Goal: Task Accomplishment & Management: Complete application form

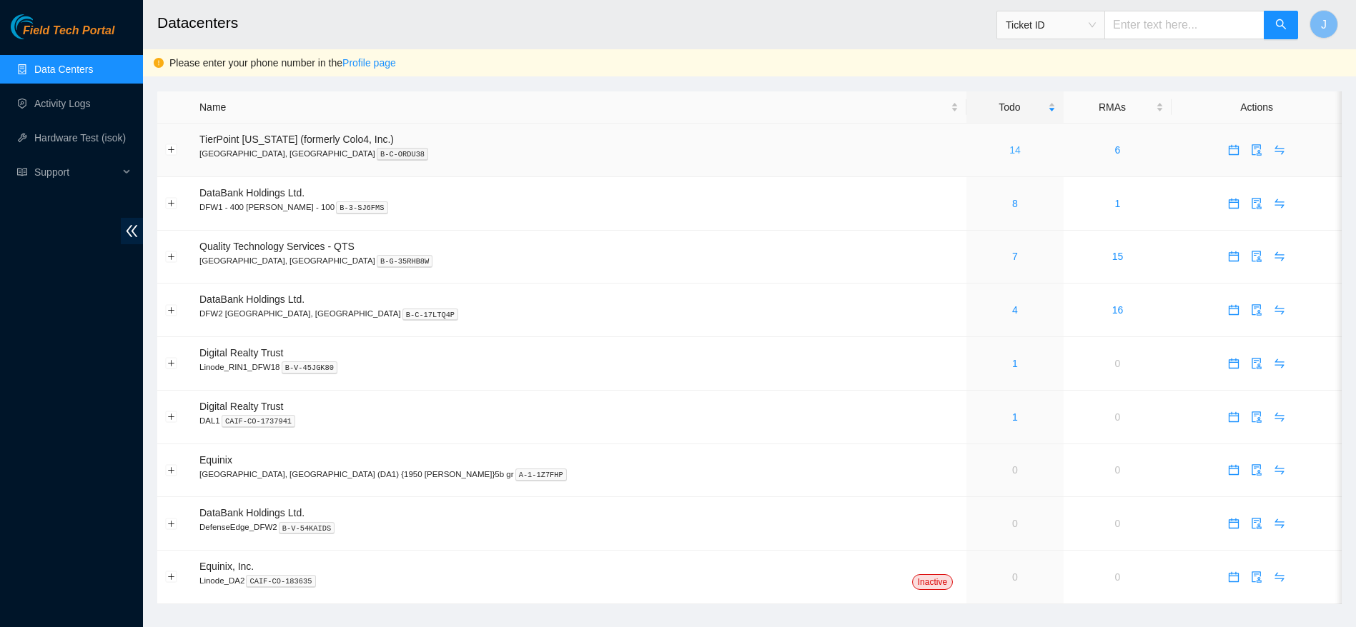
click at [1009, 148] on link "14" at bounding box center [1014, 149] width 11 height 11
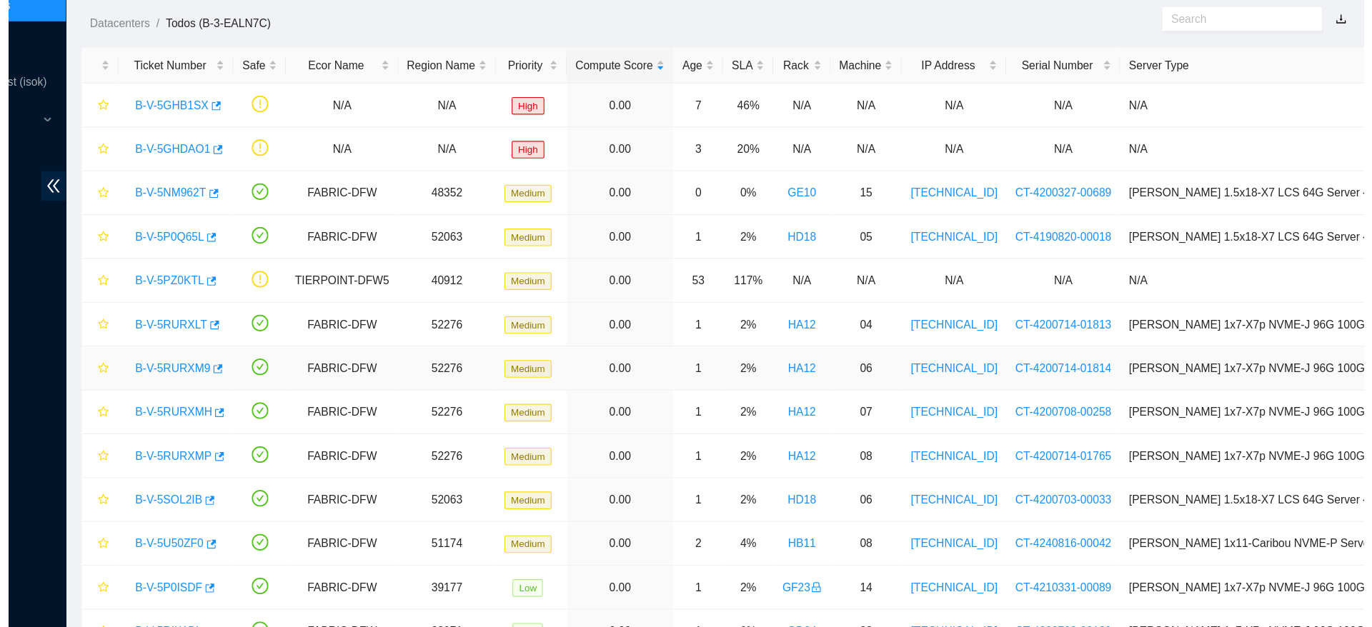
scroll to position [14, 0]
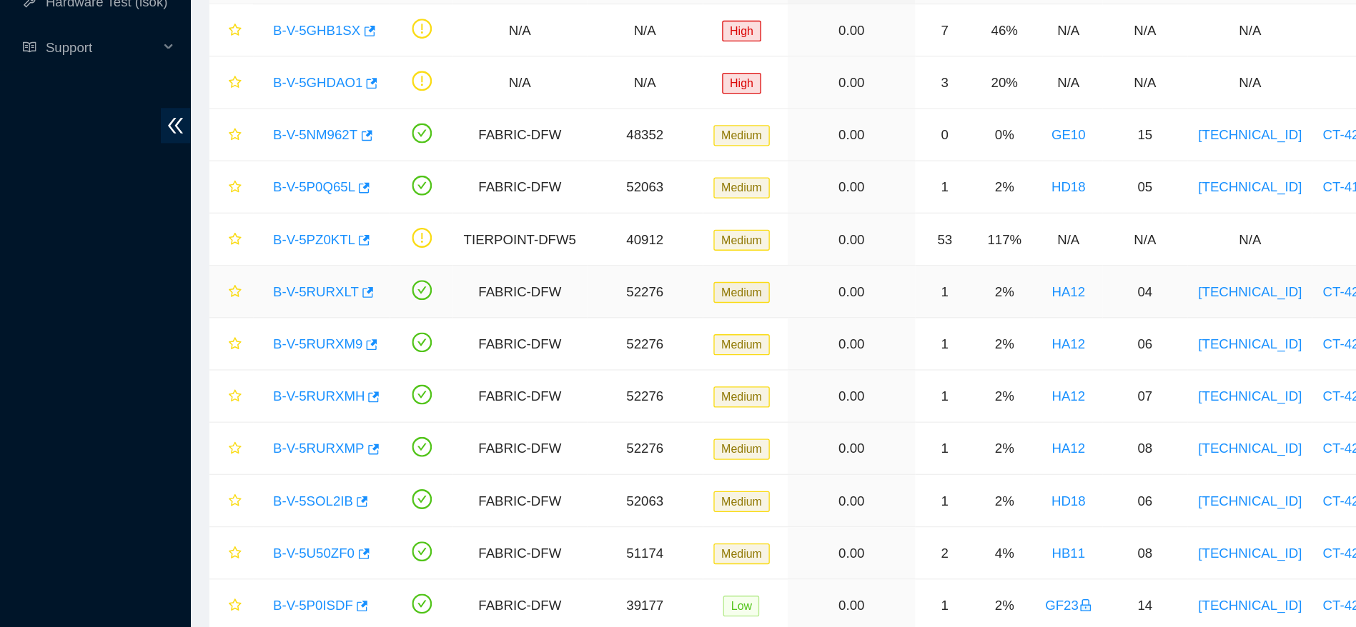
click at [238, 359] on link "B-V-5RURXLT" at bounding box center [237, 355] width 64 height 11
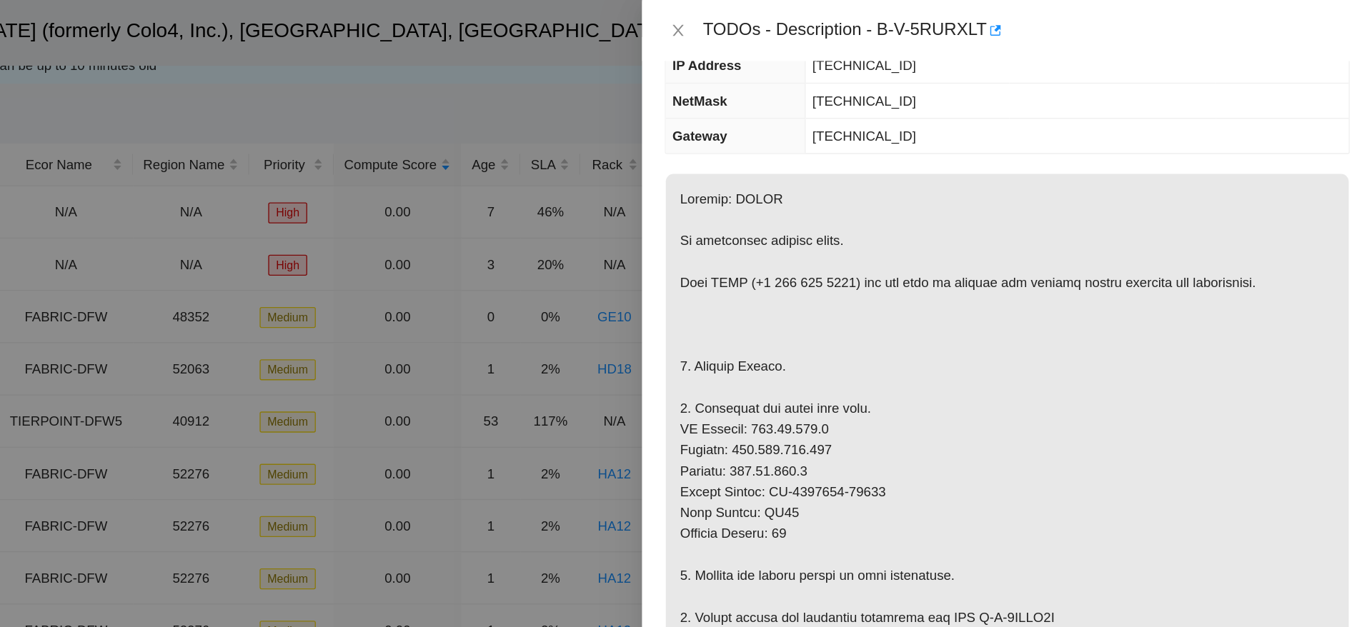
scroll to position [233, 0]
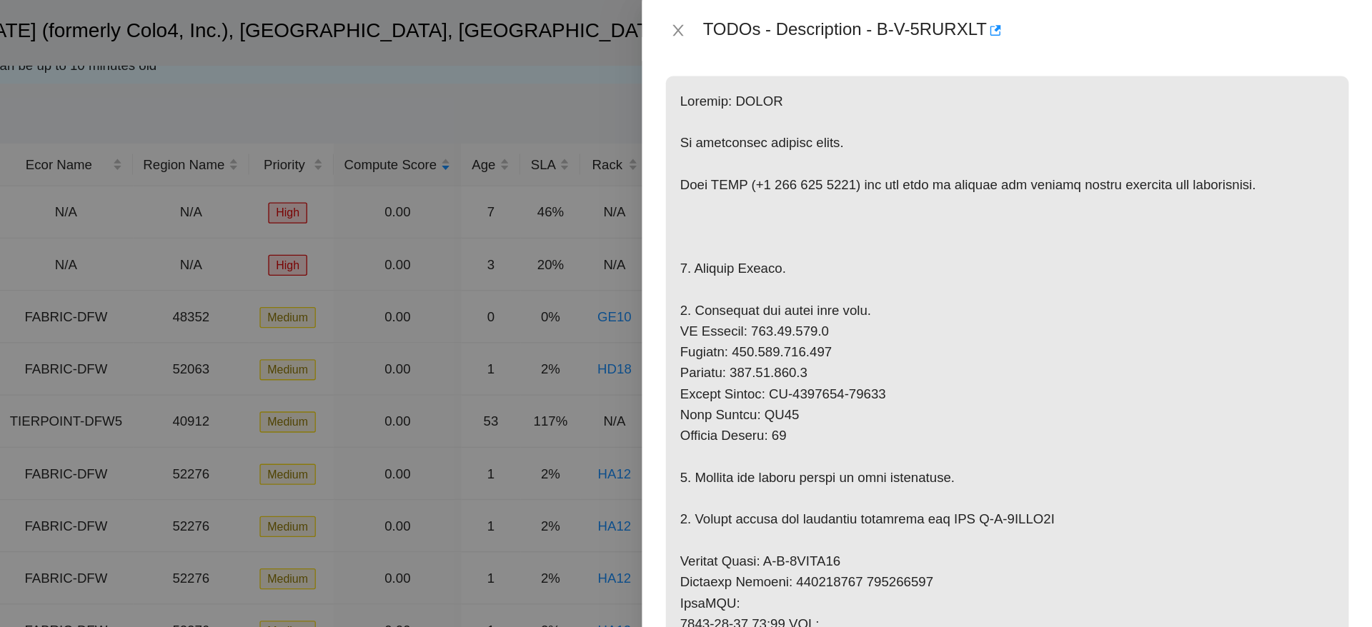
click at [1119, 174] on p at bounding box center [1097, 453] width 513 height 792
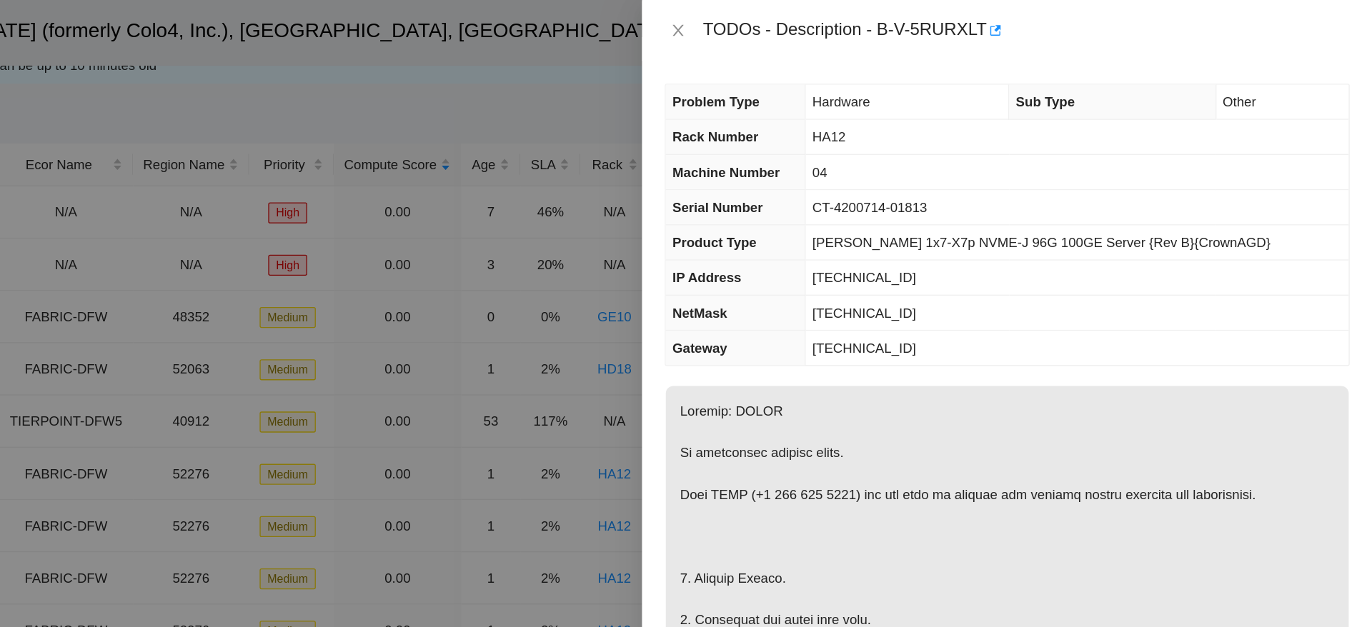
click at [1002, 204] on span "[TECHNICAL_ID]" at bounding box center [990, 208] width 78 height 11
copy span "[TECHNICAL_ID]"
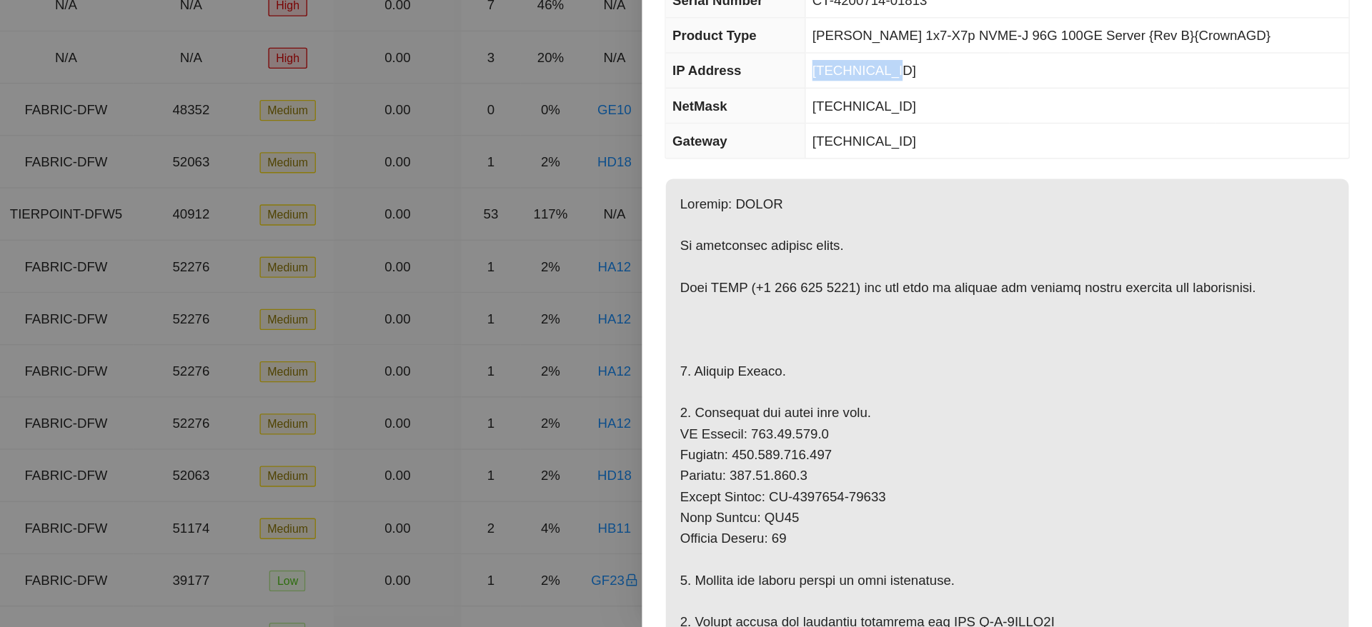
scroll to position [14, 0]
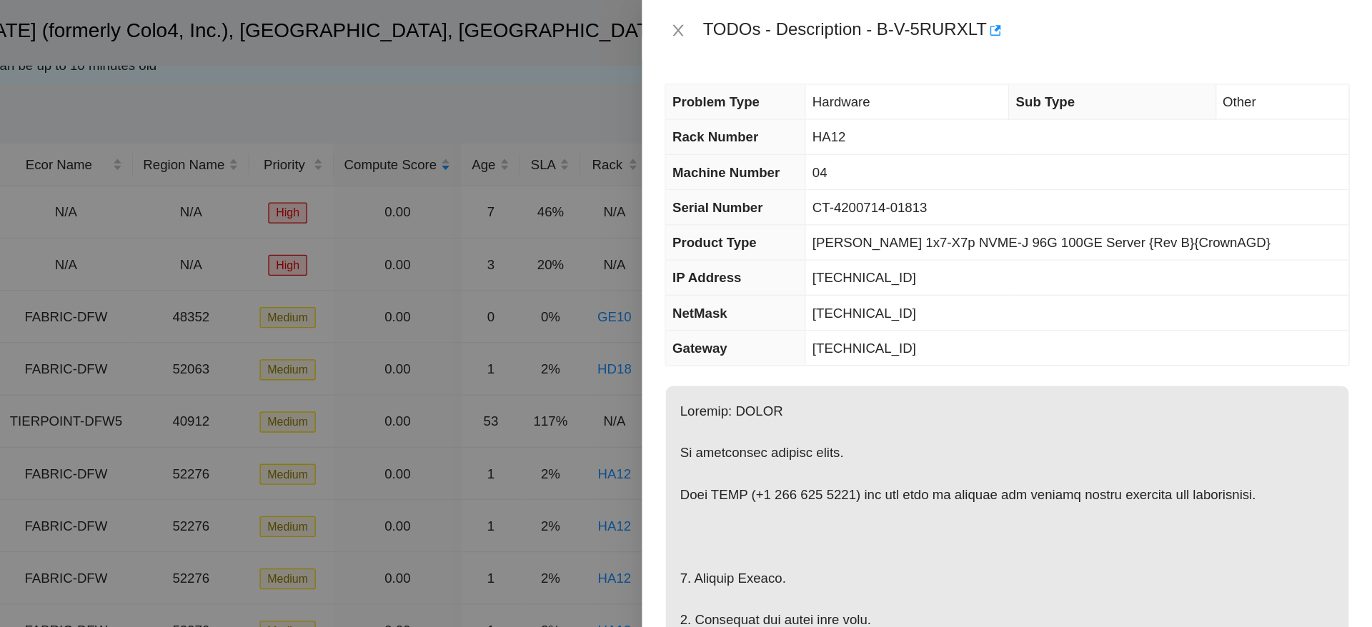
click at [1023, 229] on span "[TECHNICAL_ID]" at bounding box center [990, 234] width 78 height 11
copy span "[TECHNICAL_ID]"
click at [1112, 214] on td "[TECHNICAL_ID]" at bounding box center [1150, 209] width 408 height 26
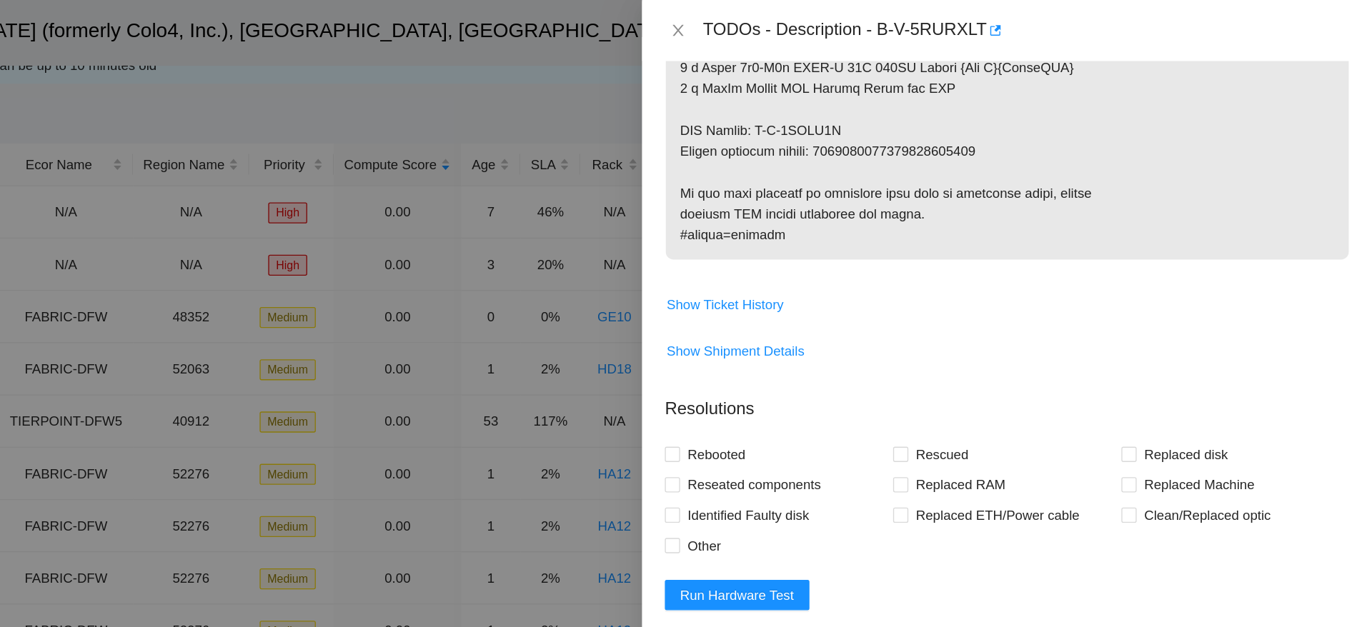
scroll to position [1048, 0]
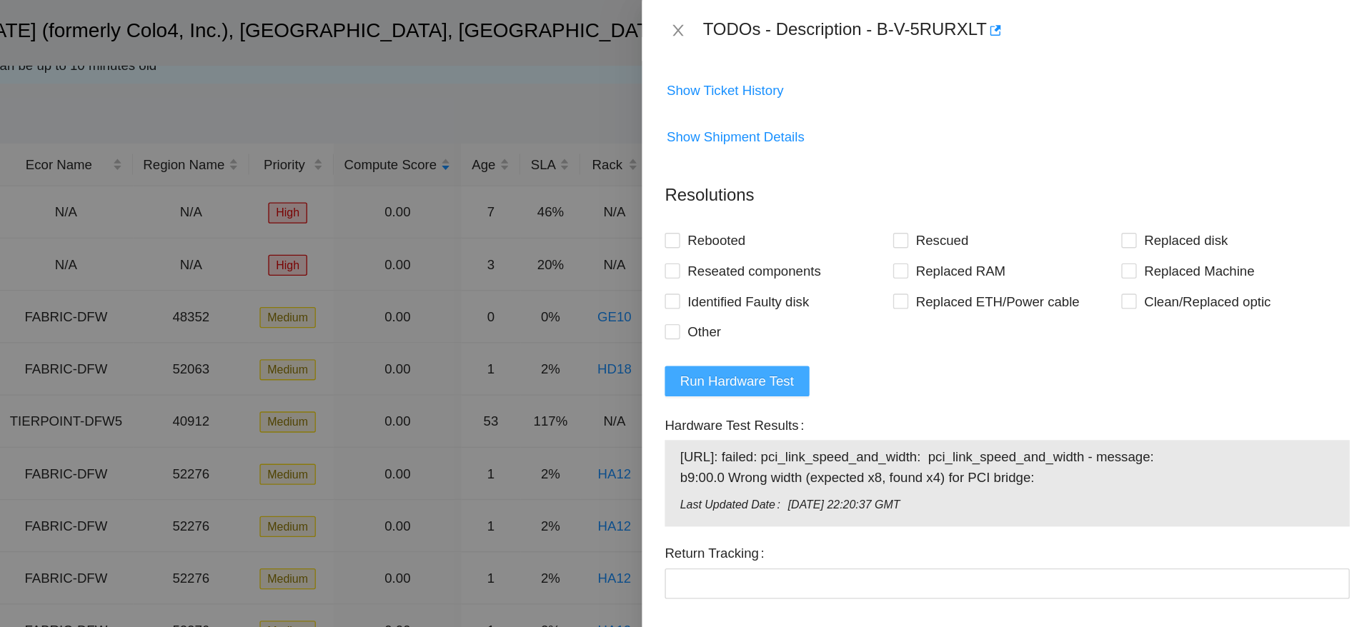
click at [895, 290] on span "Run Hardware Test" at bounding box center [895, 287] width 86 height 16
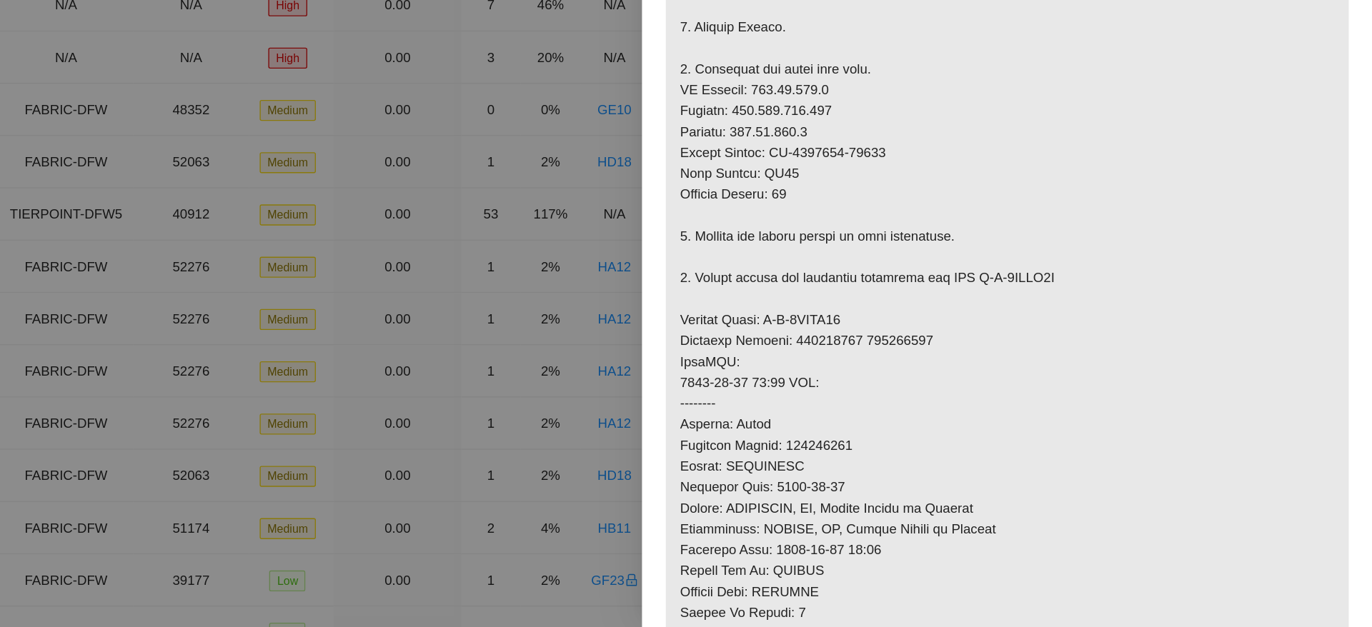
scroll to position [259, 0]
drag, startPoint x: 845, startPoint y: 387, endPoint x: 1071, endPoint y: 412, distance: 227.2
click at [1071, 412] on p at bounding box center [1097, 427] width 513 height 792
copy p "Service Order: B-V-5SSCA09 Tracking Numbers: 387801579 387801579"
click at [1253, 469] on p at bounding box center [1097, 427] width 513 height 792
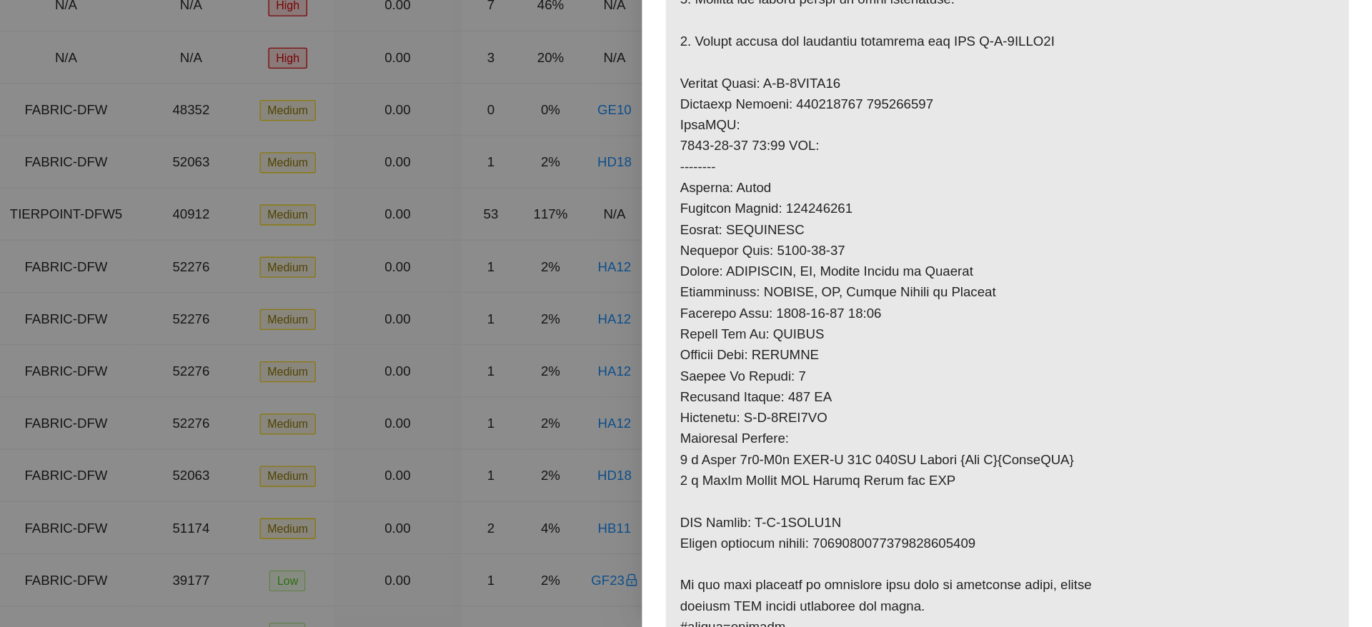
scroll to position [540, 0]
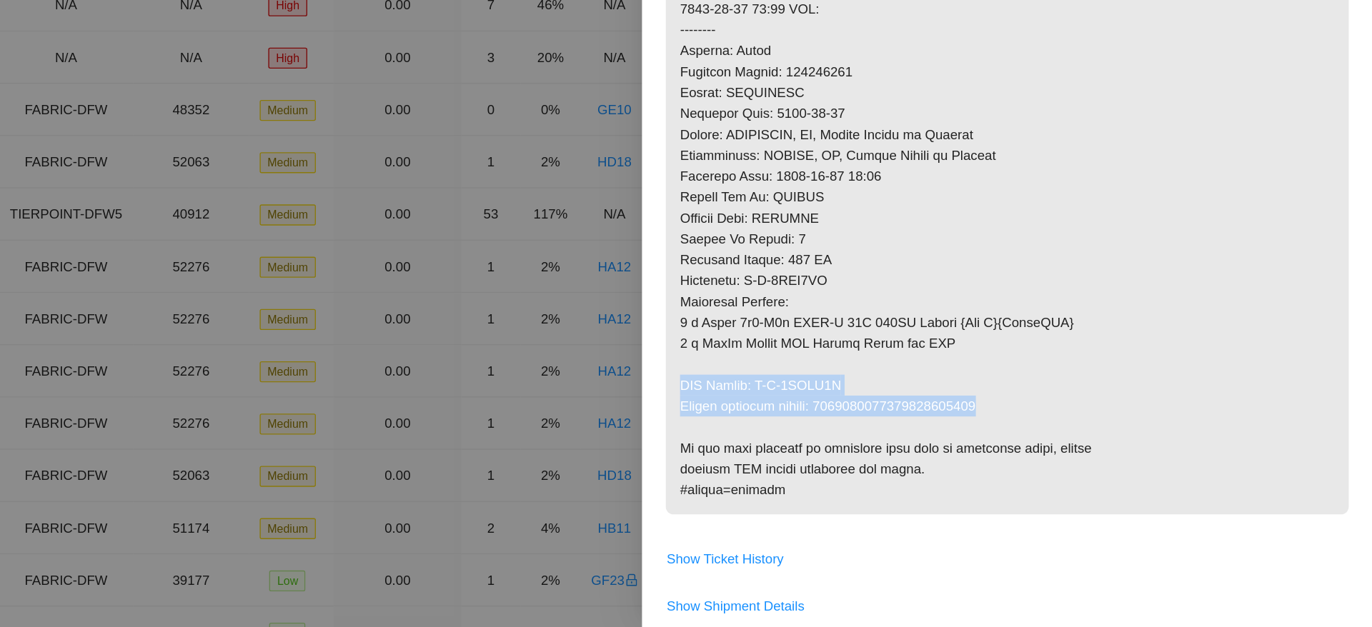
drag, startPoint x: 849, startPoint y: 441, endPoint x: 1136, endPoint y: 463, distance: 288.1
click at [1136, 463] on p at bounding box center [1097, 147] width 513 height 792
copy p "RMA Return: B-V-5SSCA0T Return tracking number: 9612018969028700237575"
click at [1291, 387] on p at bounding box center [1097, 147] width 513 height 792
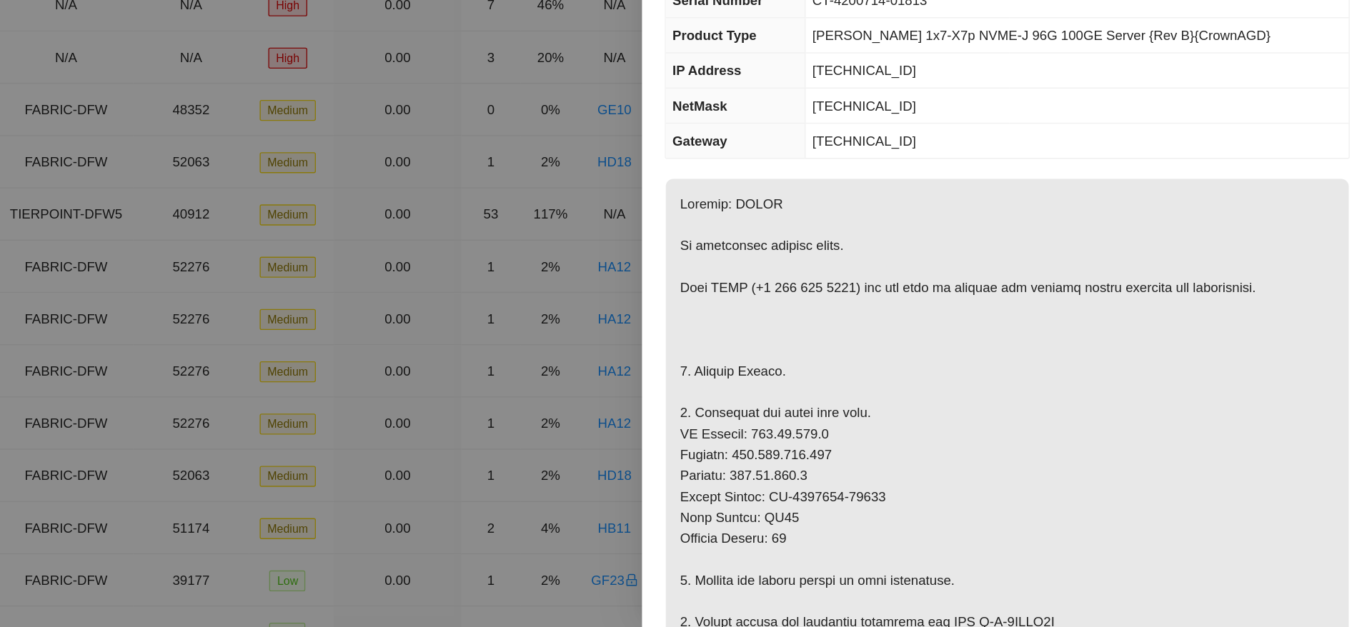
scroll to position [13, 0]
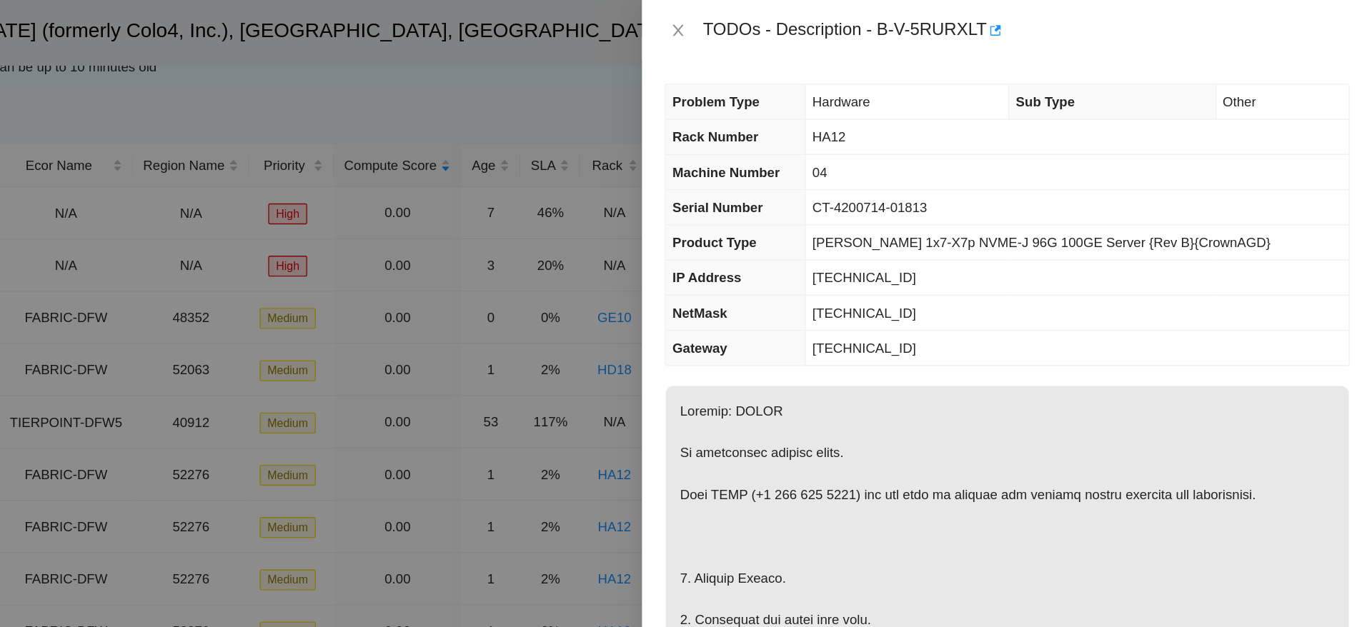
click at [1001, 153] on span "CT-4200714-01813" at bounding box center [994, 155] width 86 height 11
copy span "CT-4200714-01813"
click at [1333, 279] on div "Problem Type Hardware Sub Type Other Rack Number HA12 Machine Number 04 Serial …" at bounding box center [1097, 337] width 549 height 582
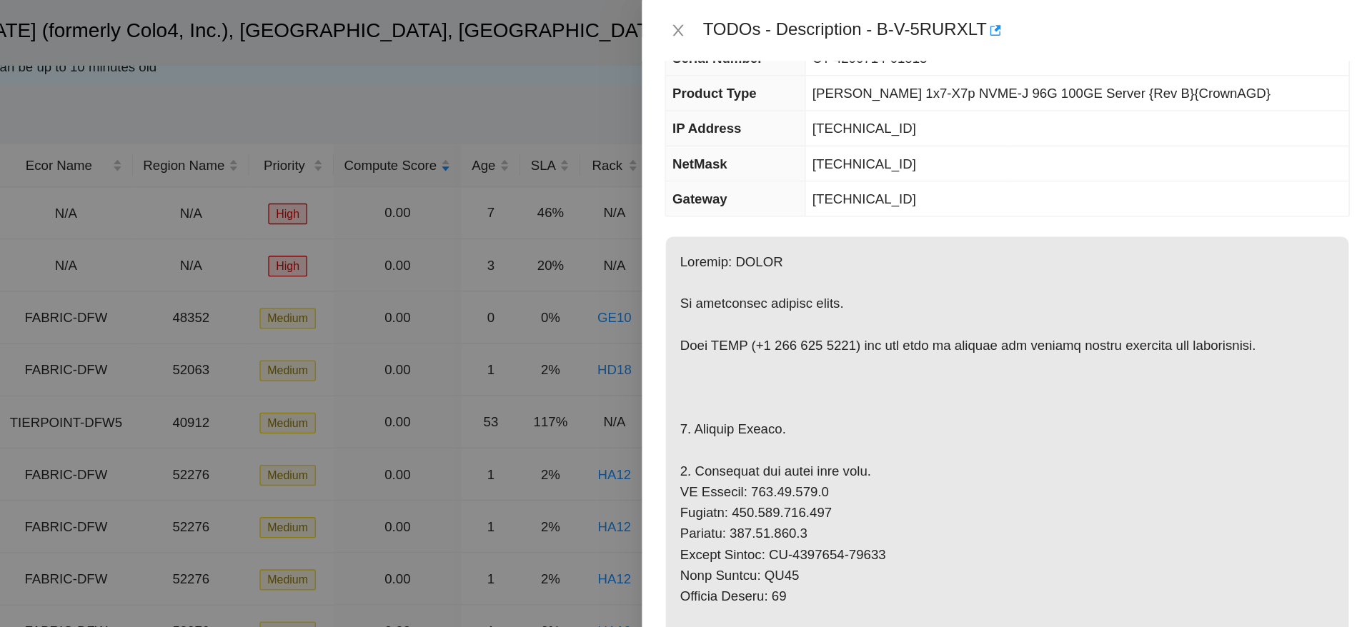
scroll to position [0, 0]
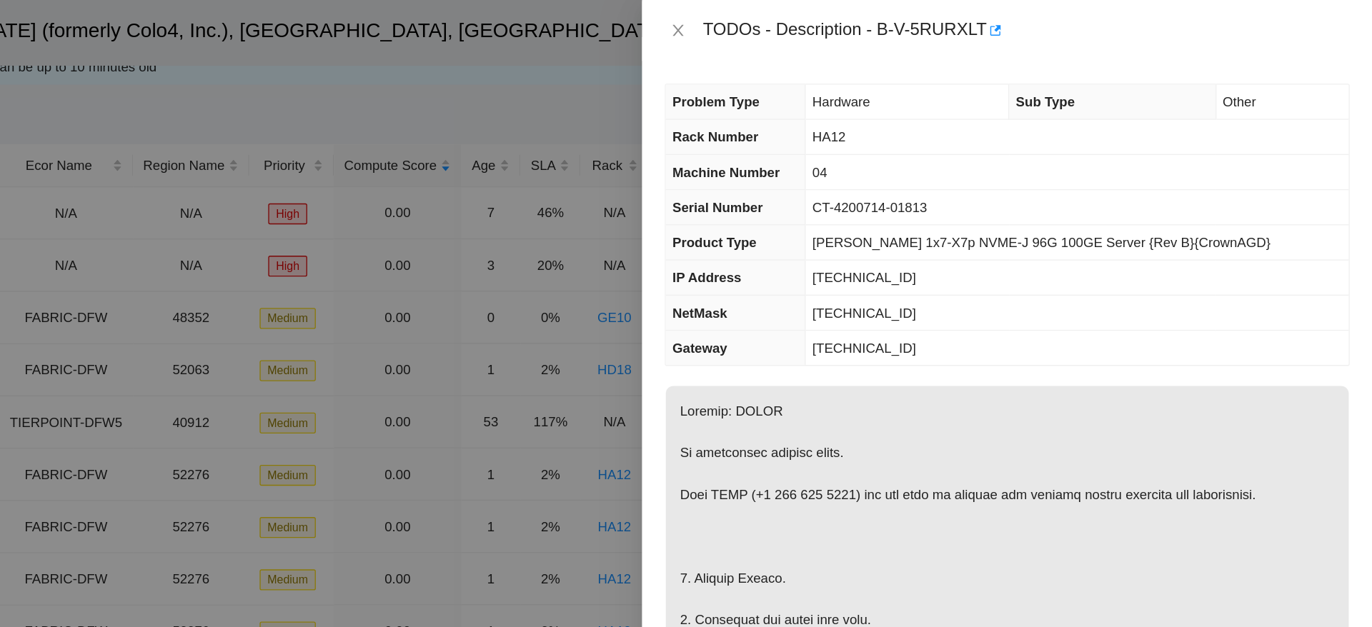
click at [1247, 219] on td "[TECHNICAL_ID]" at bounding box center [1150, 209] width 408 height 26
drag, startPoint x: 1001, startPoint y: 20, endPoint x: 1078, endPoint y: 22, distance: 76.5
click at [1078, 22] on div "TODOs - Description - B-V-5RURXLT" at bounding box center [1112, 22] width 486 height 23
copy div "B-V-5RURXLT"
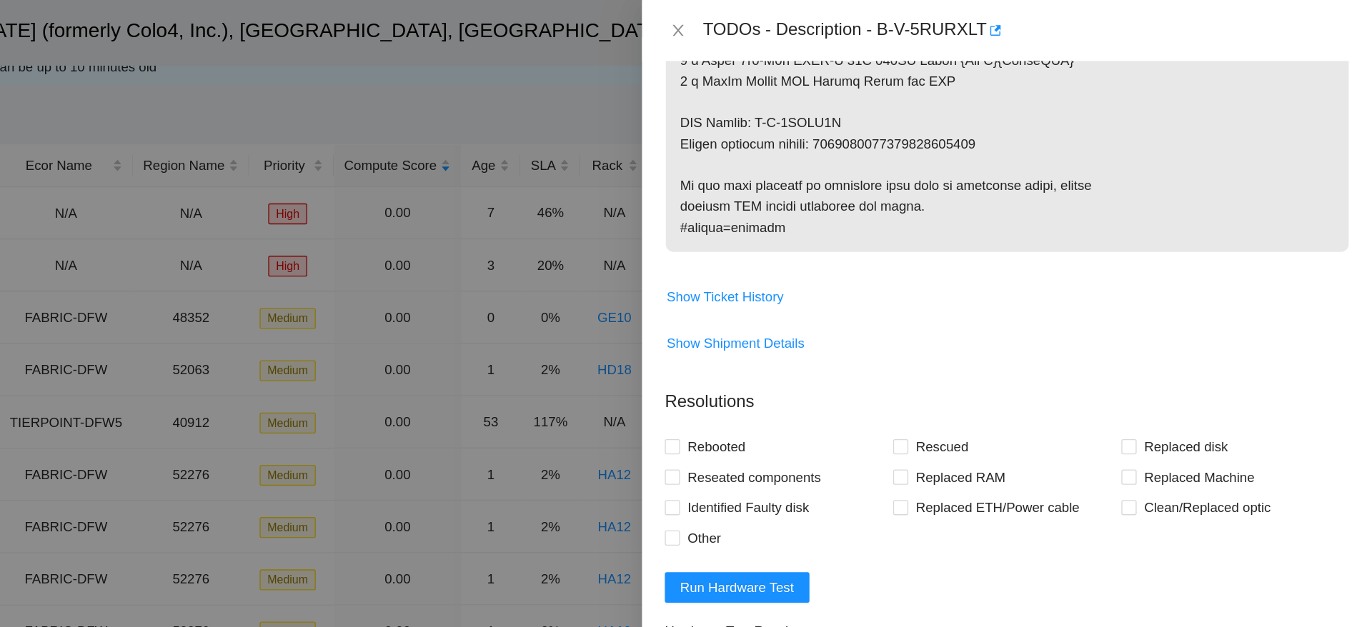
scroll to position [1012, 0]
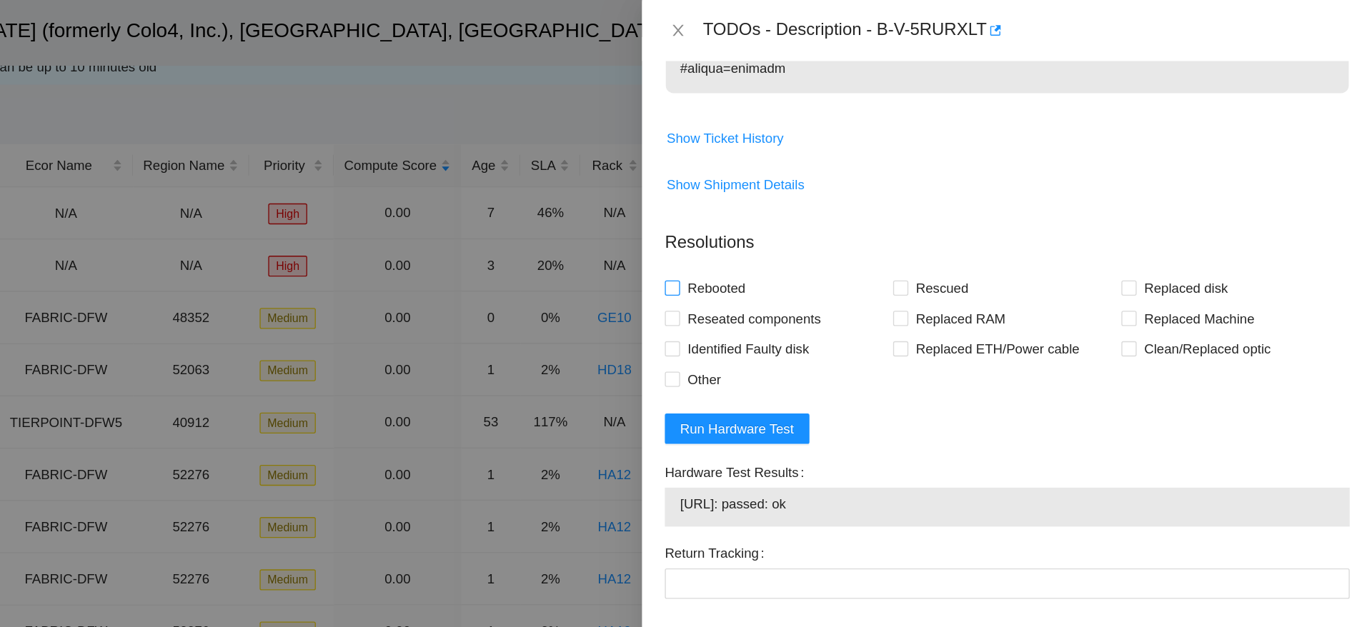
click at [866, 215] on span "Rebooted" at bounding box center [879, 216] width 55 height 23
click at [850, 215] on input "Rebooted" at bounding box center [845, 216] width 10 height 10
checkbox input "true"
click at [1025, 224] on span "Rescued" at bounding box center [1048, 216] width 51 height 23
click at [1022, 221] on input "Rescued" at bounding box center [1017, 216] width 10 height 10
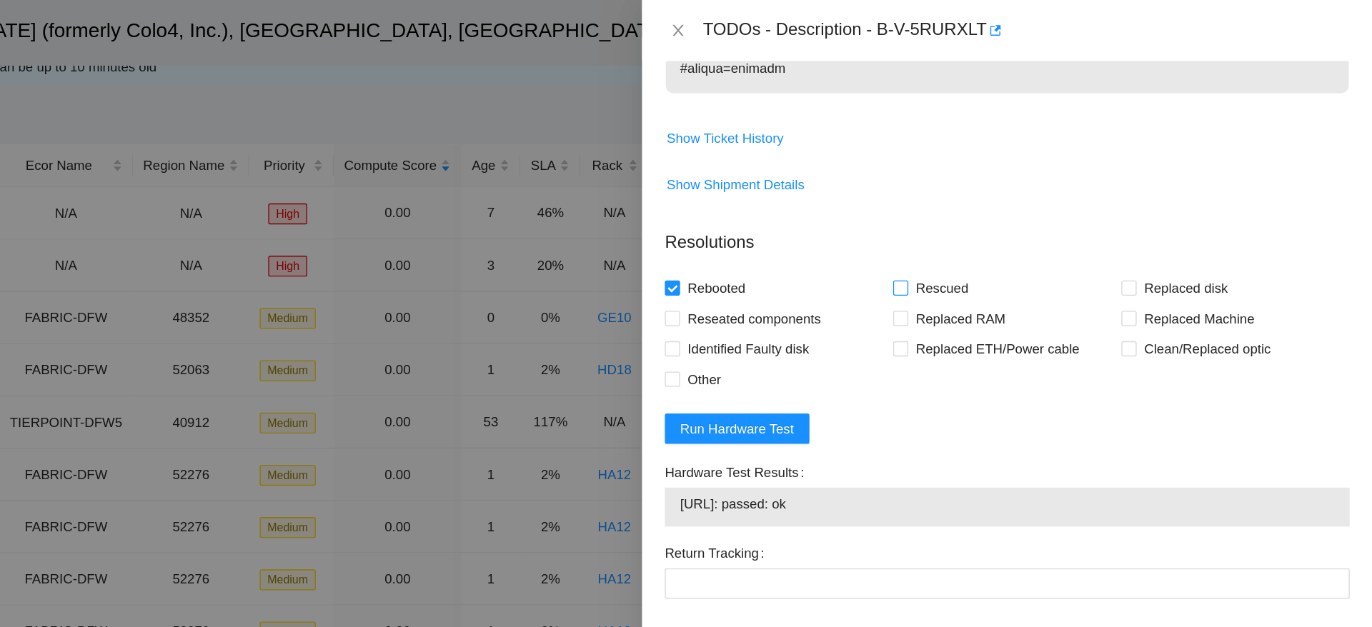
checkbox input "true"
click at [1236, 238] on span "Replaced Machine" at bounding box center [1242, 239] width 94 height 23
click at [1193, 238] on input "Replaced Machine" at bounding box center [1188, 239] width 10 height 10
checkbox input "true"
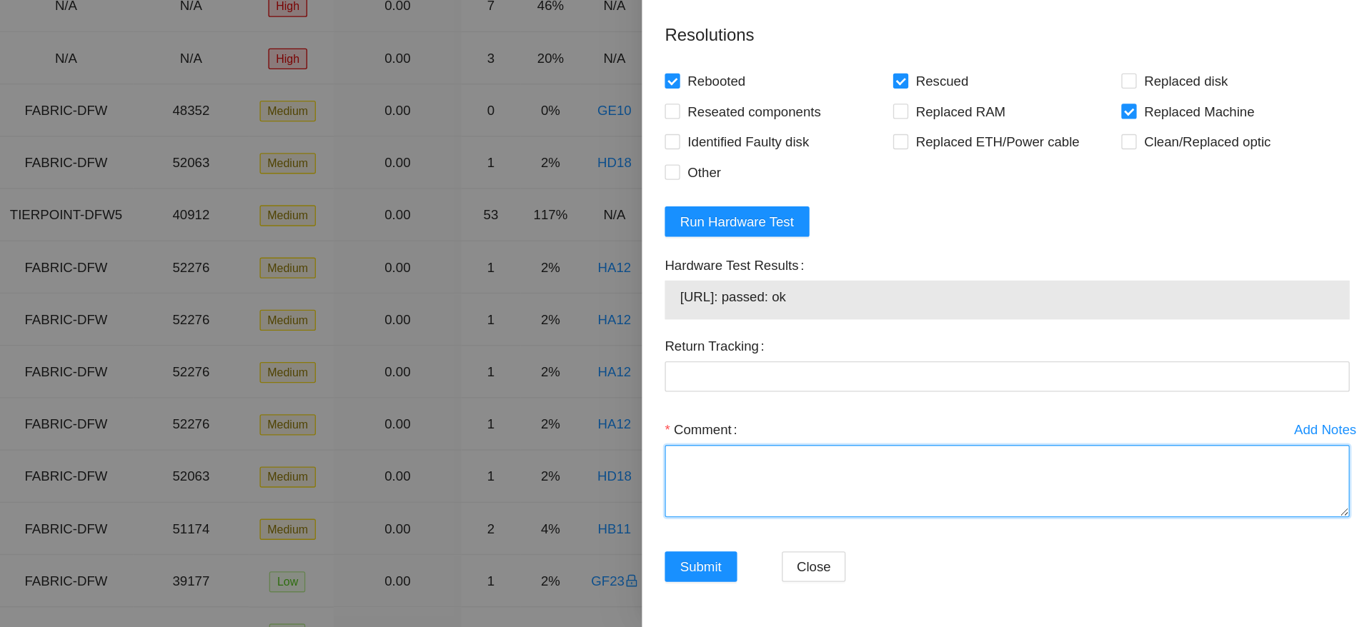
click at [1023, 503] on textarea "Comment" at bounding box center [1097, 517] width 515 height 54
paste textarea "Ticket: B-V-5RURXLT Good Machine: CT-4201015-00130 Bad Machine: CT-4200714-0181…"
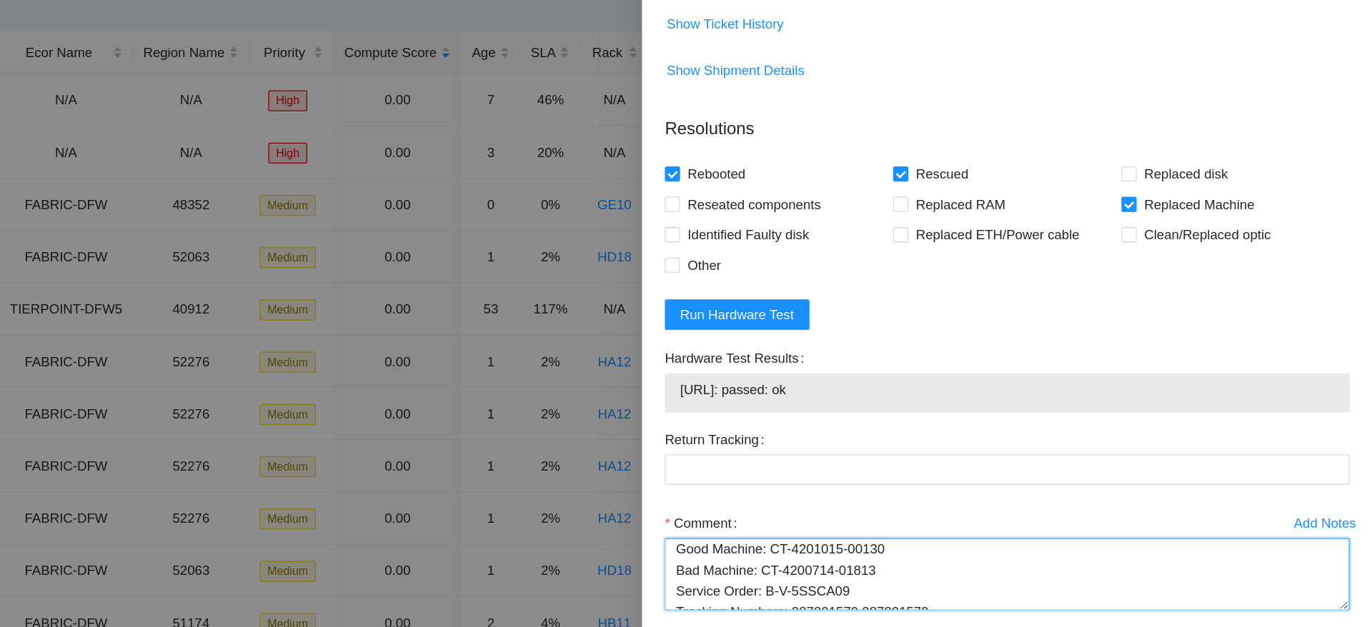
scroll to position [4, 0]
type textarea "powered down safely, replaced machine, rescued, configured, passed isok Ticket:…"
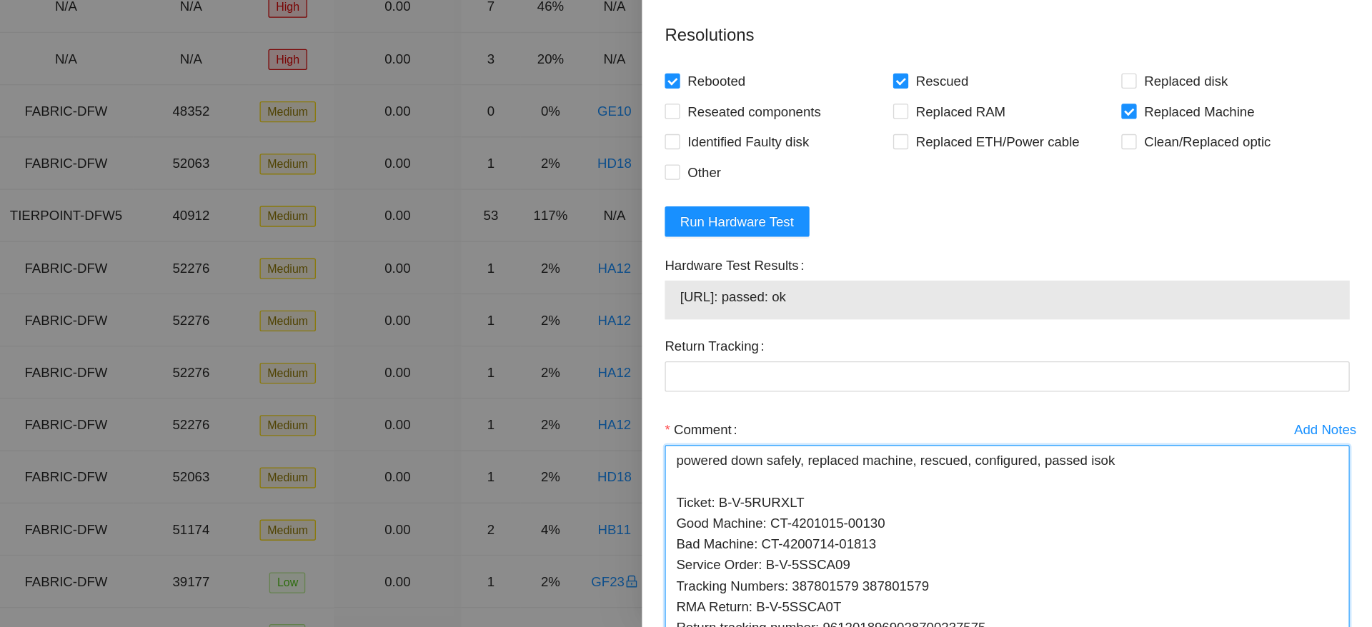
scroll to position [0, 0]
drag, startPoint x: 1331, startPoint y: 536, endPoint x: 1296, endPoint y: 664, distance: 132.8
click at [1296, 615] on html "Field Tech Portal Data Centers Activity Logs Hardware Test (isok) Support TODOs…" at bounding box center [686, 301] width 1372 height 627
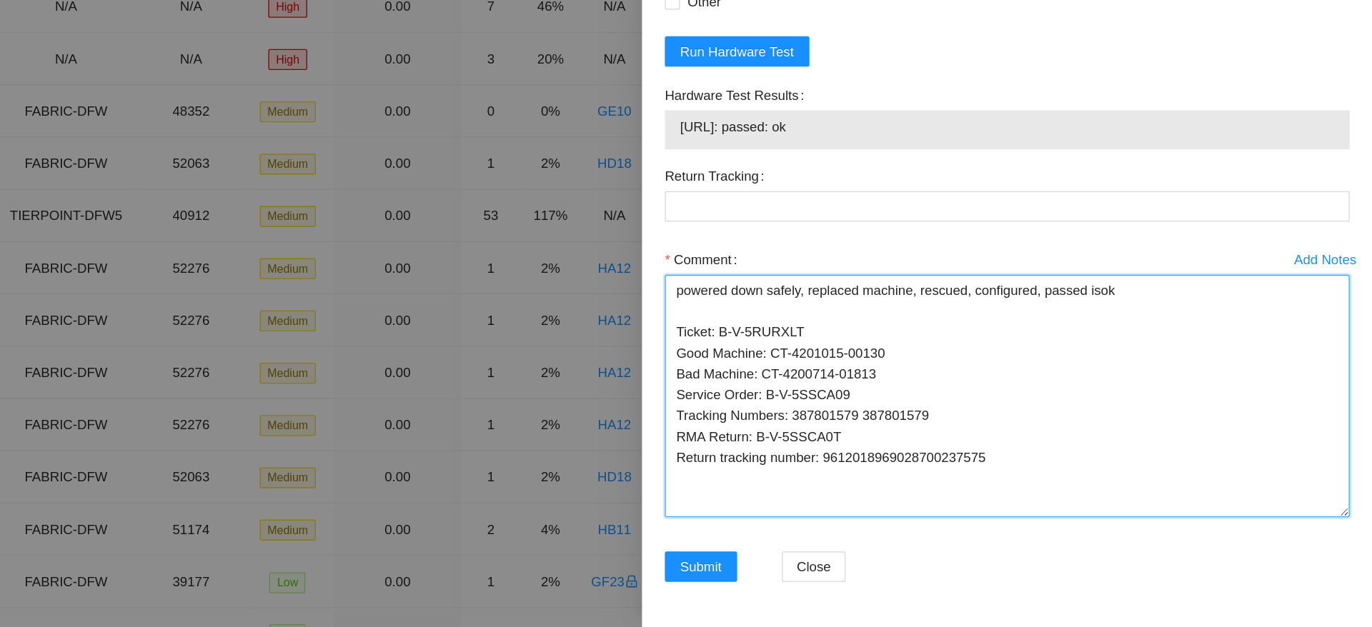
drag, startPoint x: 1105, startPoint y: 502, endPoint x: 958, endPoint y: 501, distance: 147.2
click at [958, 501] on textarea "powered down safely, replaced machine, rescued, configured, passed isok Ticket:…" at bounding box center [1097, 453] width 515 height 182
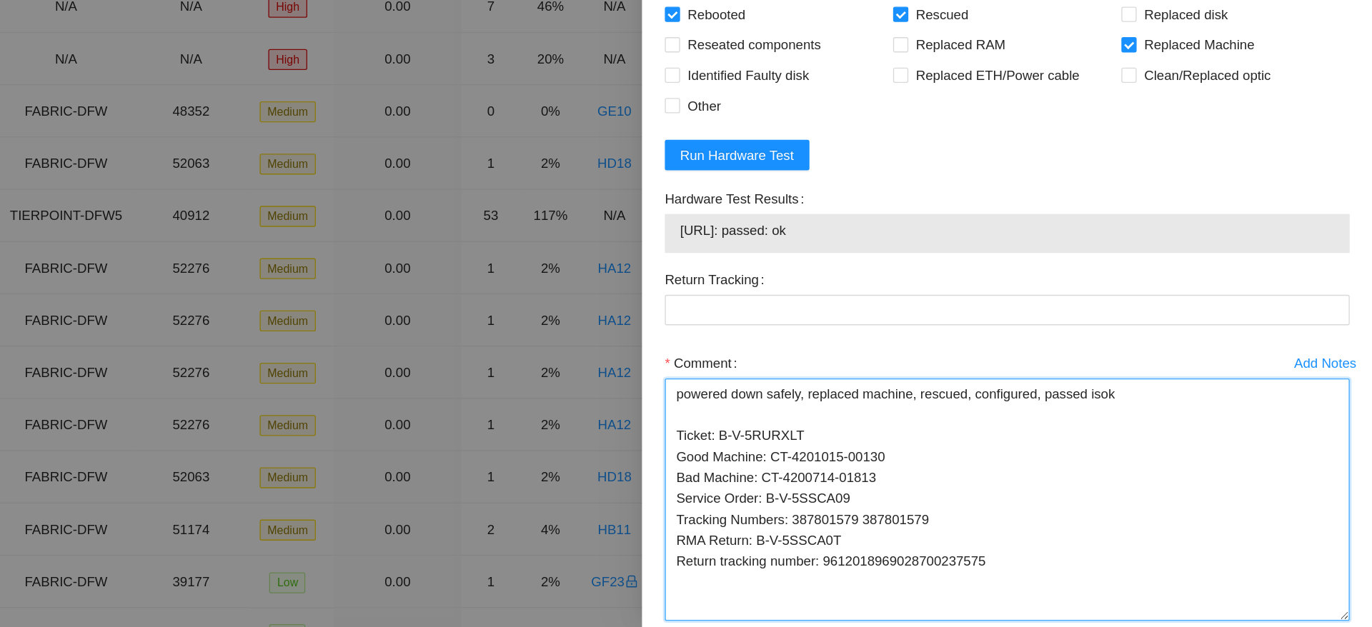
scroll to position [1061, 0]
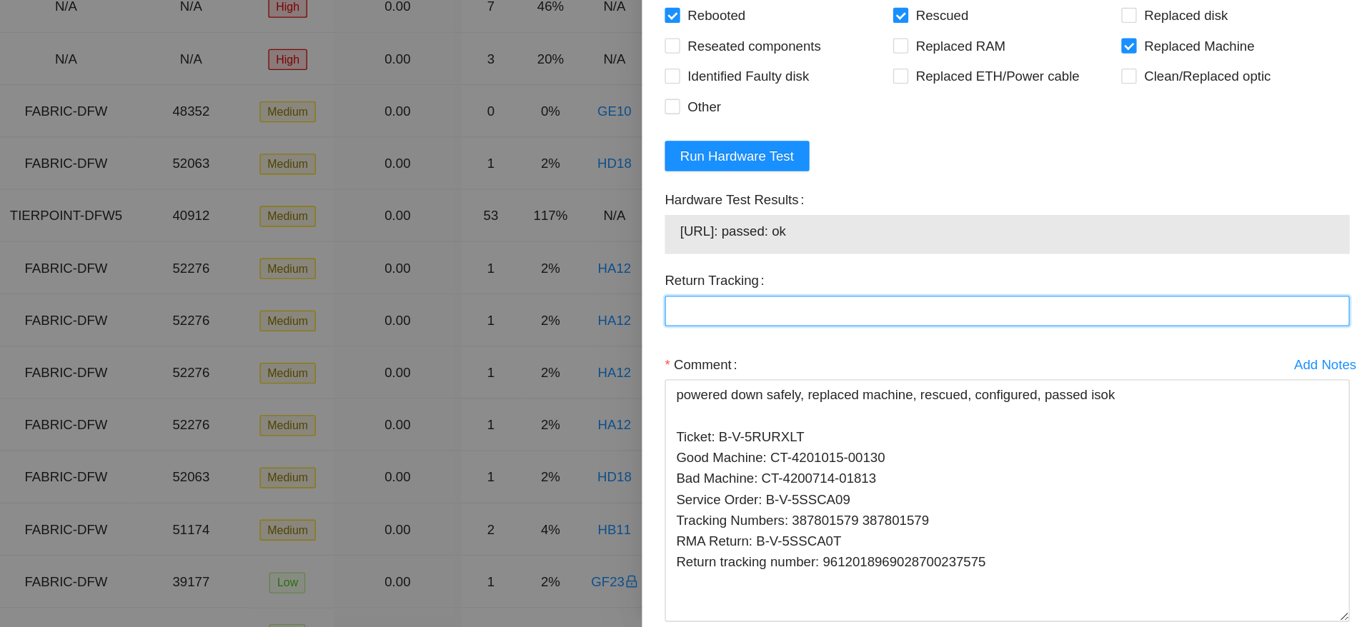
paste Tracking "9612018969028700237575"
click at [983, 389] on Tracking "9612018969028700237575" at bounding box center [1097, 389] width 515 height 23
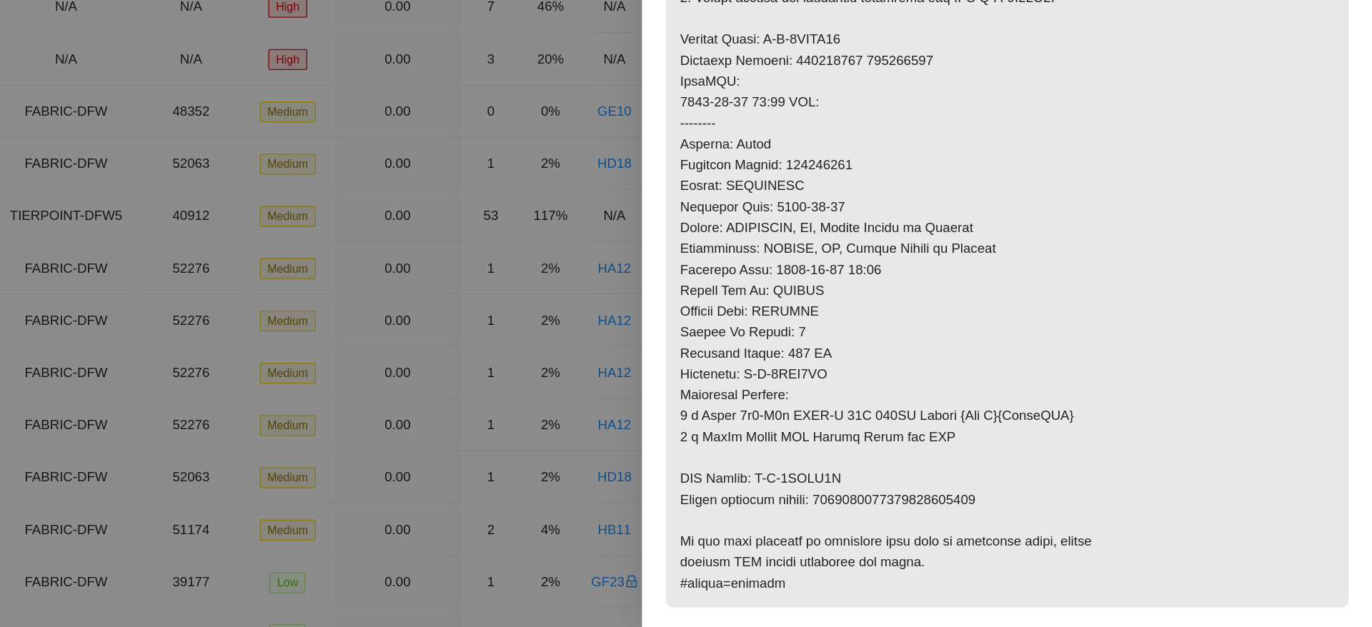
scroll to position [1140, 0]
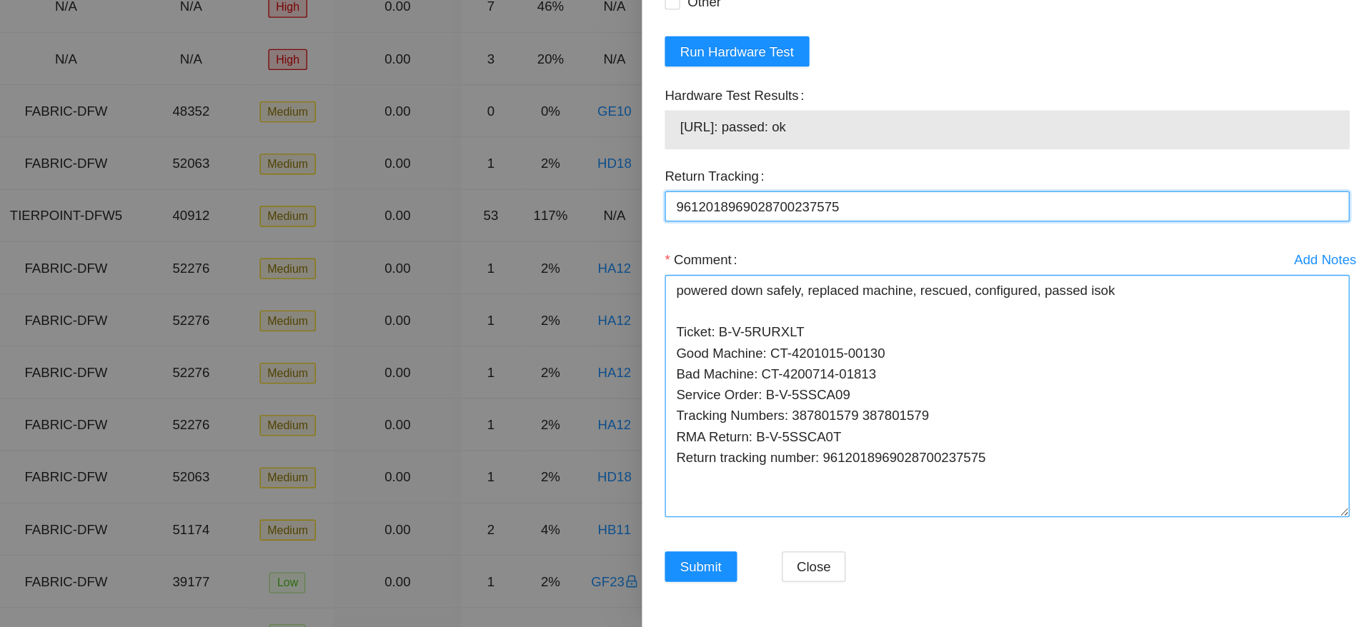
type Tracking "9612018969028700237575"
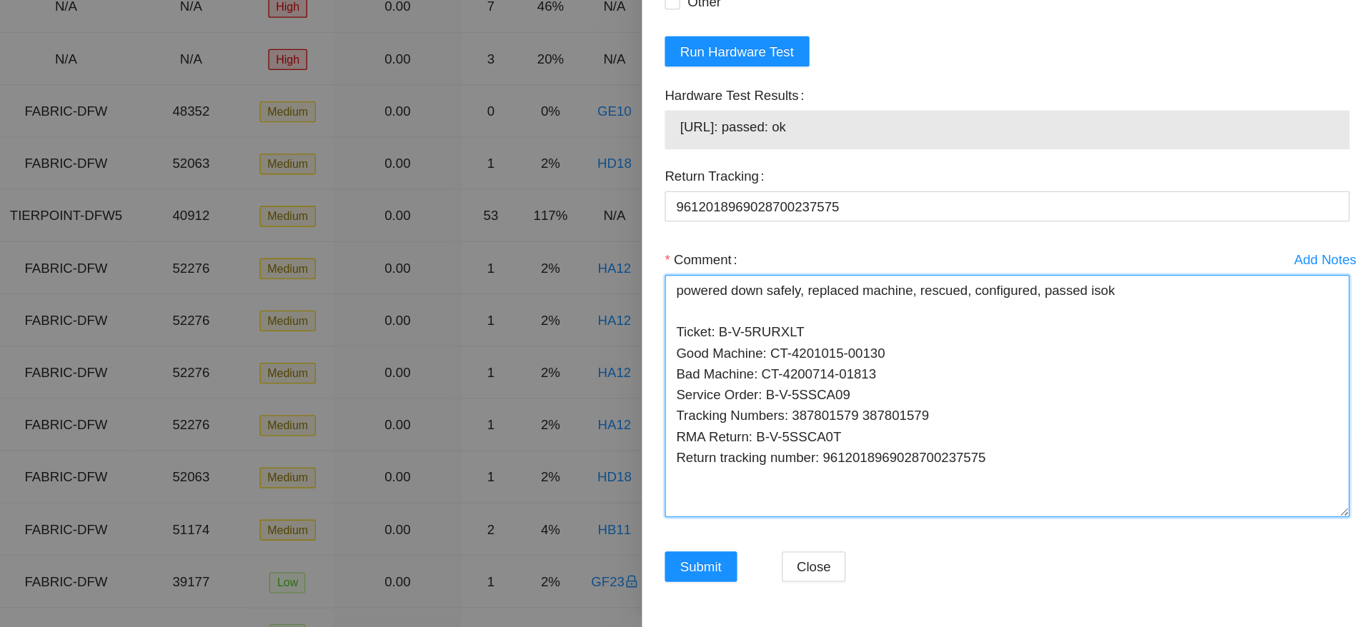
drag, startPoint x: 1093, startPoint y: 498, endPoint x: 895, endPoint y: 391, distance: 225.7
click at [895, 391] on textarea "powered down safely, replaced machine, rescued, configured, passed isok Ticket:…" at bounding box center [1097, 453] width 515 height 182
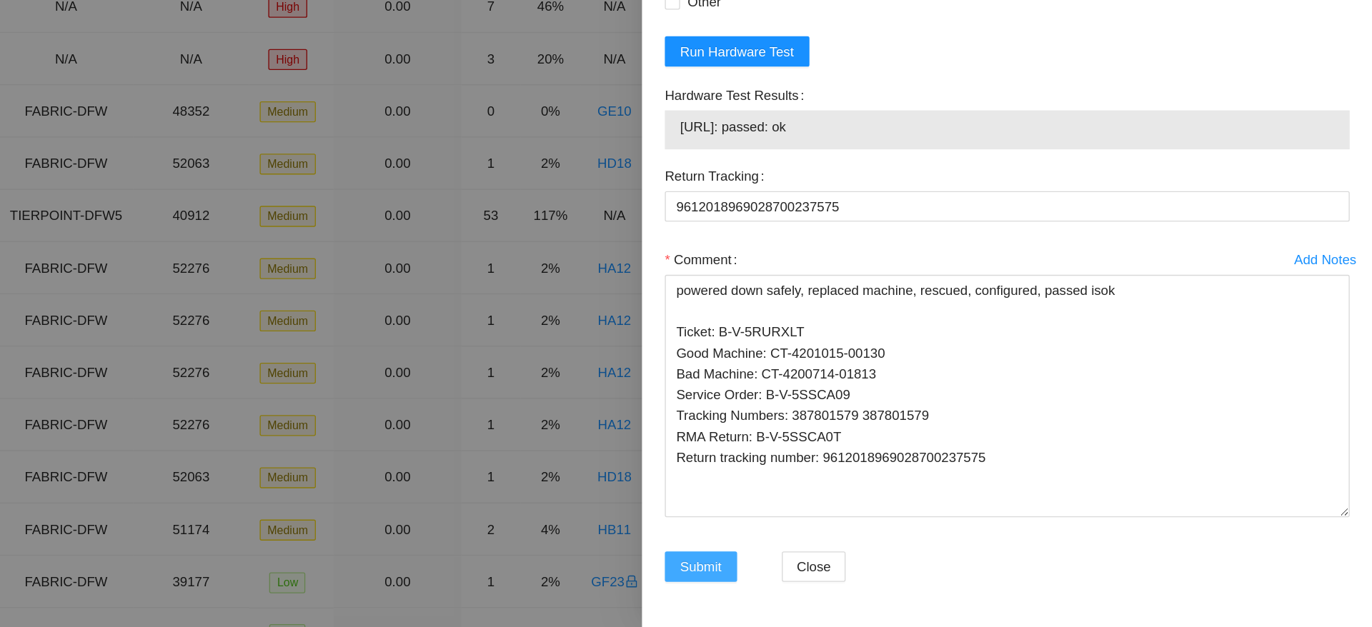
click at [861, 582] on span "Submit" at bounding box center [867, 582] width 31 height 16
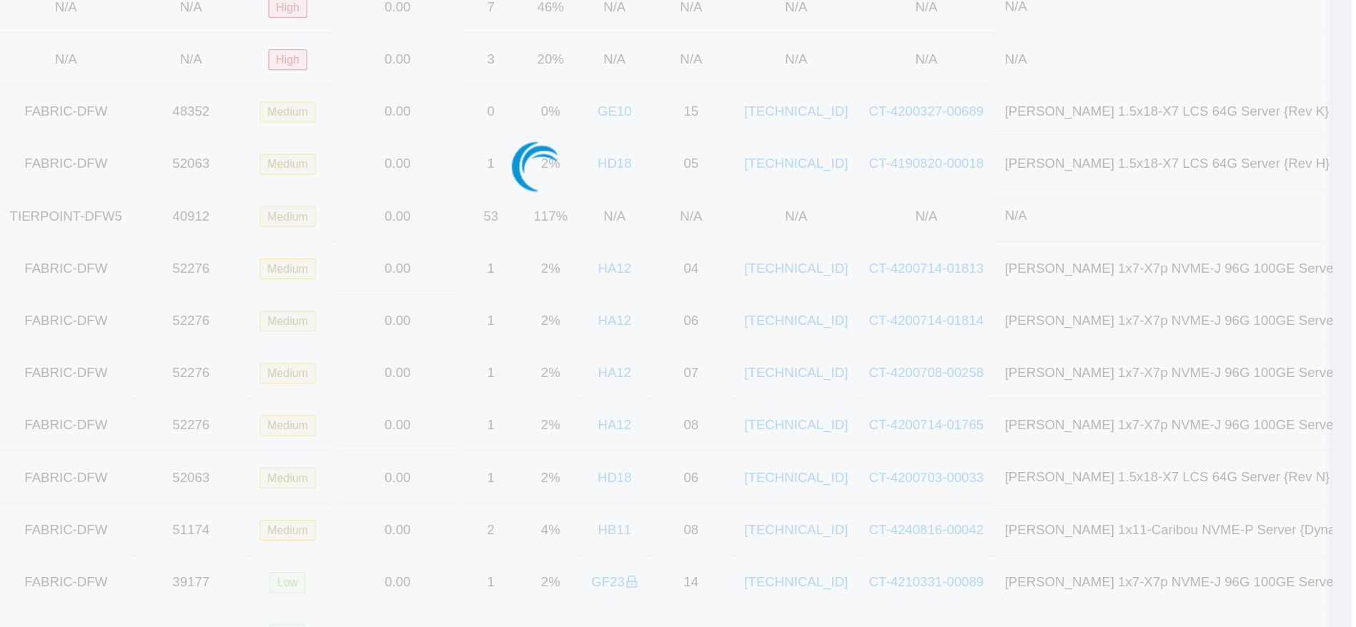
scroll to position [343, 0]
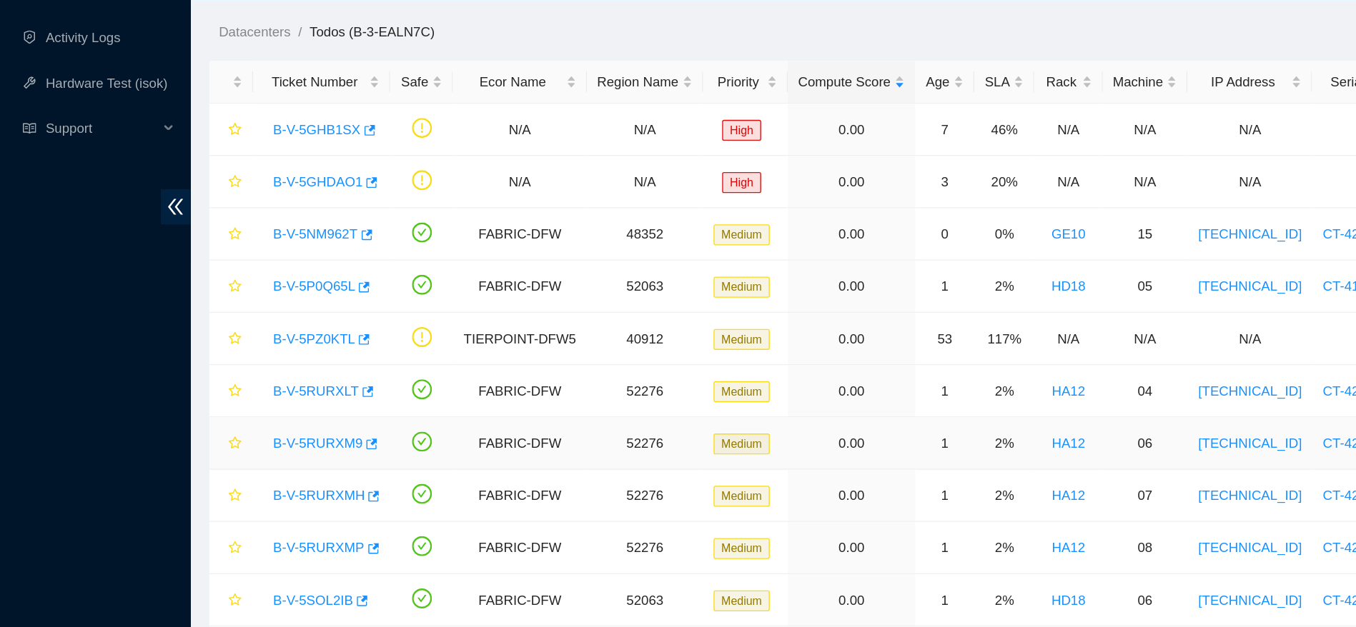
click at [227, 406] on link "B-V-5RURXM9" at bounding box center [238, 408] width 67 height 11
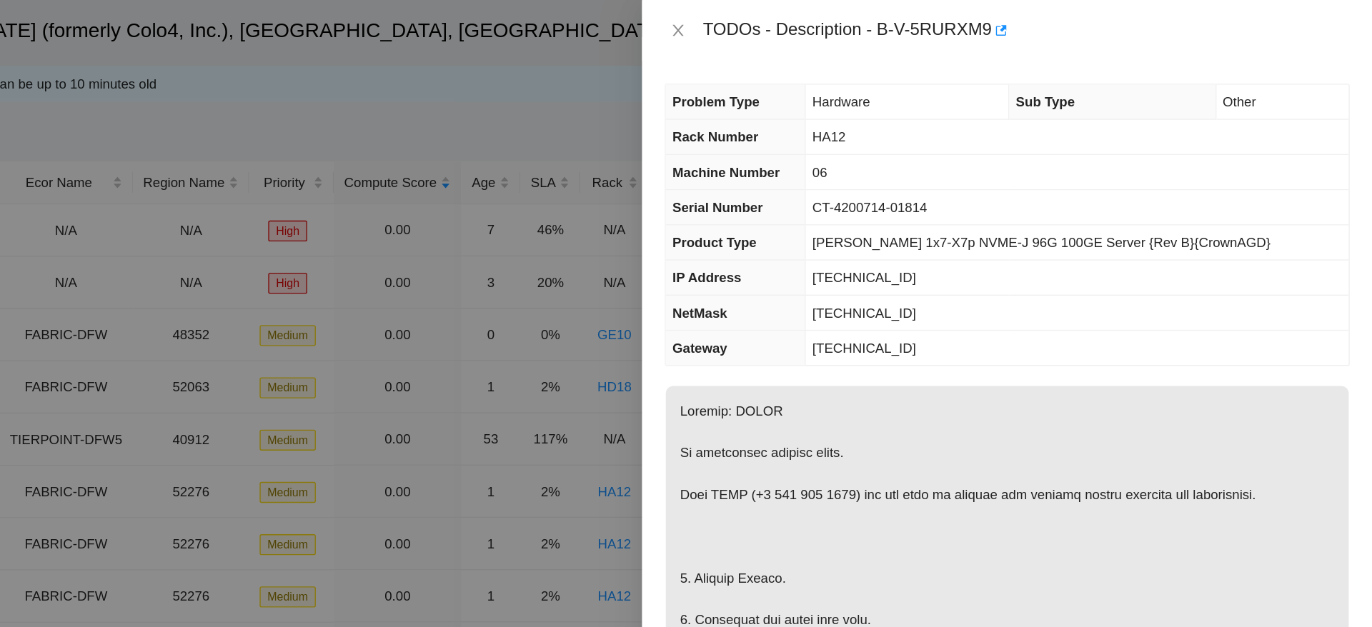
click at [1191, 200] on td "104.70.178.9" at bounding box center [1150, 209] width 408 height 26
click at [990, 209] on span "104.70.178.9" at bounding box center [990, 208] width 78 height 11
click at [990, 209] on span "[TECHNICAL_ID]" at bounding box center [990, 208] width 78 height 11
copy span "[TECHNICAL_ID]"
click at [1014, 240] on span "[TECHNICAL_ID]" at bounding box center [990, 234] width 78 height 11
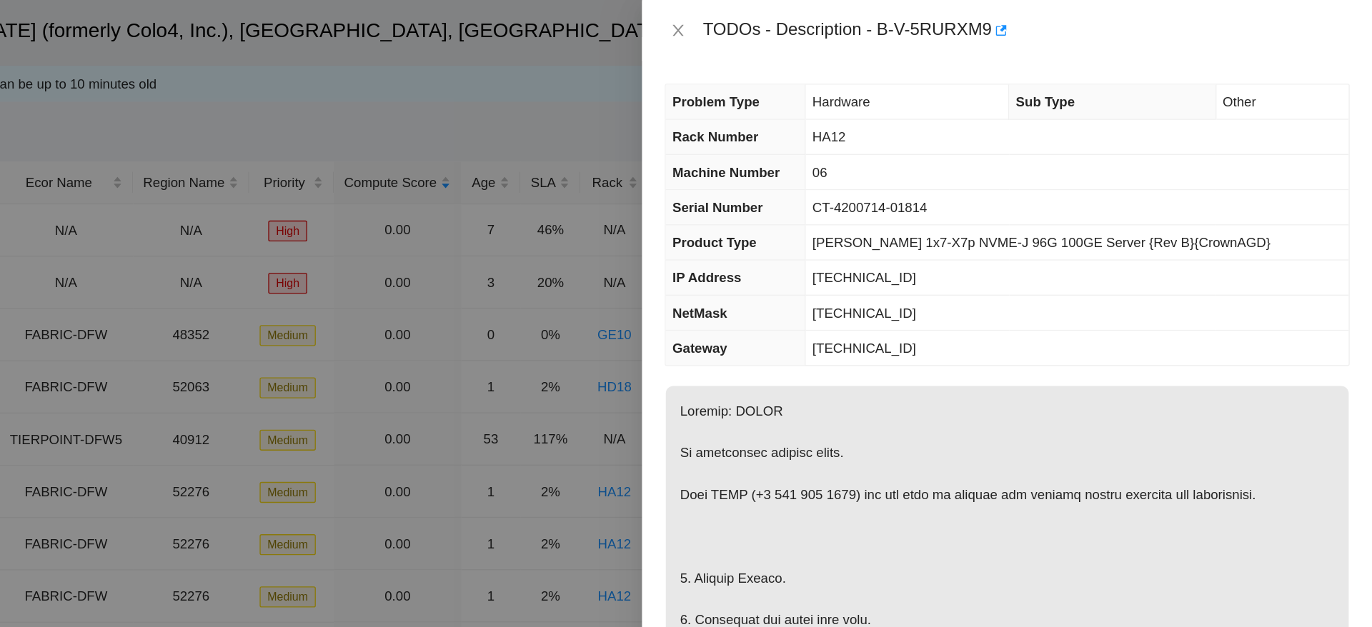
click at [1014, 240] on span "[TECHNICAL_ID]" at bounding box center [990, 234] width 78 height 11
copy span "[TECHNICAL_ID]"
click at [1073, 259] on td "[TECHNICAL_ID]" at bounding box center [1150, 262] width 408 height 26
click at [976, 105] on span "HA12" at bounding box center [963, 102] width 25 height 11
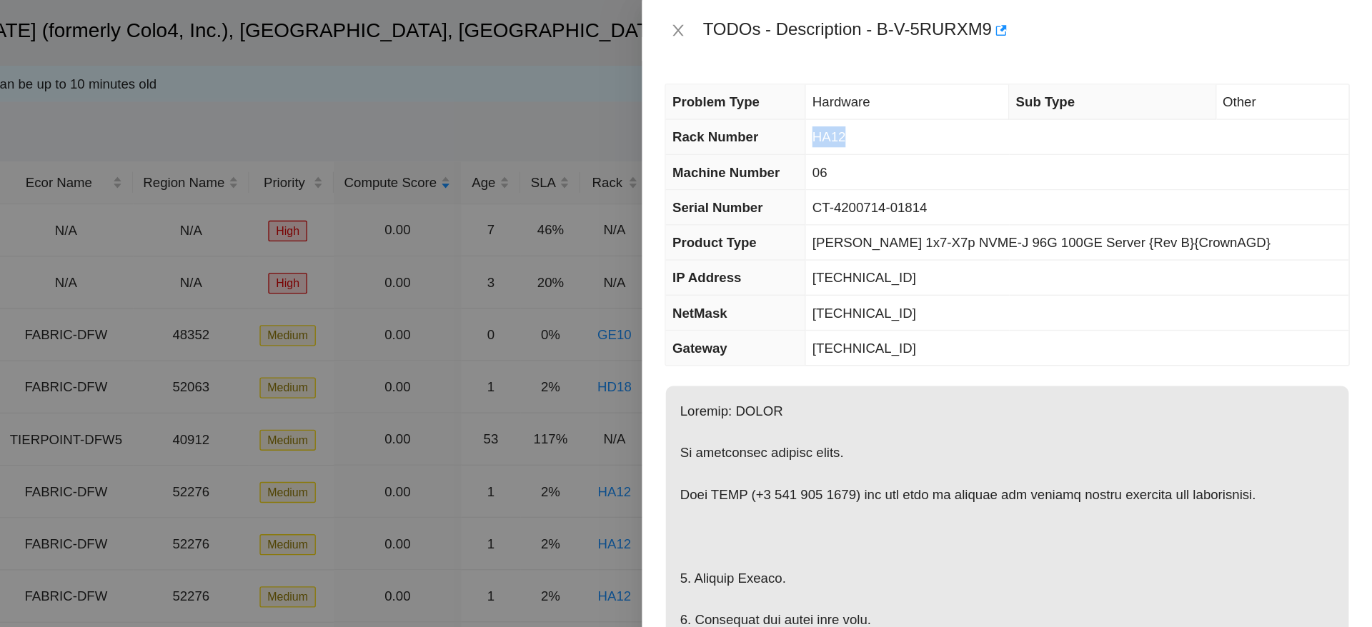
copy span "HA12"
click at [1069, 217] on td "[TECHNICAL_ID]" at bounding box center [1150, 209] width 408 height 26
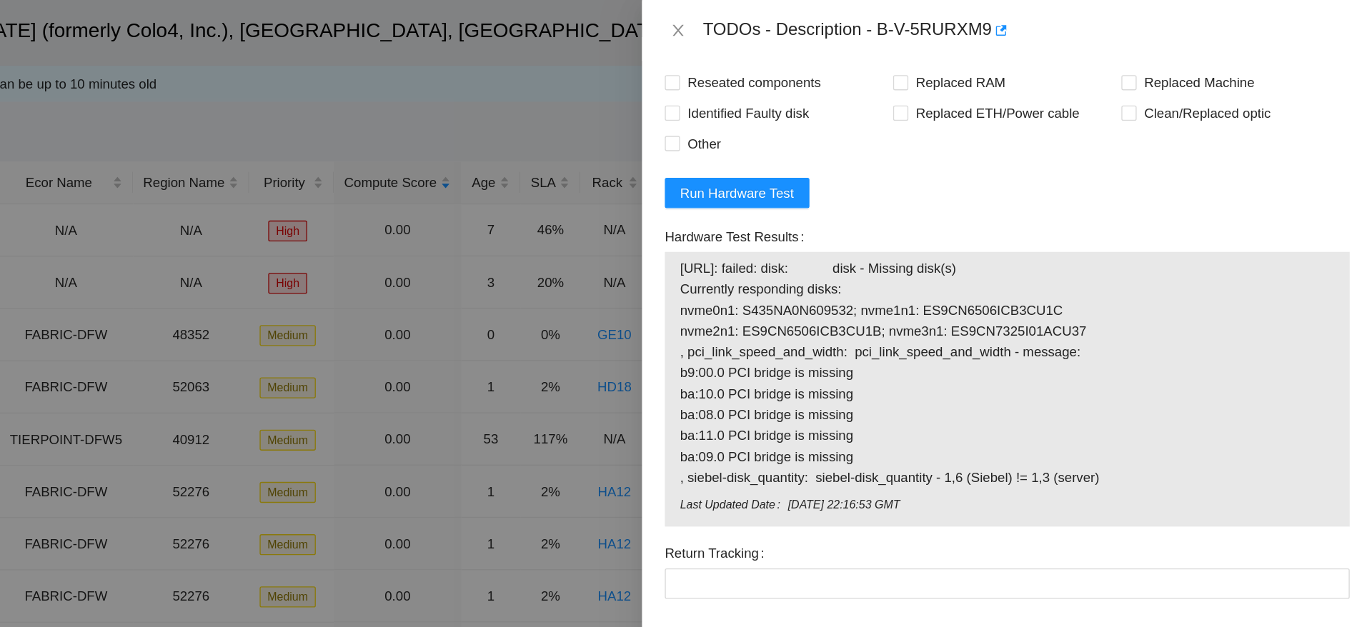
scroll to position [1150, 0]
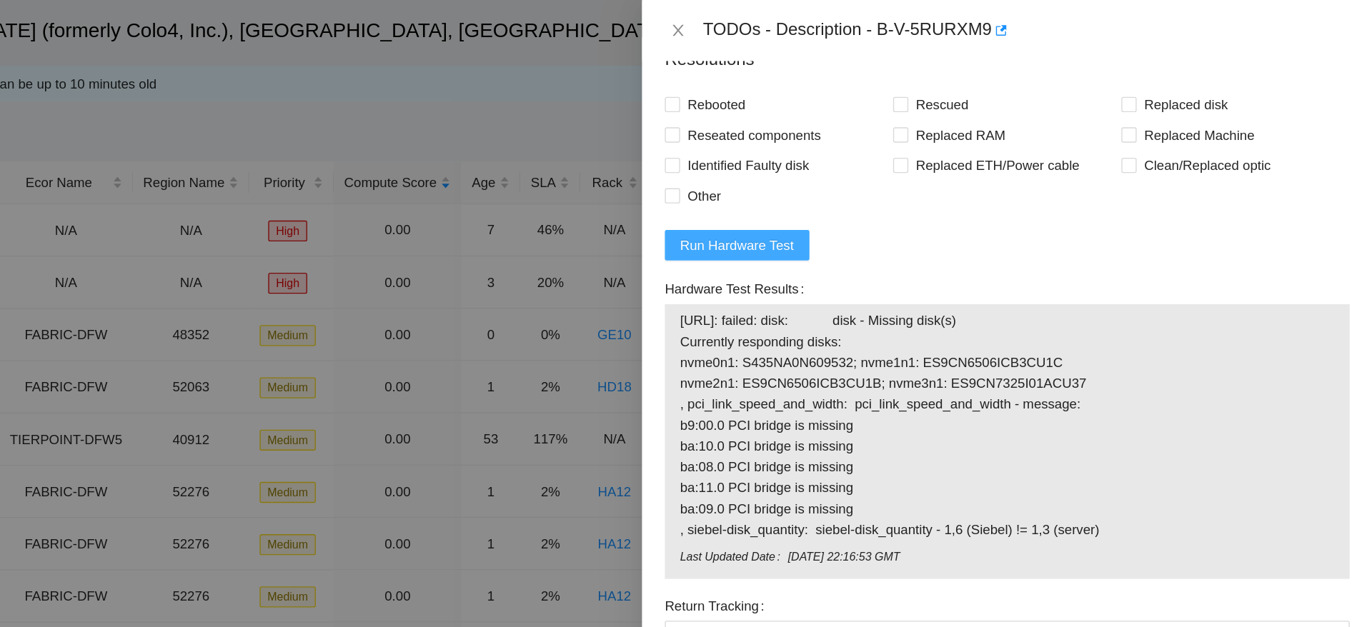
click at [910, 178] on span "Run Hardware Test" at bounding box center [895, 185] width 86 height 16
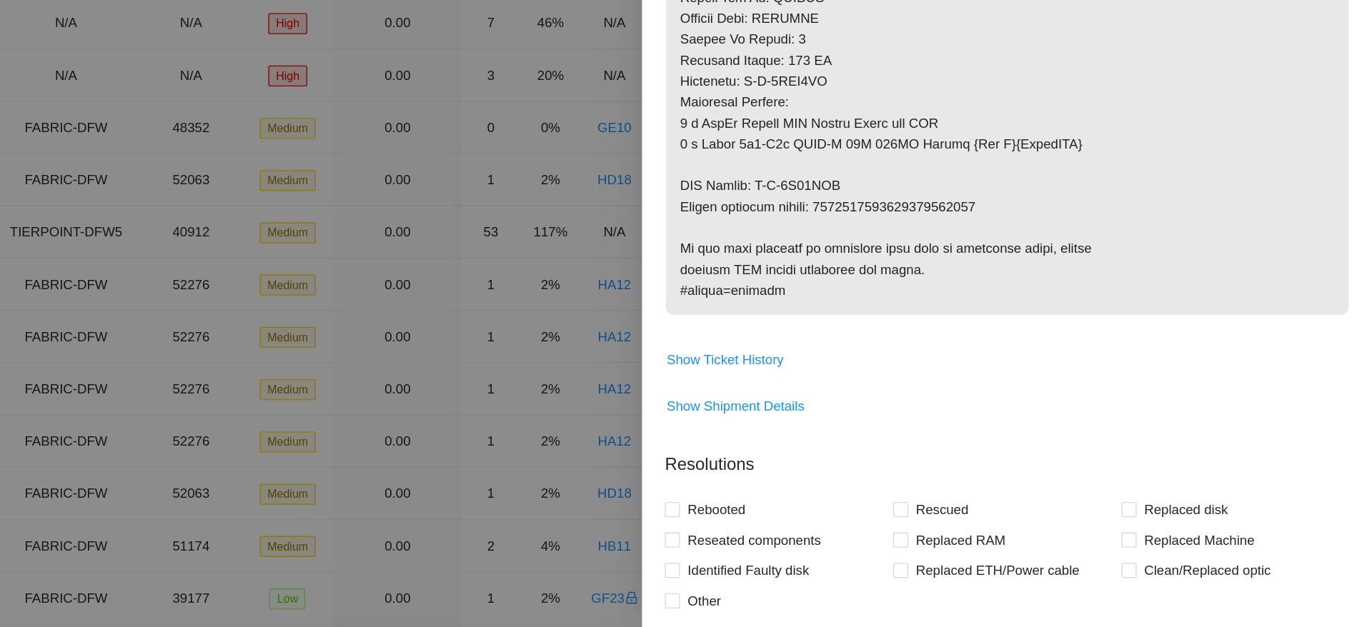
scroll to position [951, 0]
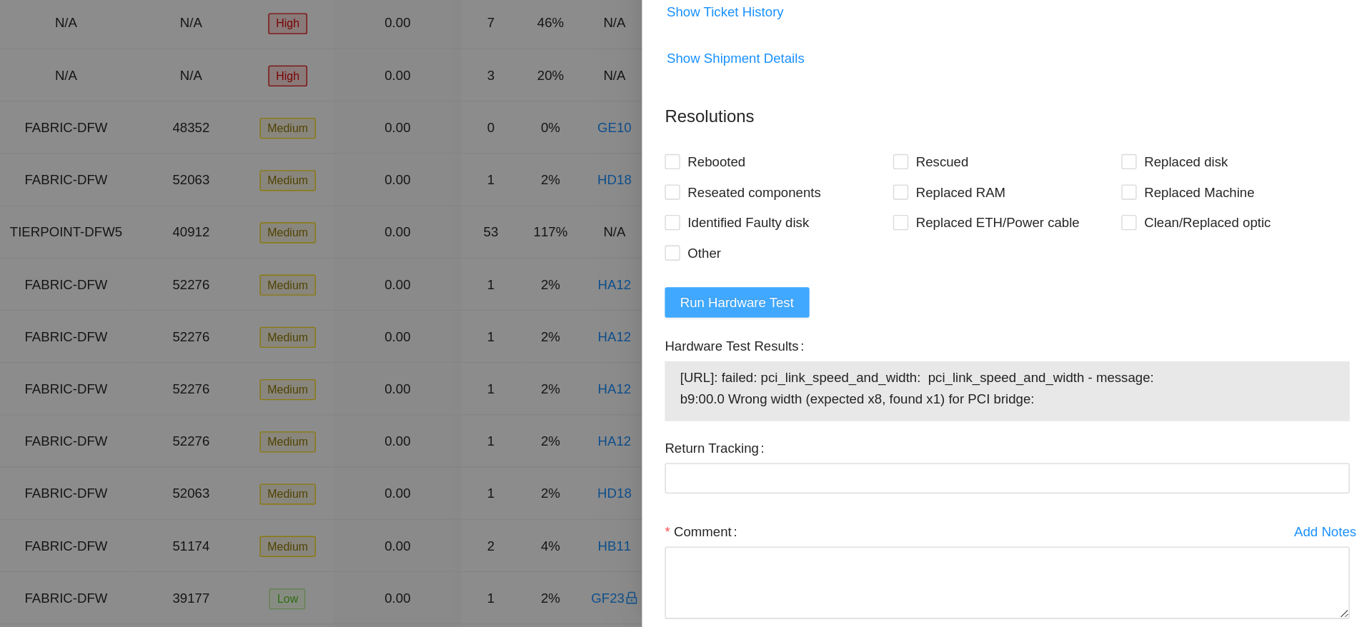
click at [884, 384] on span "Run Hardware Test" at bounding box center [895, 383] width 86 height 16
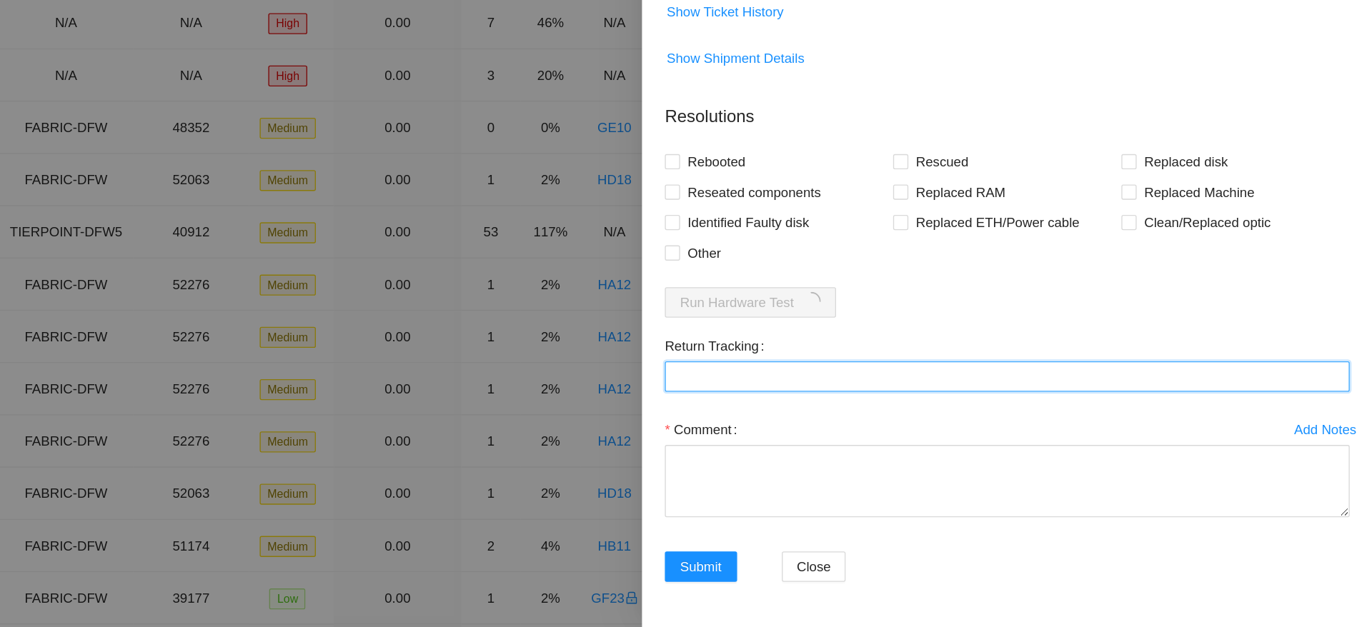
click at [1013, 440] on Tracking "Return Tracking" at bounding box center [1097, 438] width 515 height 23
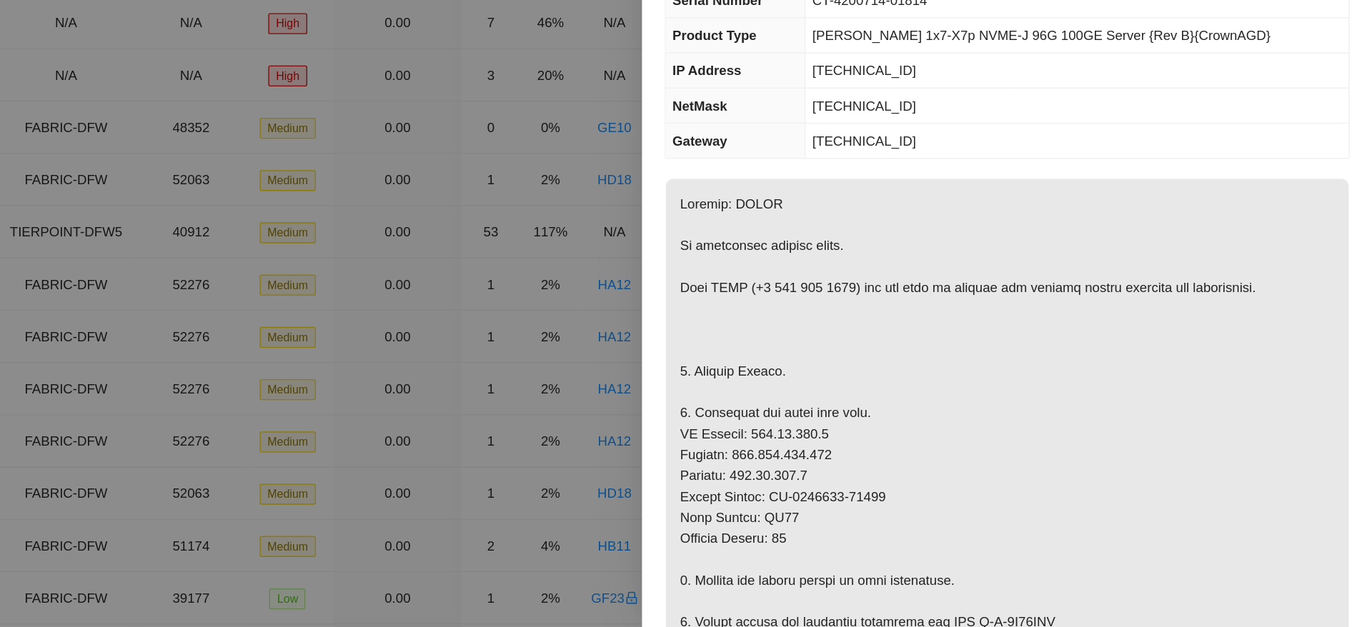
scroll to position [0, 0]
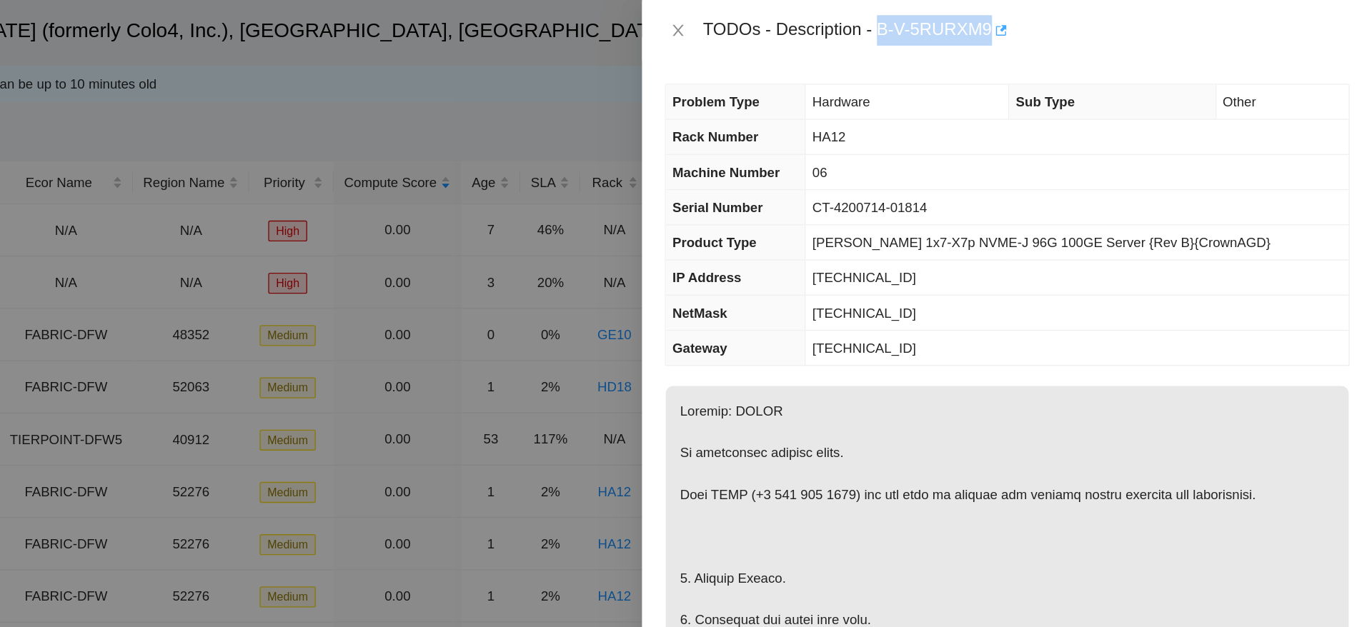
drag, startPoint x: 1000, startPoint y: 21, endPoint x: 1086, endPoint y: 17, distance: 85.1
click at [1086, 17] on div "TODOs - Description - B-V-5RURXM9" at bounding box center [1112, 22] width 486 height 23
copy div "B-V-5RURXM9"
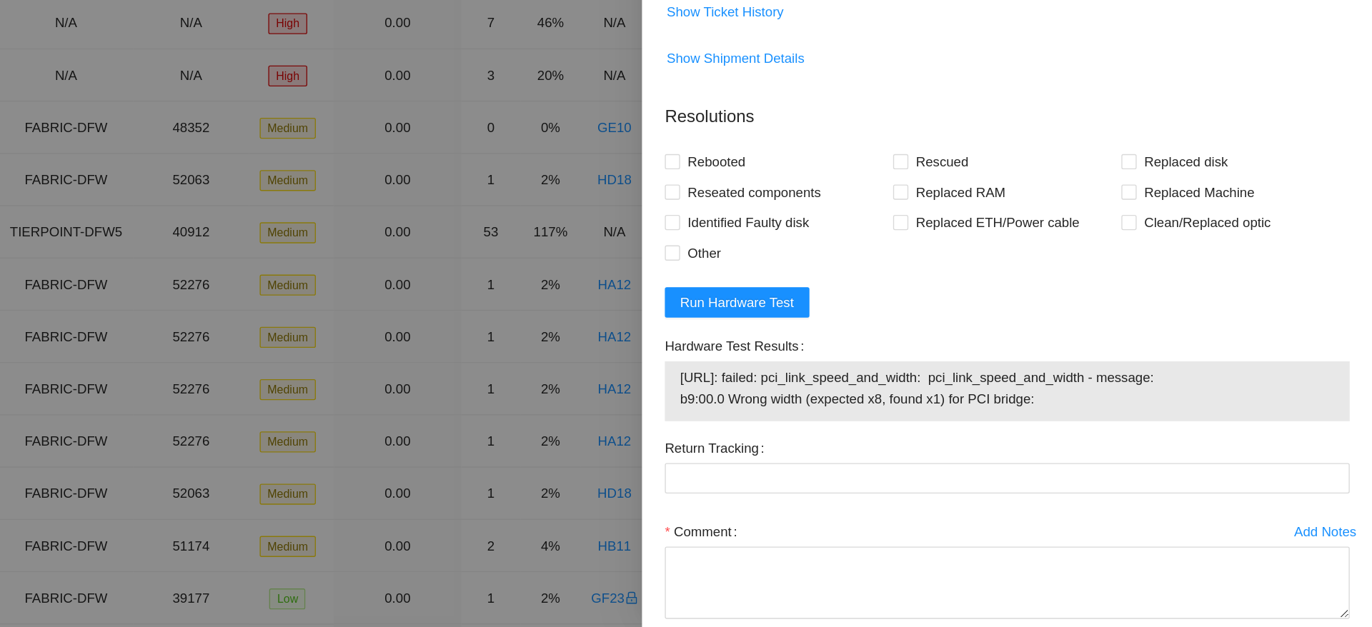
click at [1013, 452] on span "104.70.178.9: failed: pci_link_speed_and_width: pci_link_speed_and_width - mess…" at bounding box center [1098, 447] width 492 height 31
click at [1124, 442] on span "104.70.178.9: failed: pci_link_speed_and_width: pci_link_speed_and_width - mess…" at bounding box center [1098, 447] width 492 height 31
drag, startPoint x: 1126, startPoint y: 449, endPoint x: 852, endPoint y: 432, distance: 274.9
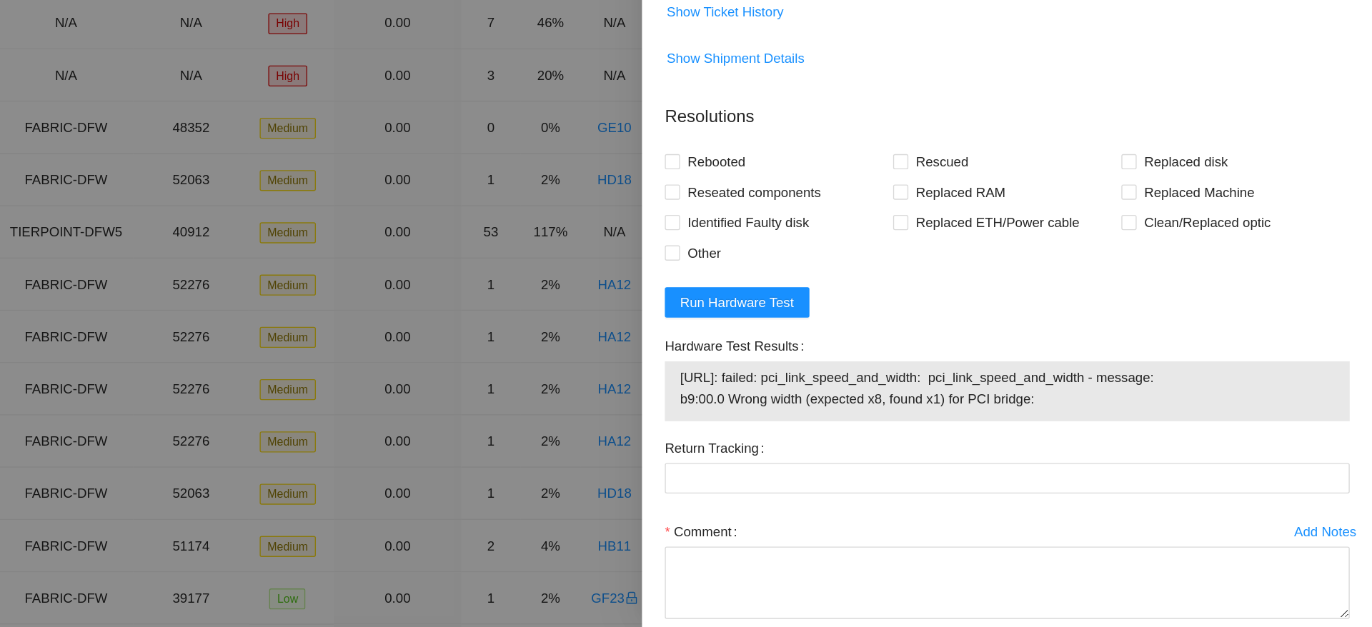
click at [852, 432] on span "104.70.178.9: failed: pci_link_speed_and_width: pci_link_speed_and_width - mess…" at bounding box center [1098, 447] width 492 height 31
copy span "104.70.178.9: failed: pci_link_speed_and_width: pci_link_speed_and_width - mess…"
click at [1079, 424] on div "Hardware Test Results" at bounding box center [1097, 415] width 515 height 23
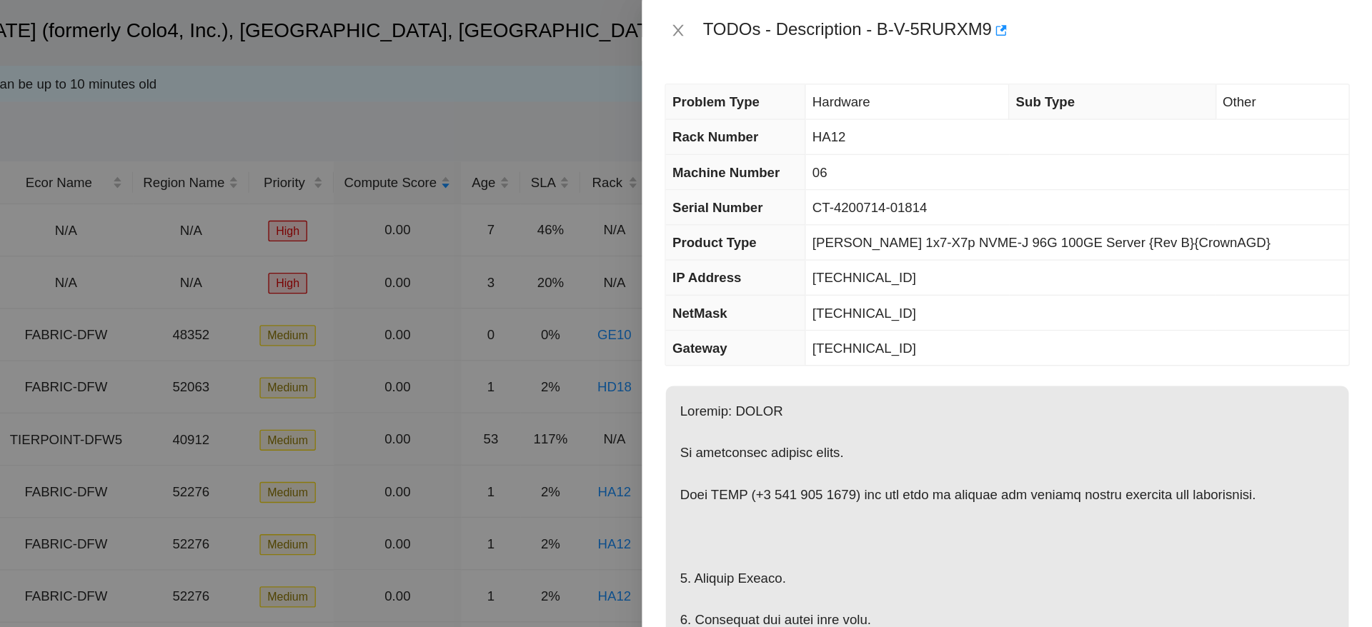
click at [995, 214] on span "[TECHNICAL_ID]" at bounding box center [990, 208] width 78 height 11
copy span "[TECHNICAL_ID]"
click at [1029, 239] on span "[TECHNICAL_ID]" at bounding box center [990, 234] width 78 height 11
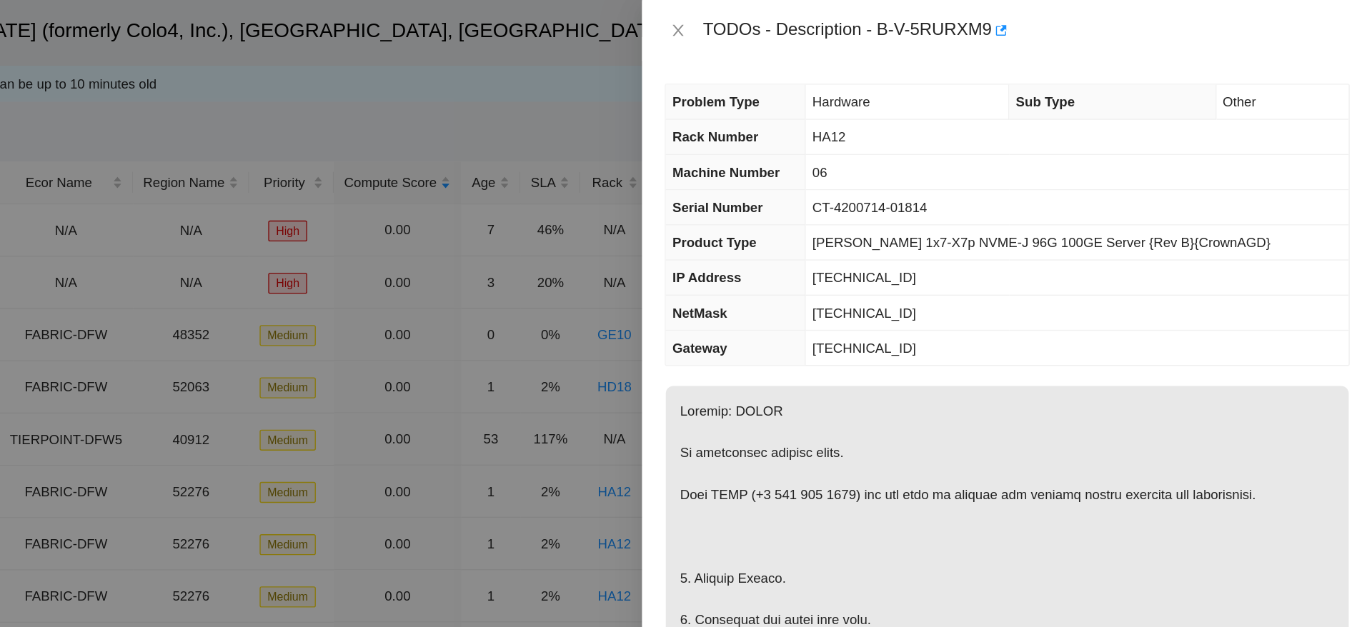
copy span "[TECHNICAL_ID]"
click at [1075, 229] on td "[TECHNICAL_ID]" at bounding box center [1150, 235] width 408 height 26
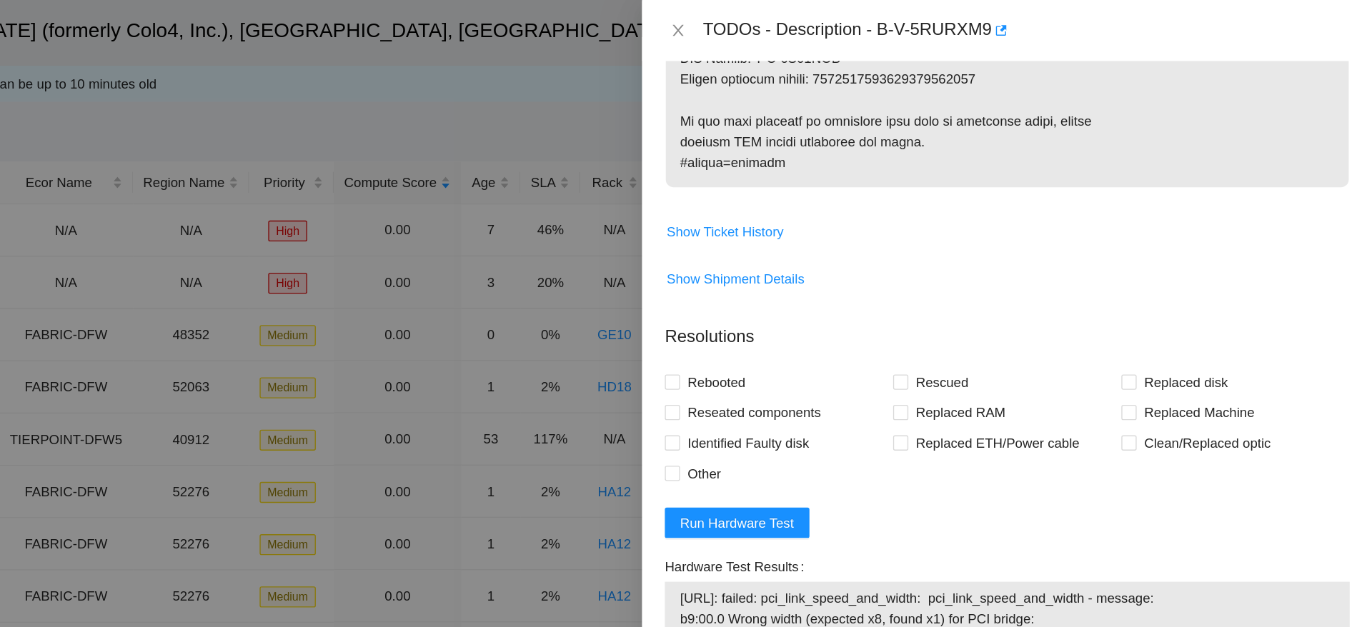
scroll to position [1028, 0]
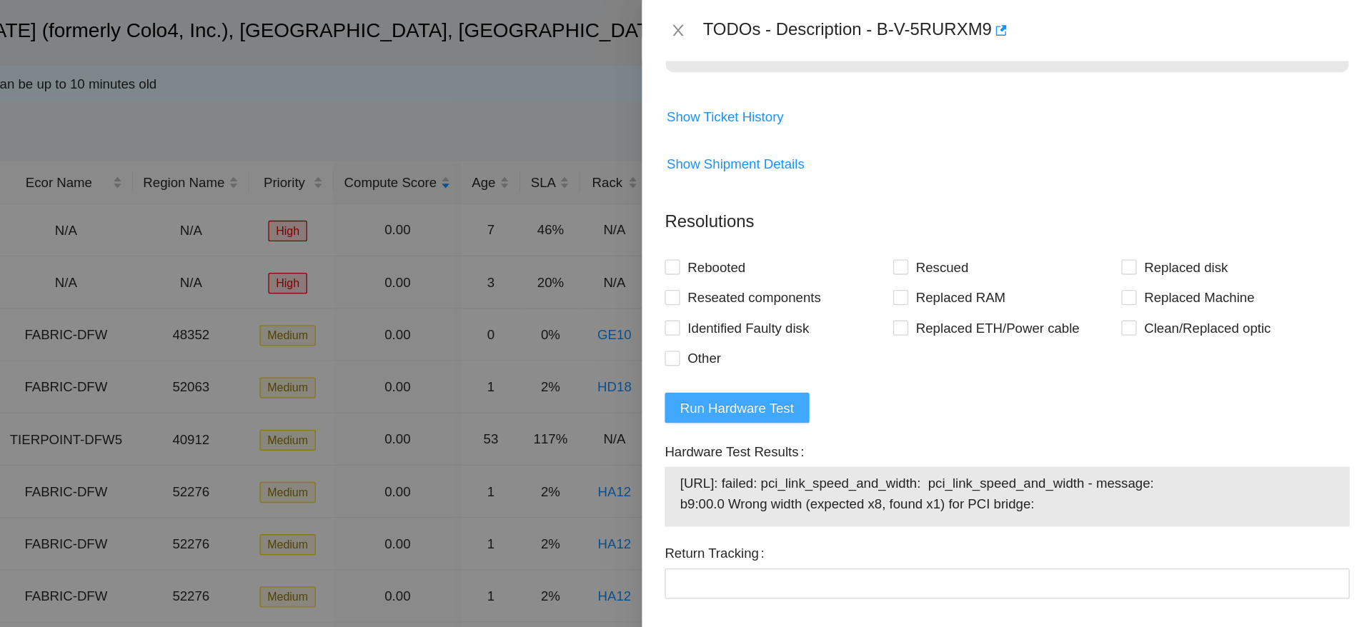
click at [884, 308] on span "Run Hardware Test" at bounding box center [895, 307] width 86 height 16
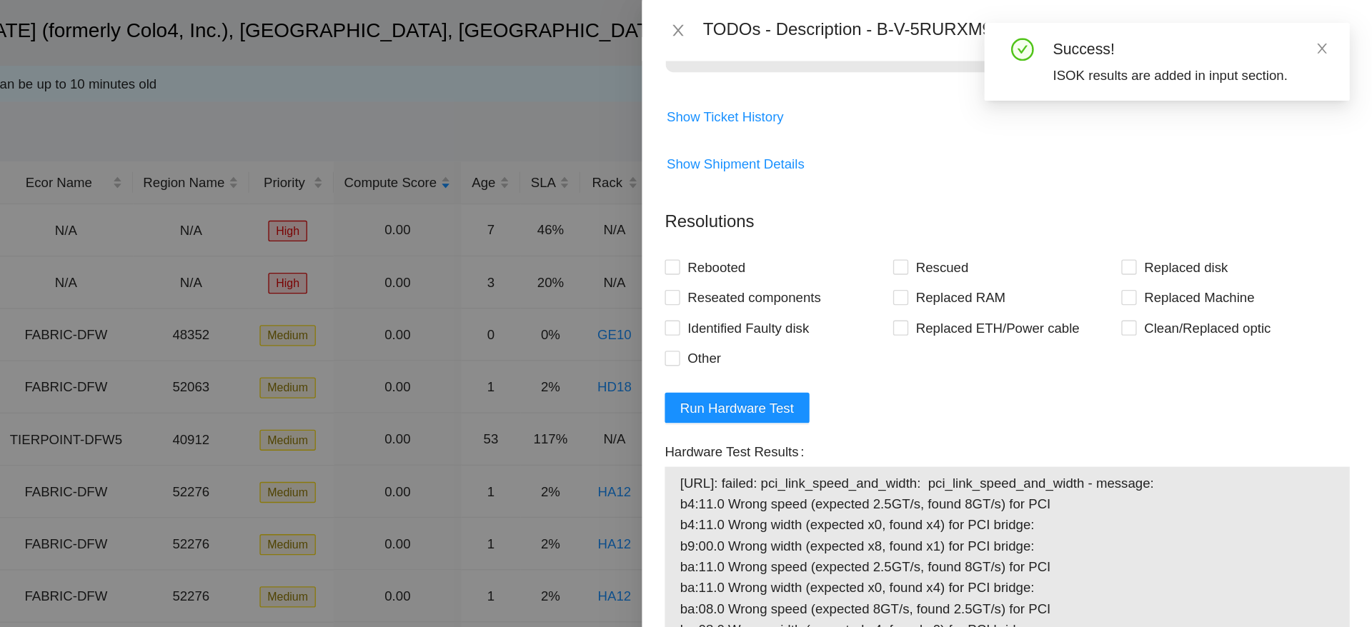
scroll to position [1153, 0]
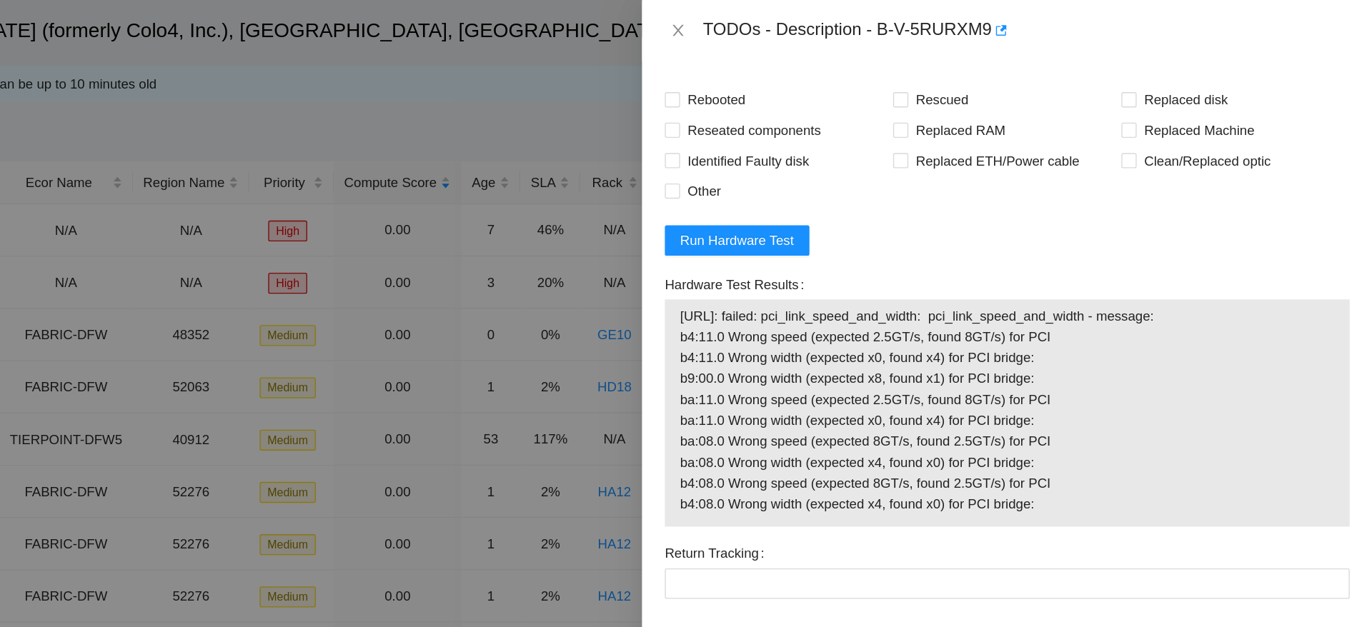
drag, startPoint x: 1128, startPoint y: 375, endPoint x: 849, endPoint y: 241, distance: 310.0
click at [849, 241] on div "104.70.178.9: failed: pci_link_speed_and_width: pci_link_speed_and_width - mess…" at bounding box center [1097, 310] width 515 height 171
copy tbody "104.70.178.9: failed: pci_link_speed_and_width: pci_link_speed_and_width - mess…"
click at [1221, 227] on div "104.70.178.9: failed: pci_link_speed_and_width: pci_link_speed_and_width - mess…" at bounding box center [1097, 310] width 515 height 171
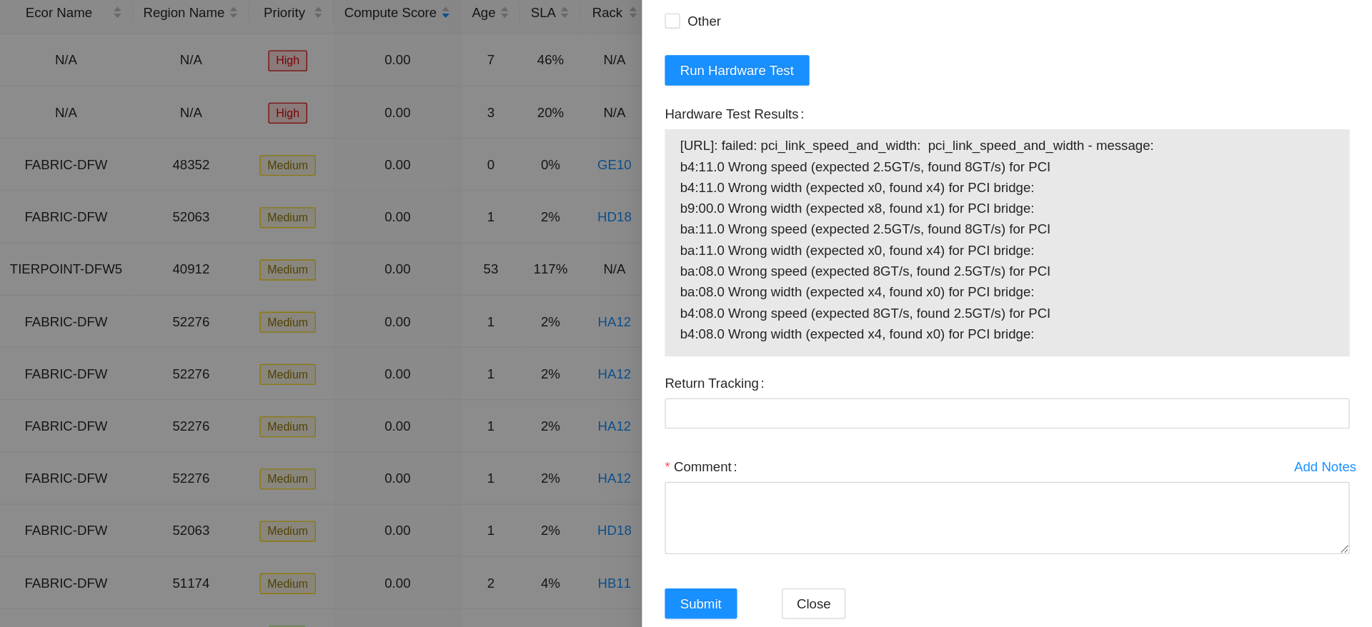
scroll to position [0, 0]
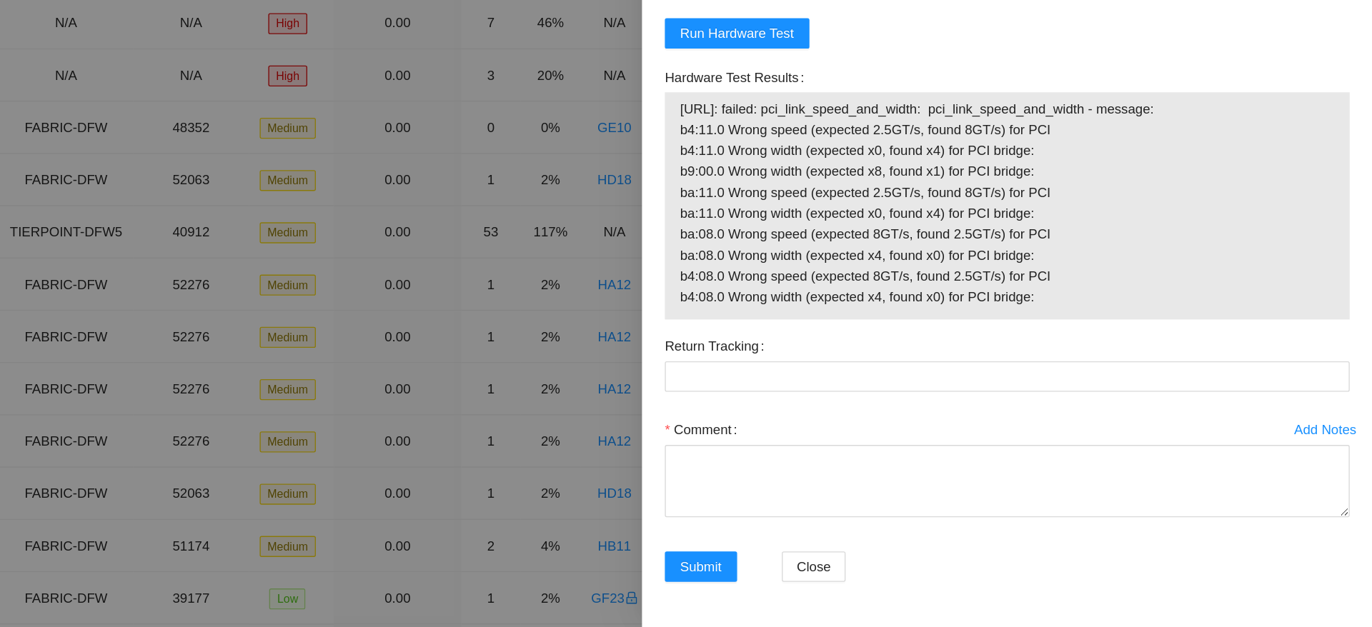
click at [1012, 387] on span "104.70.178.9: failed: pci_link_speed_and_width: pci_link_speed_and_width - mess…" at bounding box center [1098, 307] width 492 height 157
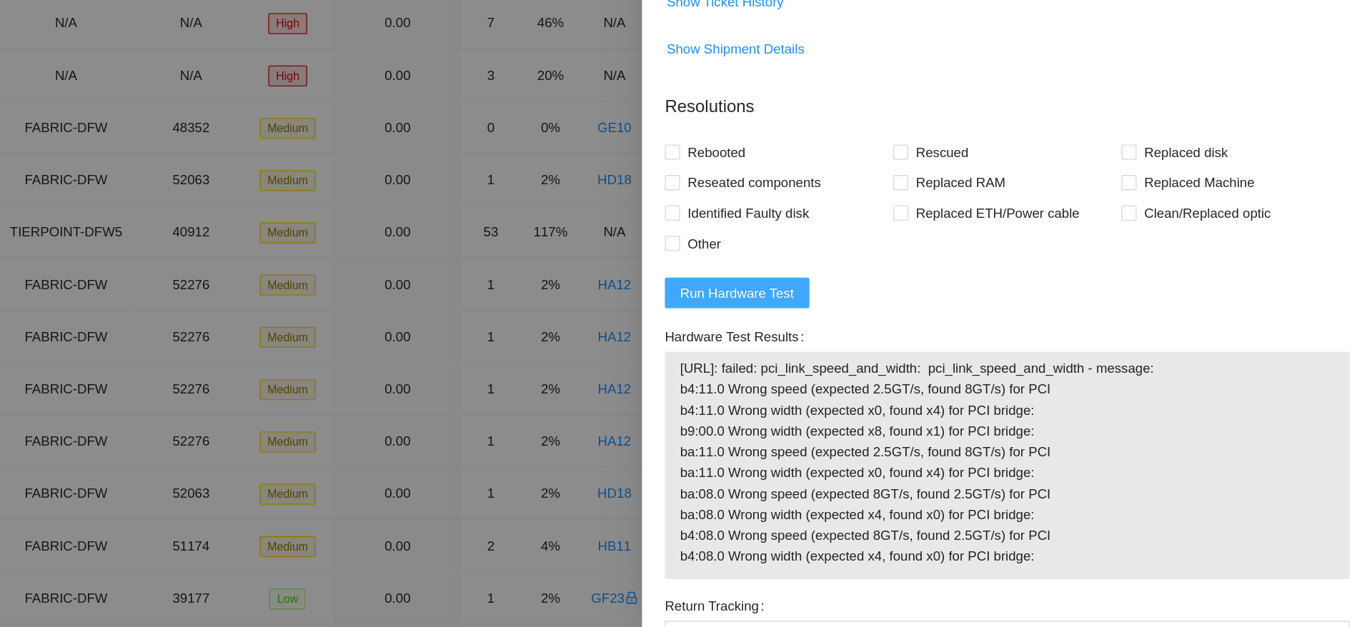
click at [909, 370] on span "Run Hardware Test" at bounding box center [895, 376] width 86 height 16
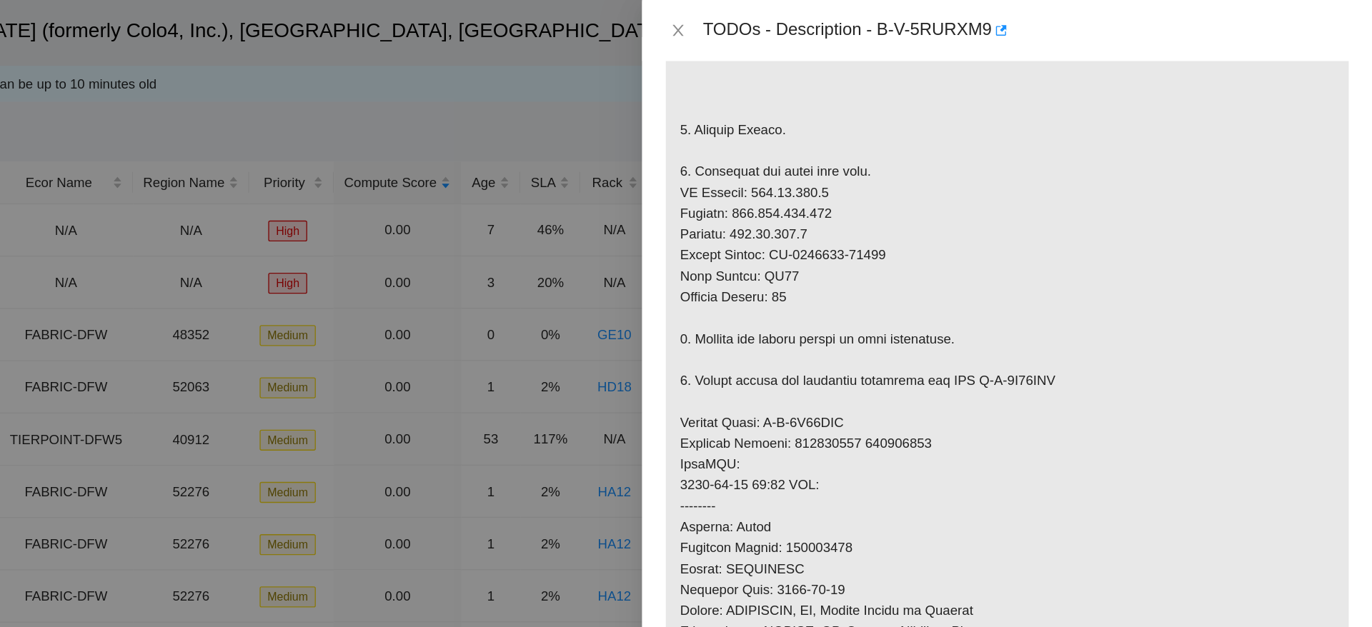
scroll to position [337, 0]
drag, startPoint x: 848, startPoint y: 318, endPoint x: 1073, endPoint y: 339, distance: 226.1
click at [1073, 339] on p at bounding box center [1097, 350] width 513 height 792
copy p "Service Order: B-V-5S93YKO Tracking Numbers: 387801579 387801579"
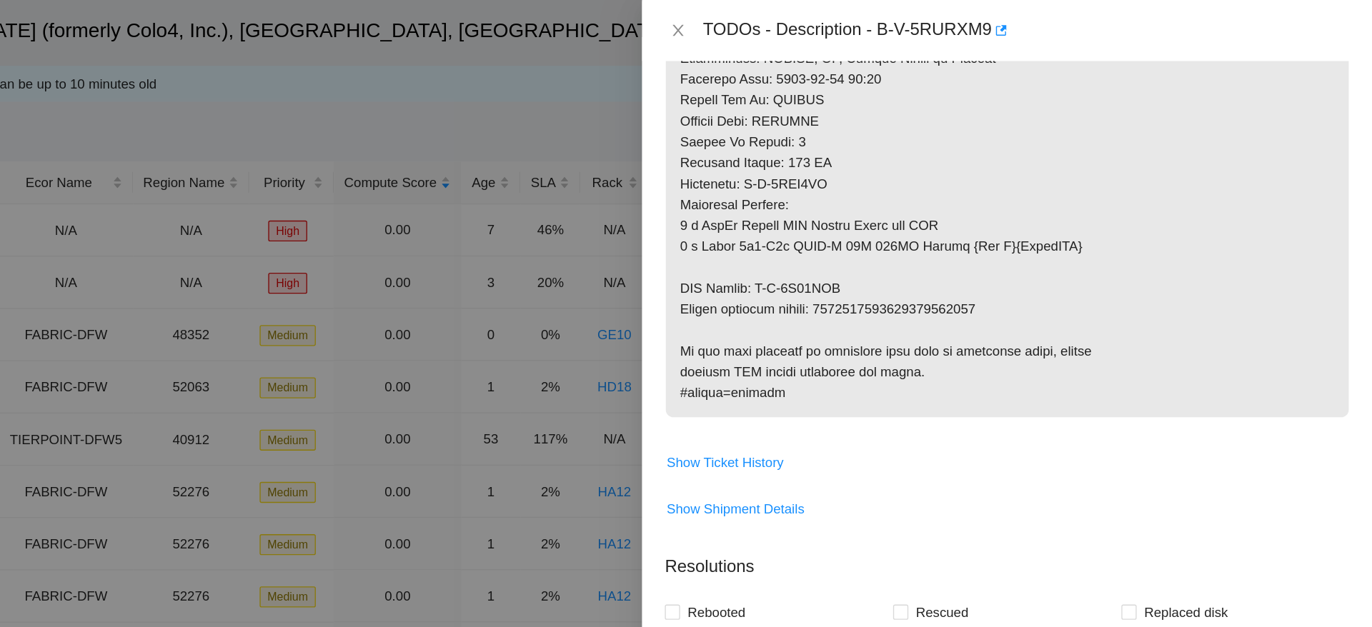
scroll to position [769, 0]
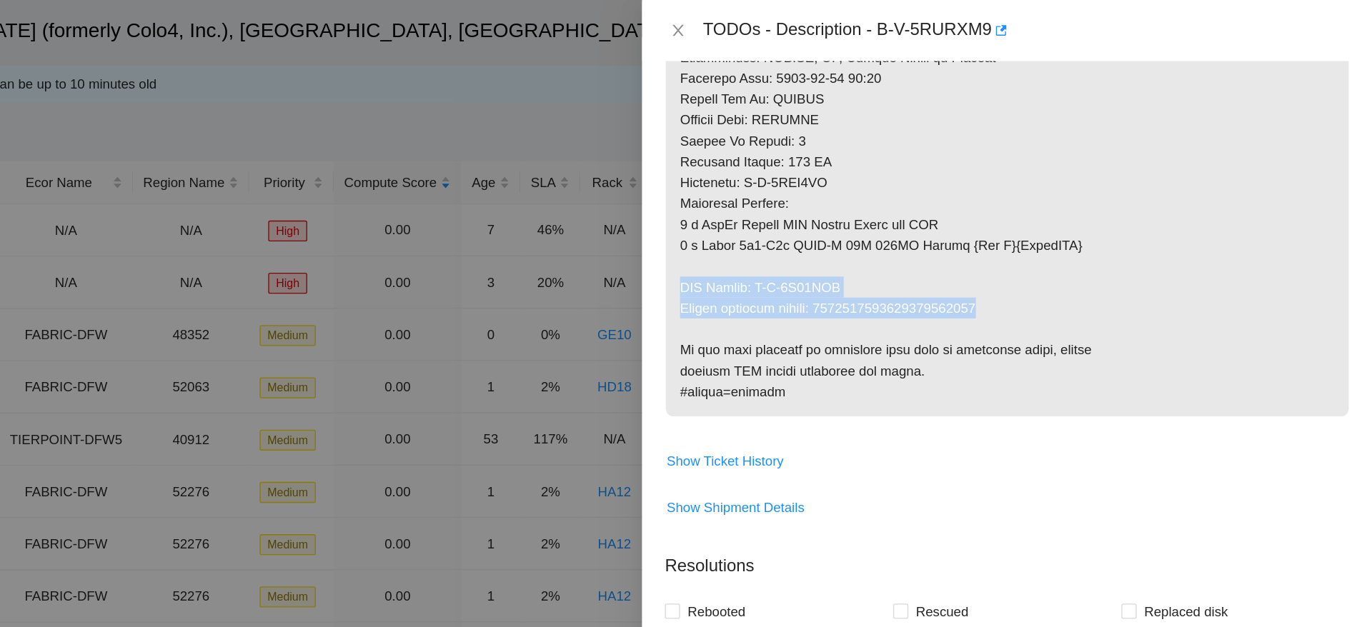
drag, startPoint x: 850, startPoint y: 208, endPoint x: 1095, endPoint y: 232, distance: 246.3
copy p "RMA Return: B-V-5S93YKY Return tracking number: 9612018969028700237582"
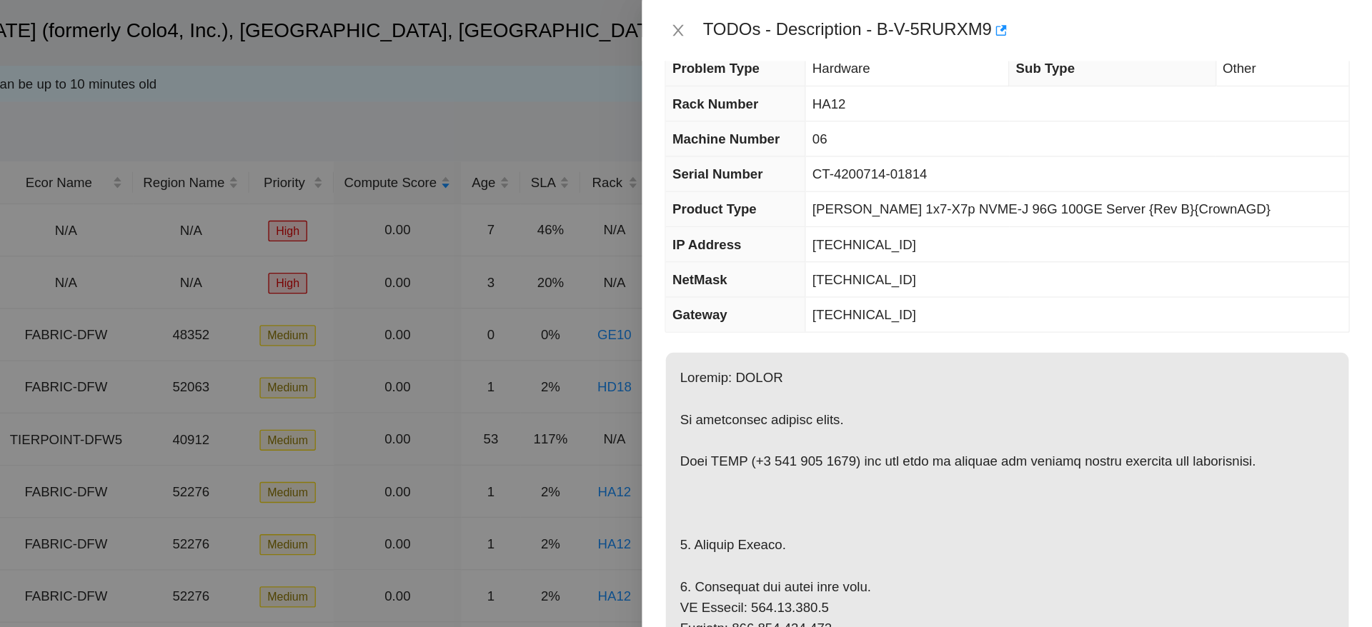
scroll to position [0, 0]
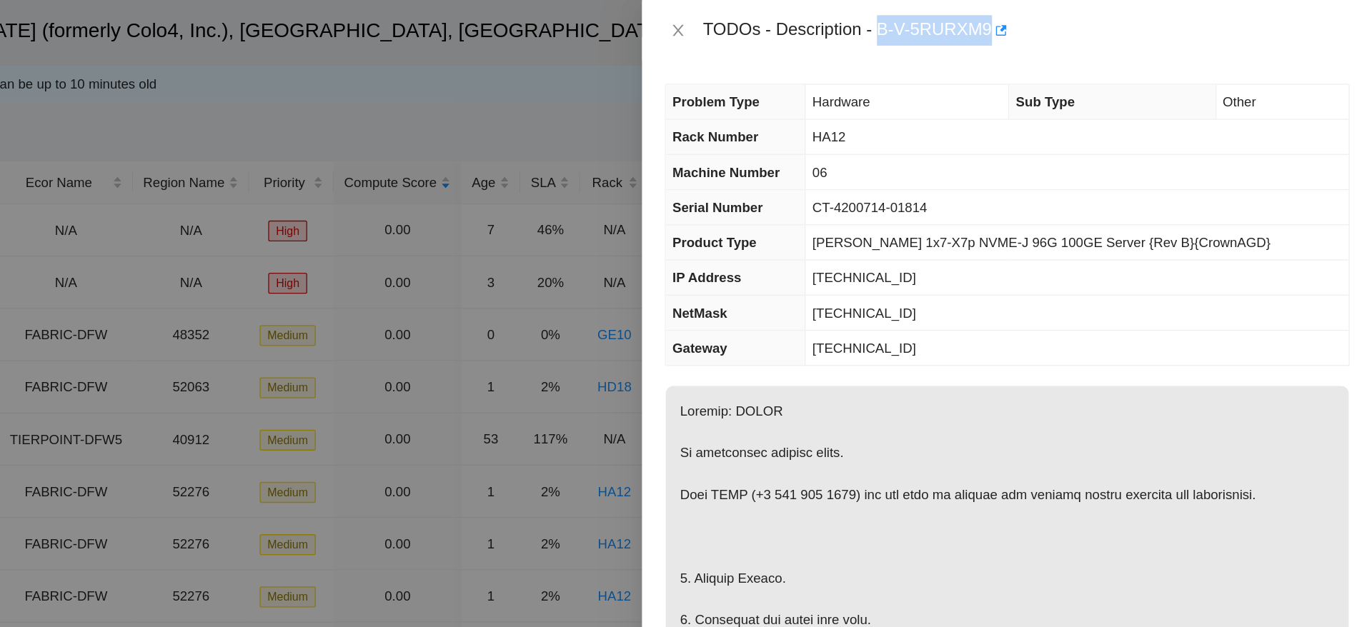
drag, startPoint x: 1000, startPoint y: 16, endPoint x: 1085, endPoint y: 19, distance: 84.4
click at [1085, 19] on div "TODOs - Description - B-V-5RURXM9" at bounding box center [1112, 22] width 486 height 23
click at [1261, 220] on td "[TECHNICAL_ID]" at bounding box center [1150, 209] width 408 height 26
drag, startPoint x: 969, startPoint y: 155, endPoint x: 1070, endPoint y: 149, distance: 100.9
click at [1070, 149] on td "CT-4200714-01814" at bounding box center [1150, 156] width 408 height 26
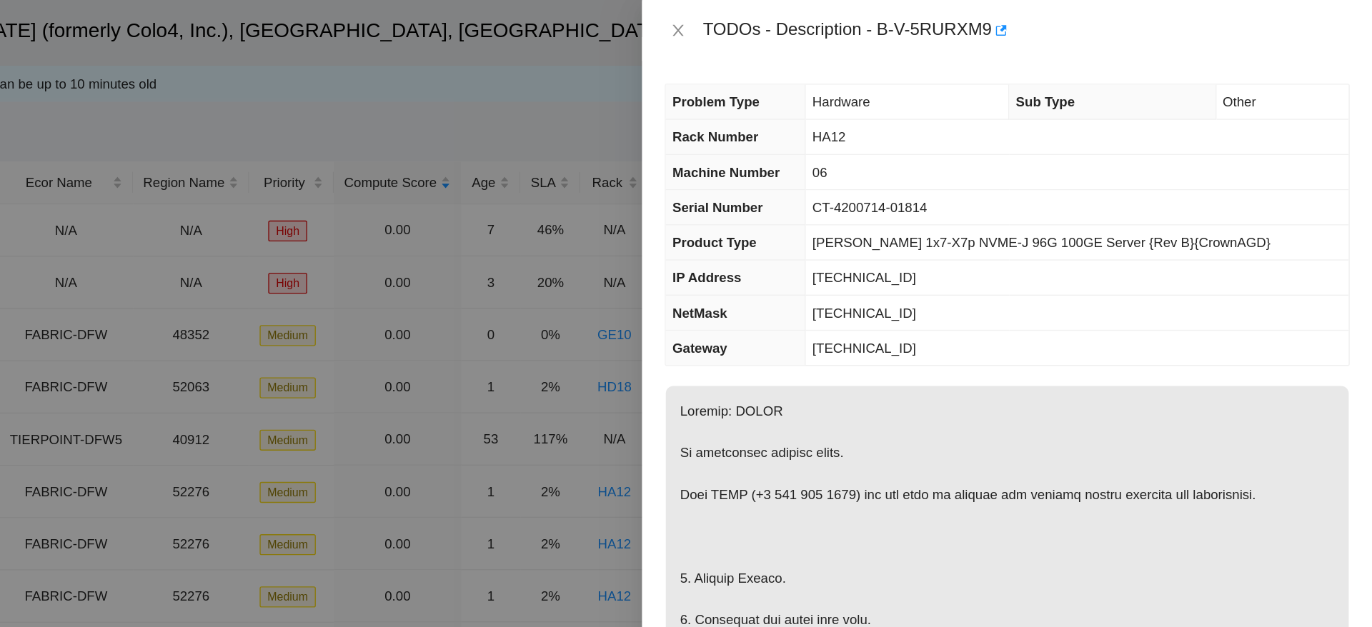
click at [1298, 103] on td "HA12" at bounding box center [1150, 103] width 408 height 26
click at [1020, 151] on span "CT-4200714-01814" at bounding box center [994, 155] width 86 height 11
drag, startPoint x: 1003, startPoint y: 16, endPoint x: 1085, endPoint y: 19, distance: 81.5
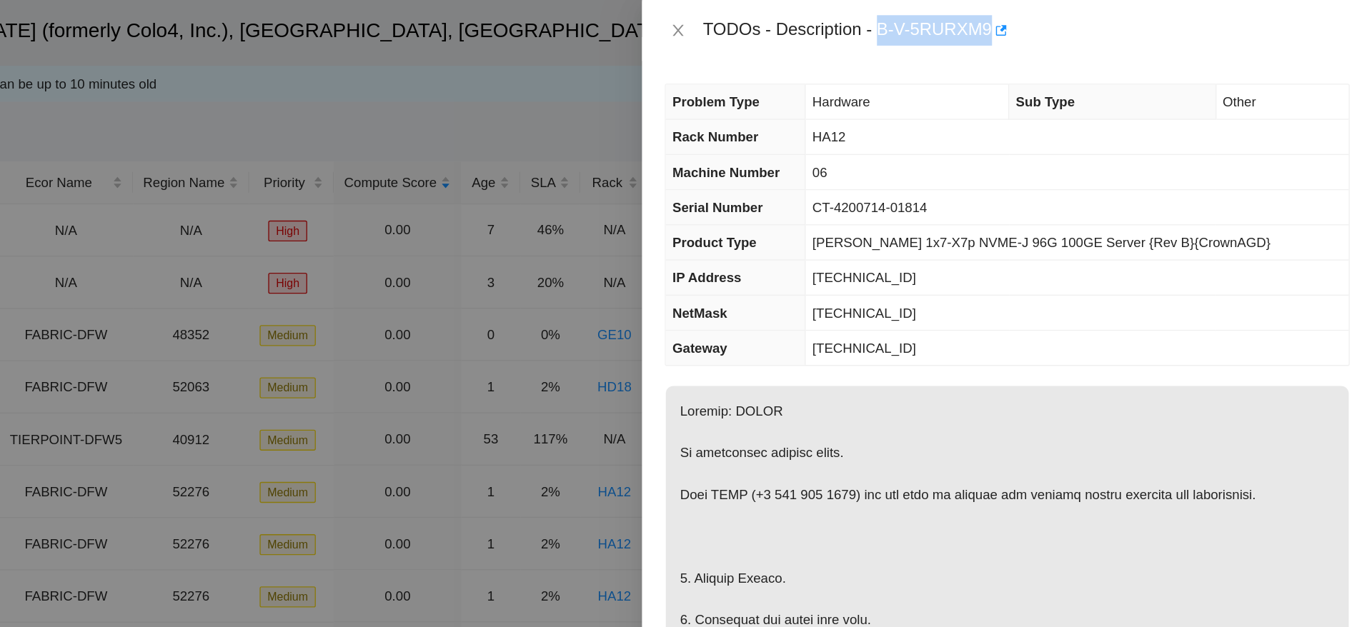
click at [1085, 19] on div "TODOs - Description - B-V-5RURXM9" at bounding box center [1112, 22] width 486 height 23
click at [1281, 227] on td "[TECHNICAL_ID]" at bounding box center [1150, 235] width 408 height 26
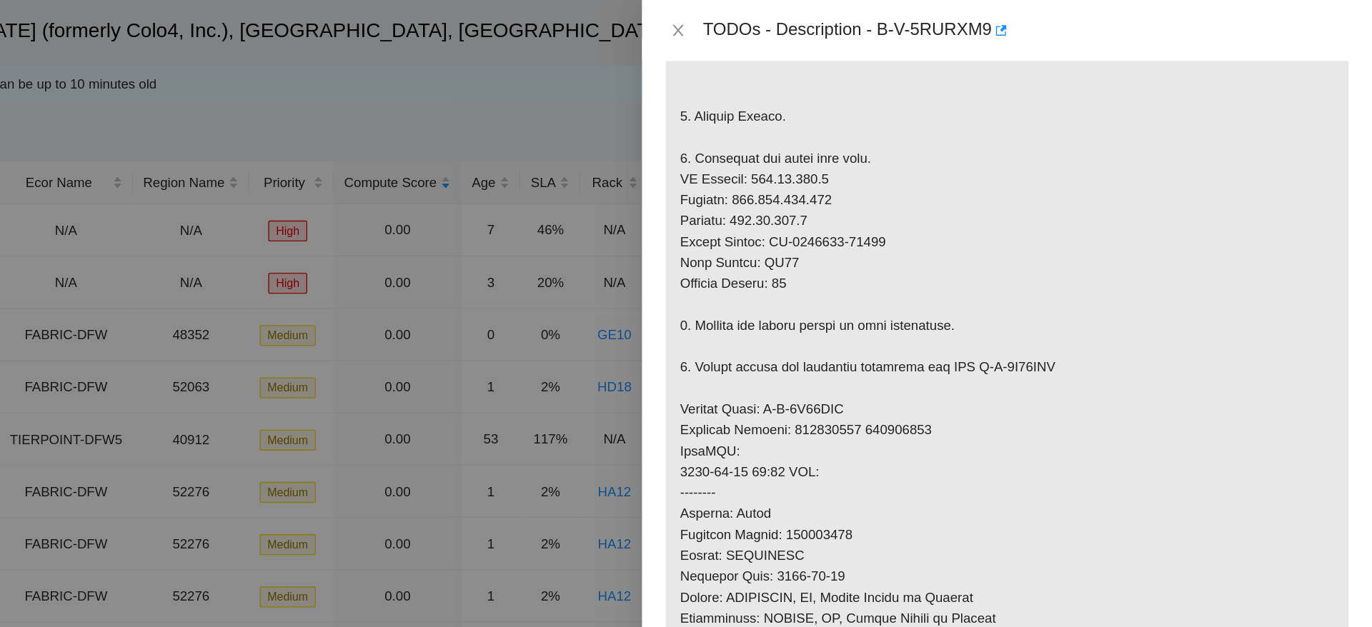
scroll to position [353, 0]
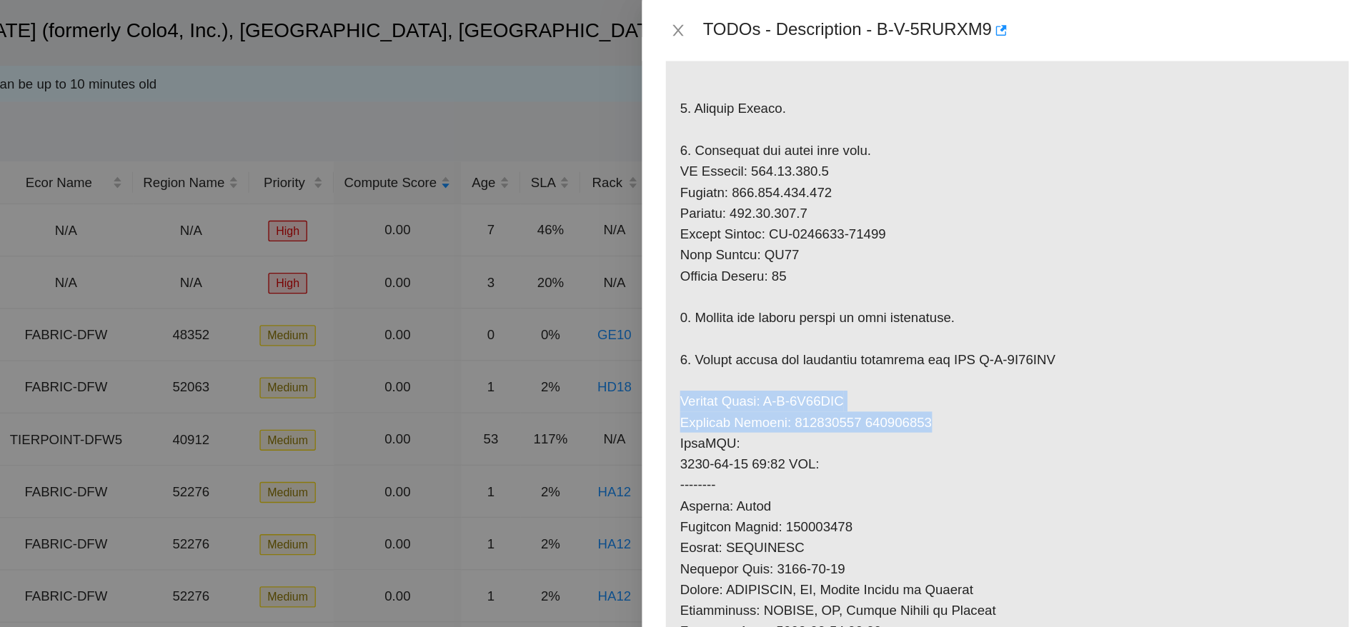
drag, startPoint x: 850, startPoint y: 306, endPoint x: 1061, endPoint y: 314, distance: 211.0
click at [1061, 314] on p at bounding box center [1097, 333] width 513 height 792
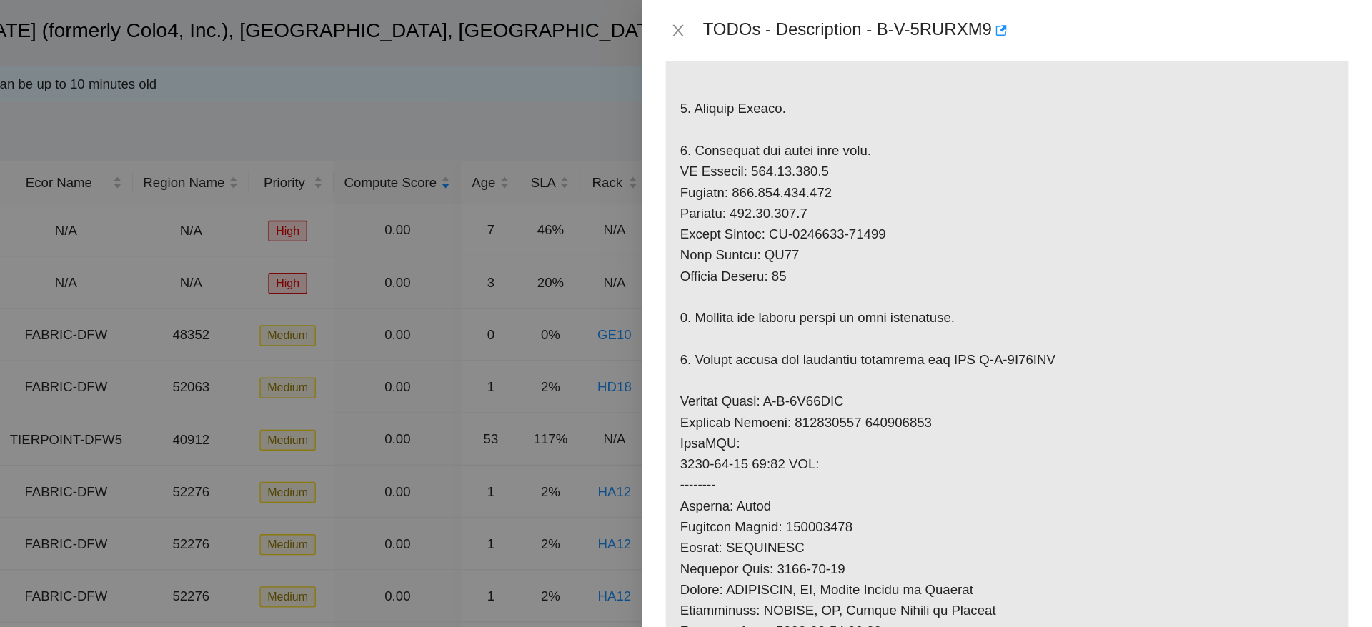
click at [1296, 224] on p at bounding box center [1097, 333] width 513 height 792
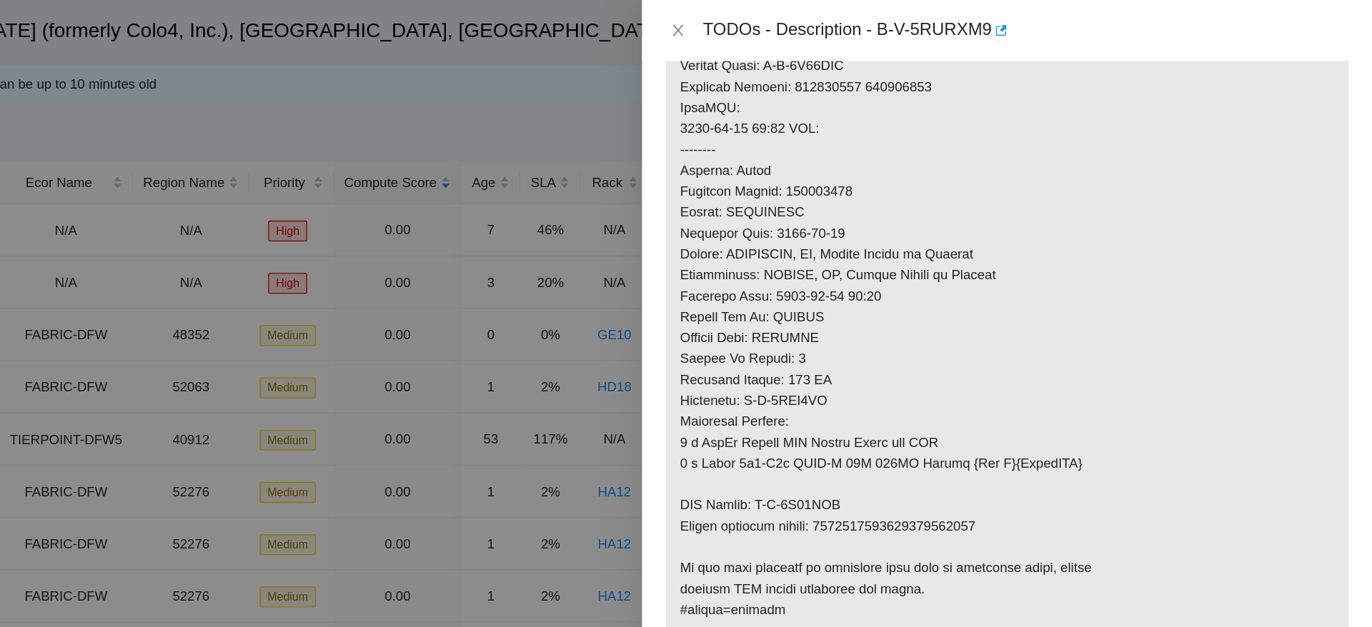
scroll to position [673, 0]
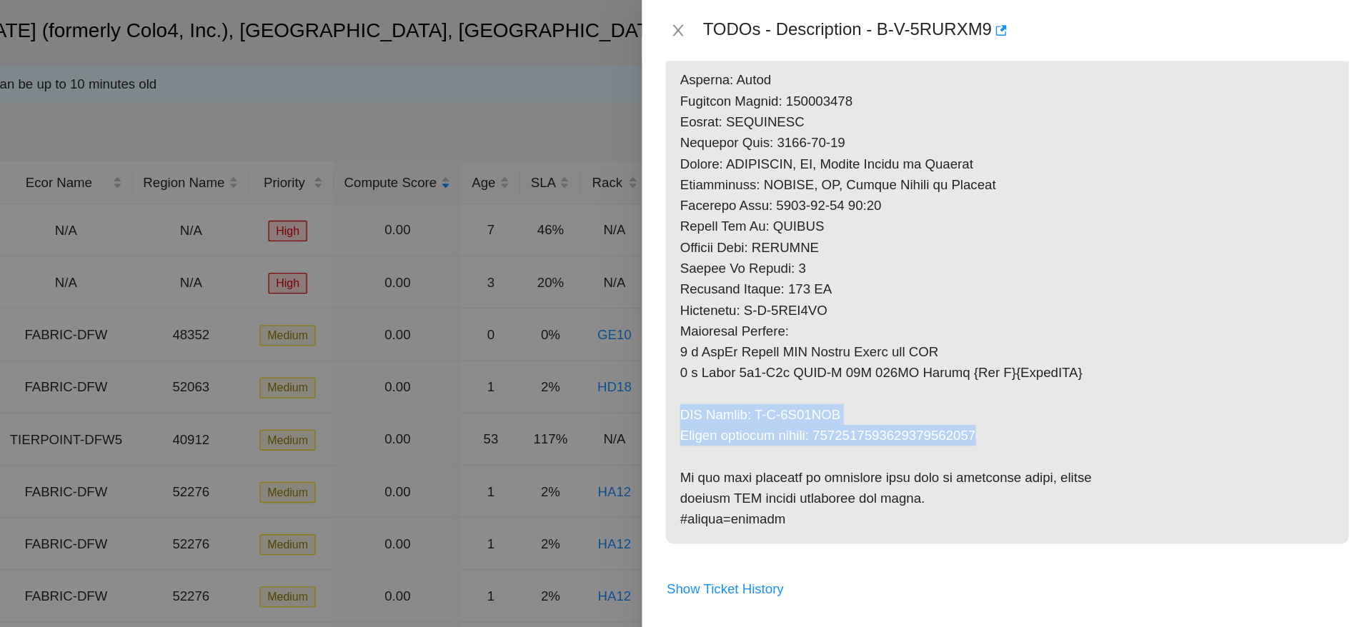
drag, startPoint x: 852, startPoint y: 307, endPoint x: 1092, endPoint y: 322, distance: 240.5
click at [1092, 322] on p at bounding box center [1097, 13] width 513 height 792
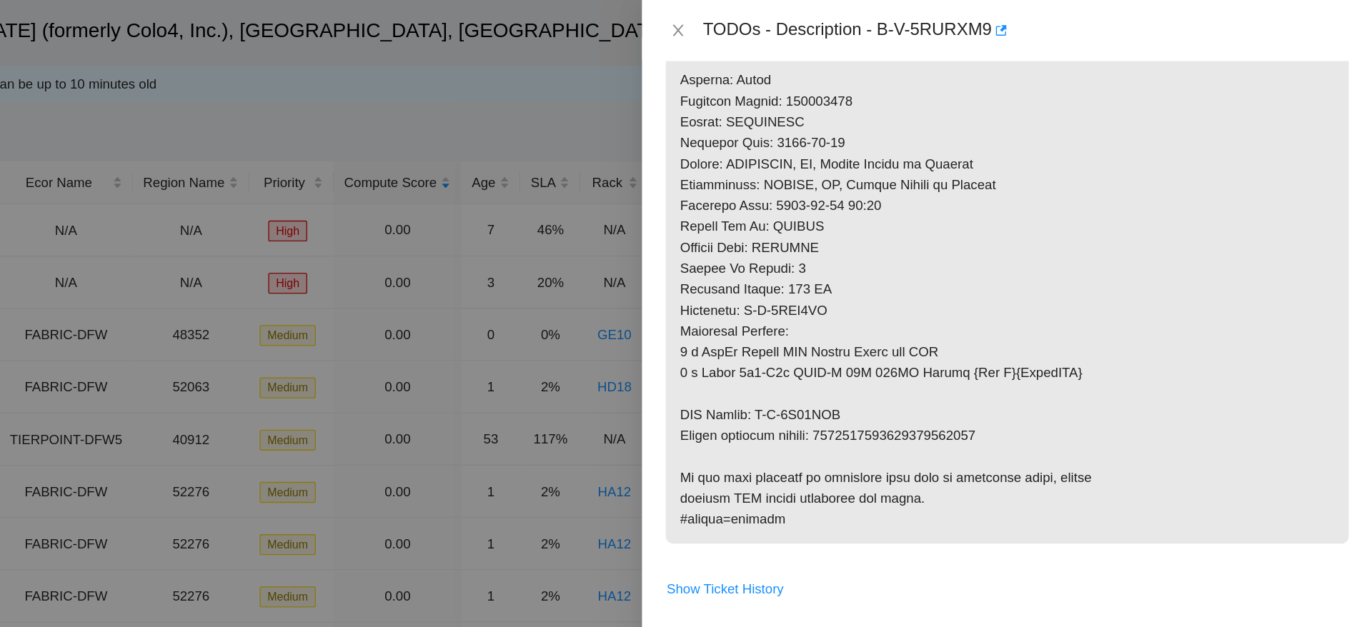
click at [1273, 231] on p at bounding box center [1097, 13] width 513 height 792
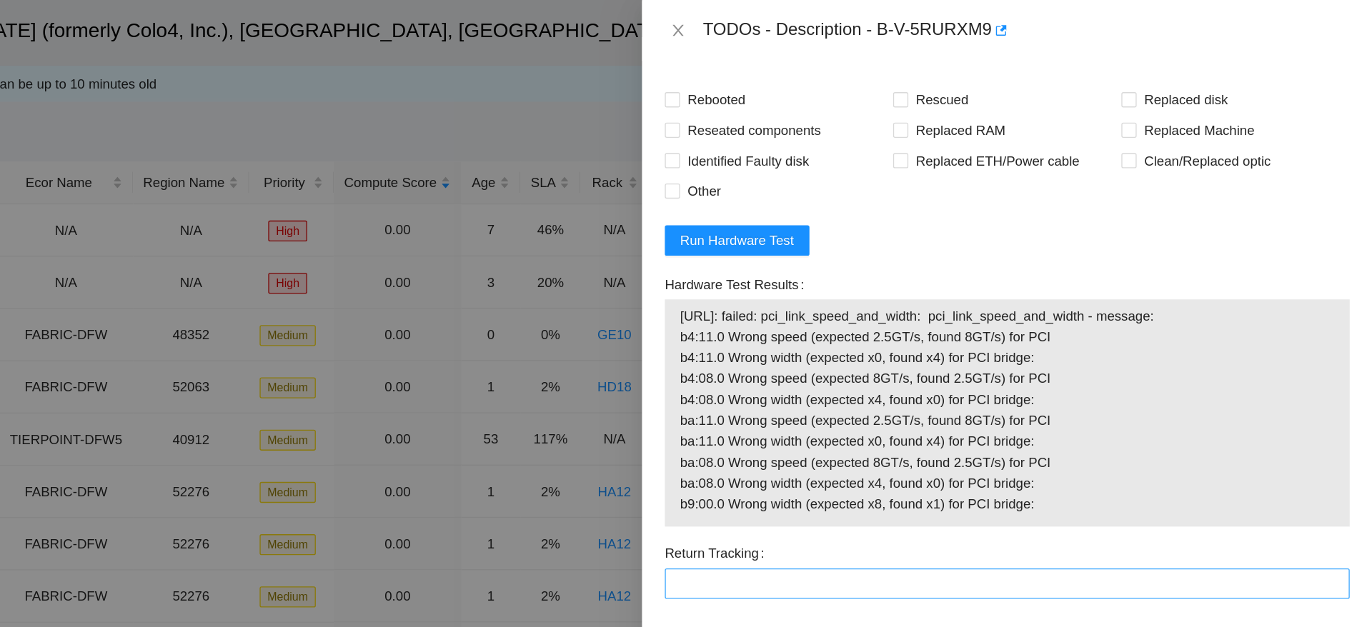
scroll to position [0, 0]
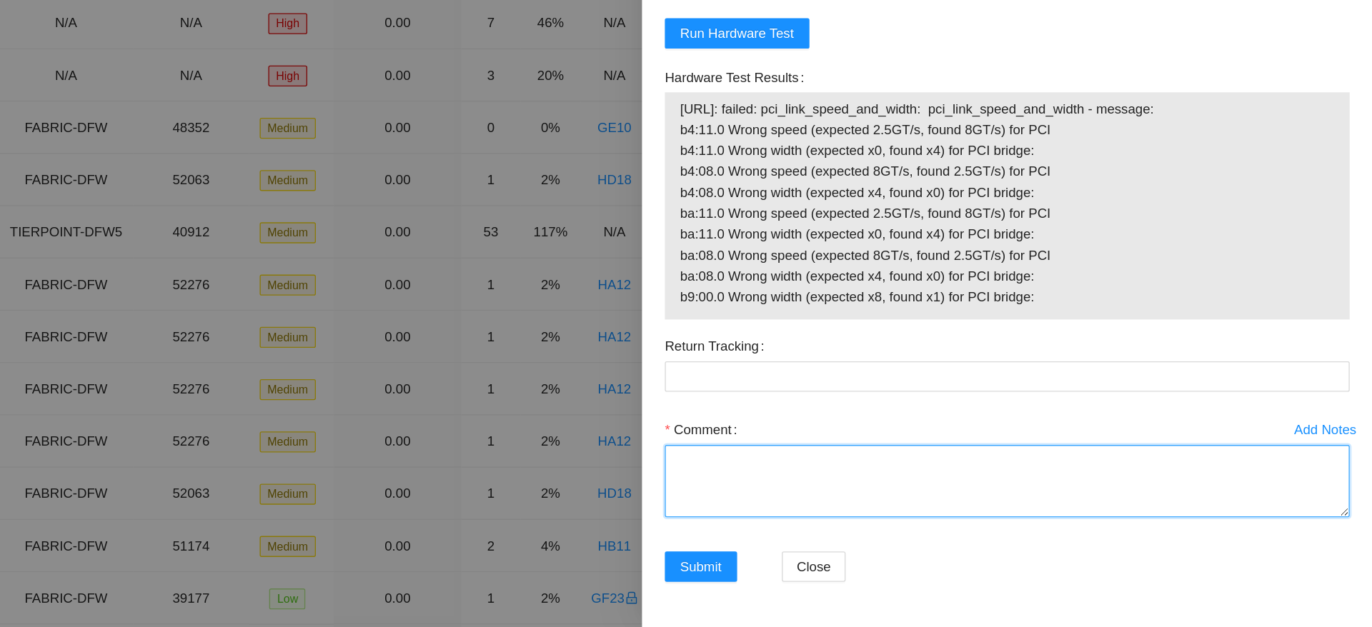
click at [1005, 527] on textarea "Comment" at bounding box center [1097, 517] width 515 height 54
click at [1050, 502] on textarea "worked with STS and was advised to RMA PCI mismatch" at bounding box center [1097, 517] width 515 height 54
click at [1038, 502] on textarea "worked with STS and was advised to RMA PCI for mismatch" at bounding box center [1097, 517] width 515 height 54
click at [1122, 525] on textarea "worked with STS and was advised to RMA for PCI mismatch" at bounding box center [1097, 517] width 515 height 54
paste textarea "Ticket: B-V-5RURXM9 Good Machine: CT-4201015-00133 Bad Machine: CT-4200714-0181…"
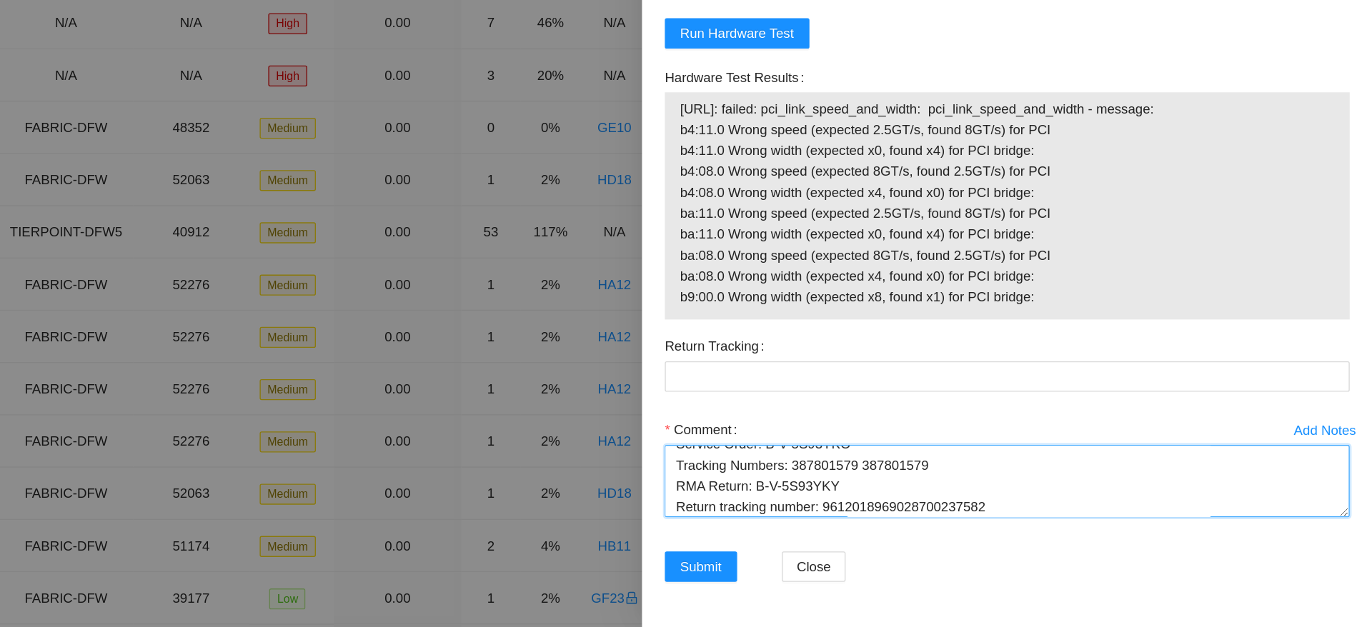
scroll to position [94, 0]
drag, startPoint x: 1111, startPoint y: 540, endPoint x: 958, endPoint y: 534, distance: 153.8
click at [958, 534] on textarea "worked with STS and was advised to RMA for PCI mismatch Ticket: B-V-5RURXM9 Goo…" at bounding box center [1097, 517] width 515 height 54
type textarea "worked with STS and was advised to RMA for PCI mismatch Ticket: B-V-5RURXM9 Goo…"
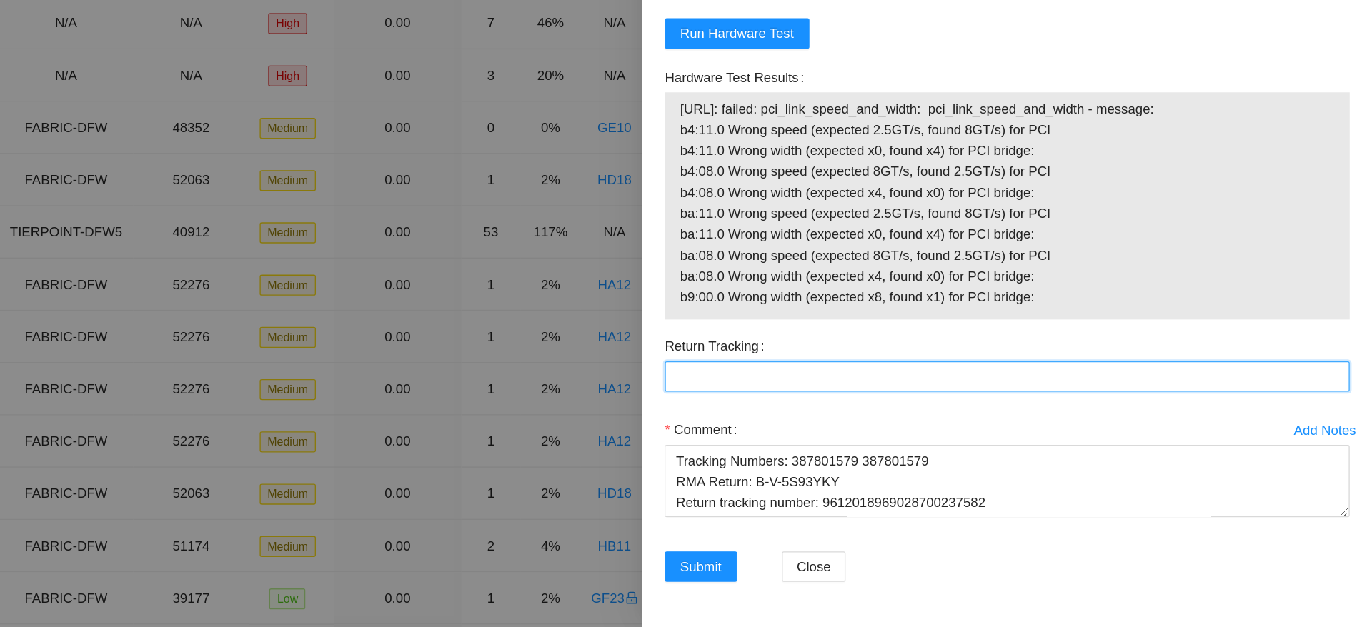
paste Tracking "9612018969028700237582"
click at [967, 444] on Tracking "Return Tracking" at bounding box center [1097, 438] width 515 height 23
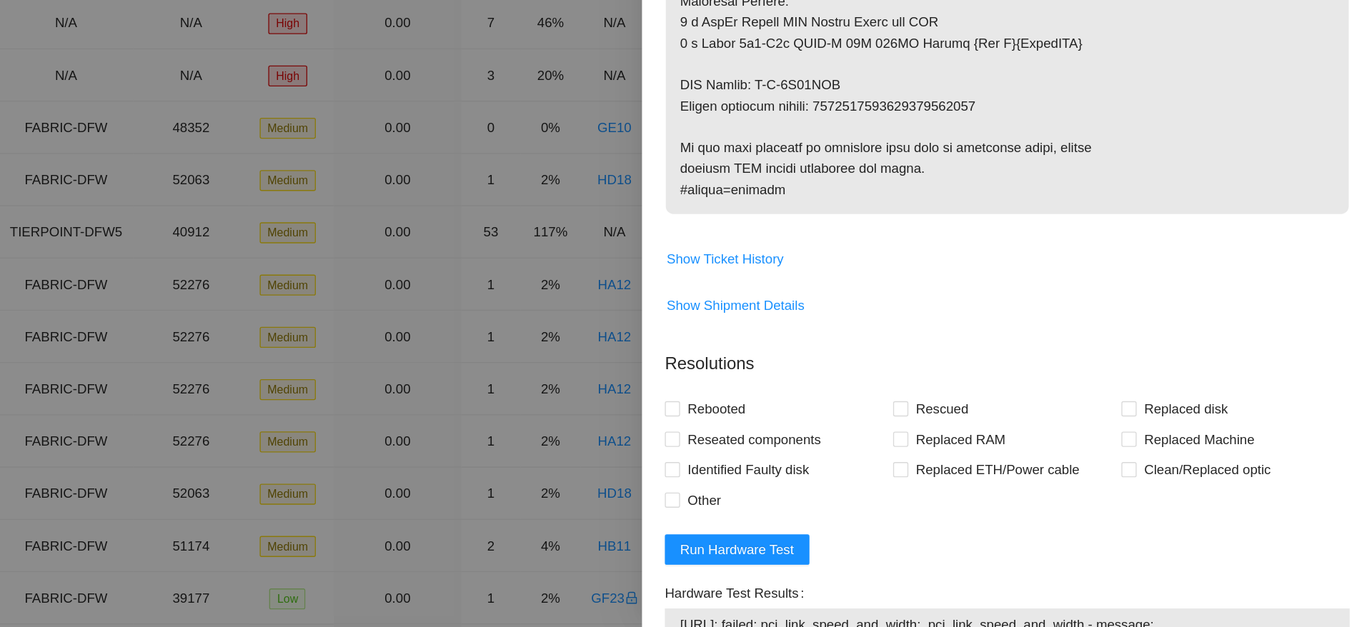
scroll to position [751, 0]
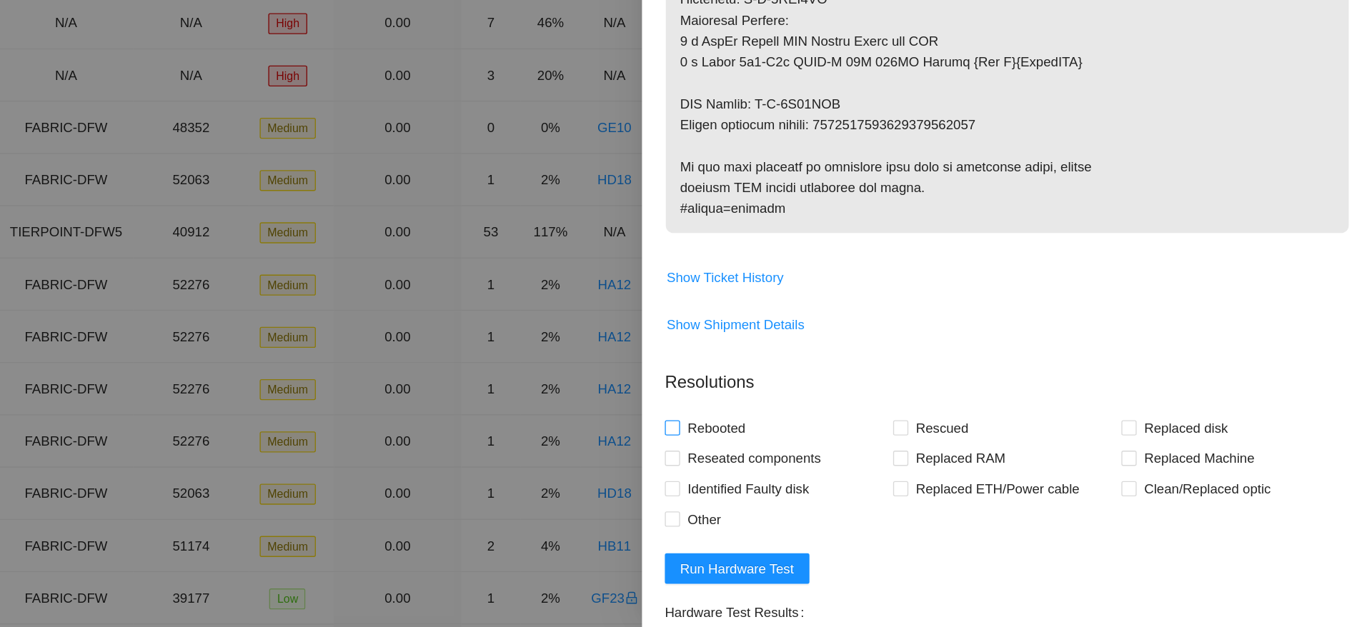
type Tracking "9612018969028700237582"
click at [888, 480] on span "Rebooted" at bounding box center [879, 477] width 55 height 23
click at [850, 480] on input "Rebooted" at bounding box center [845, 477] width 10 height 10
checkbox input "true"
click at [1025, 480] on span "Rescued" at bounding box center [1048, 477] width 51 height 23
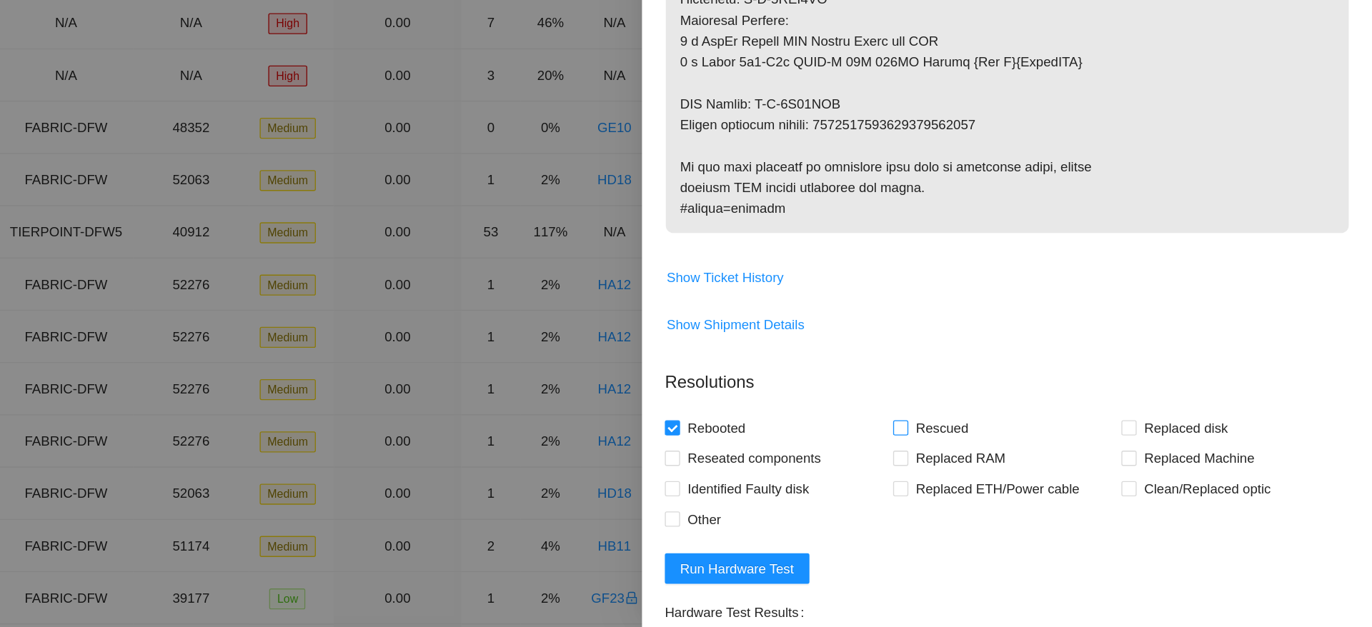
click at [1022, 480] on input "Rescued" at bounding box center [1017, 477] width 10 height 10
checkbox input "true"
click at [1183, 505] on span at bounding box center [1188, 500] width 11 height 11
click at [1183, 505] on input "Replaced Machine" at bounding box center [1188, 500] width 10 height 10
checkbox input "true"
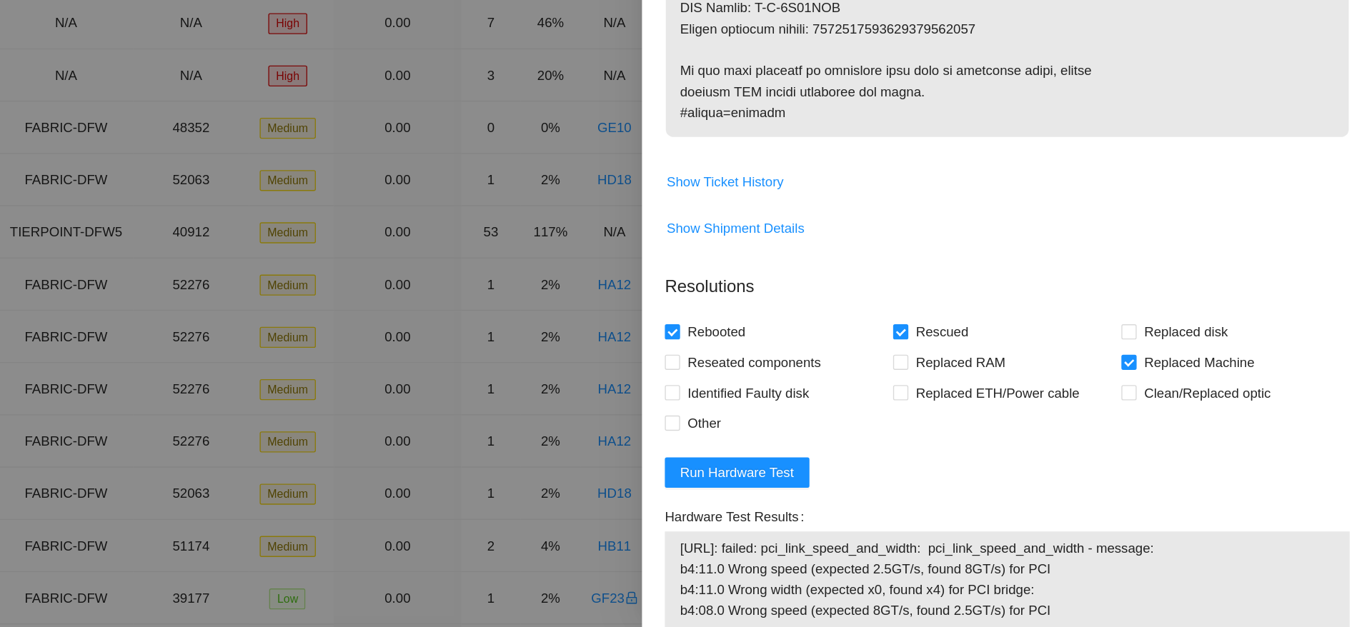
scroll to position [1153, 0]
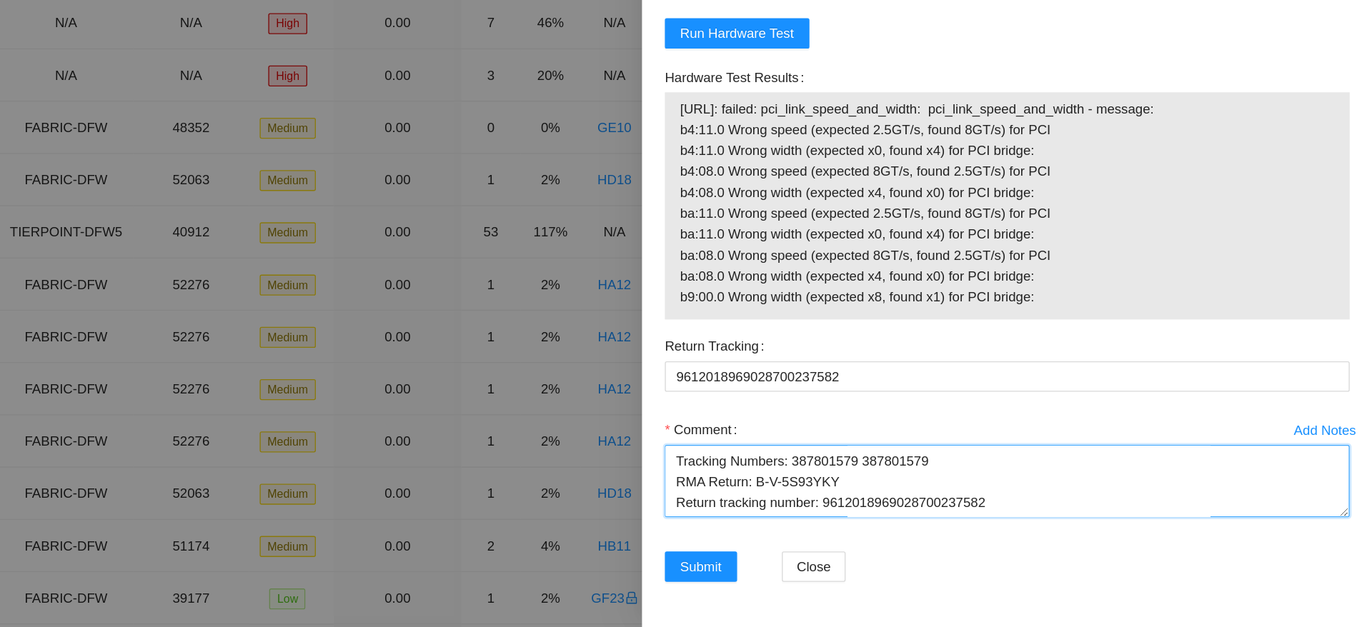
click at [1187, 535] on textarea "worked with STS and was advised to RMA for PCI mismatch Ticket: B-V-5RURXM9 Goo…" at bounding box center [1097, 517] width 515 height 54
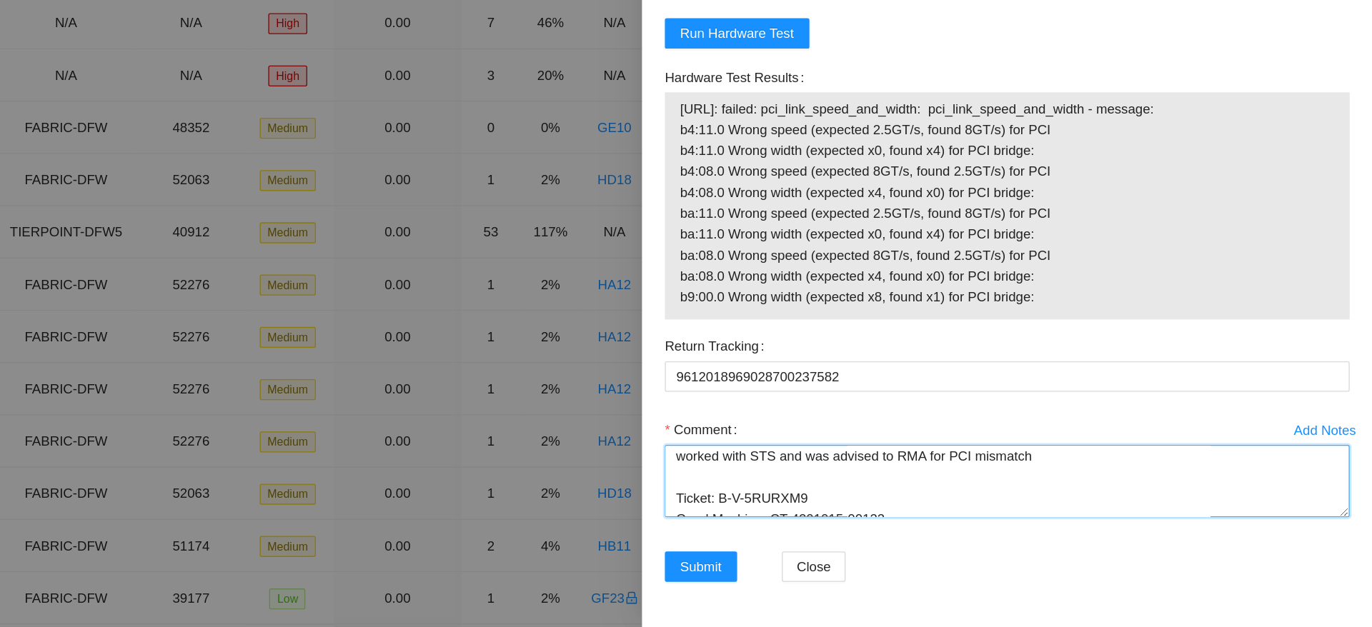
scroll to position [94, 0]
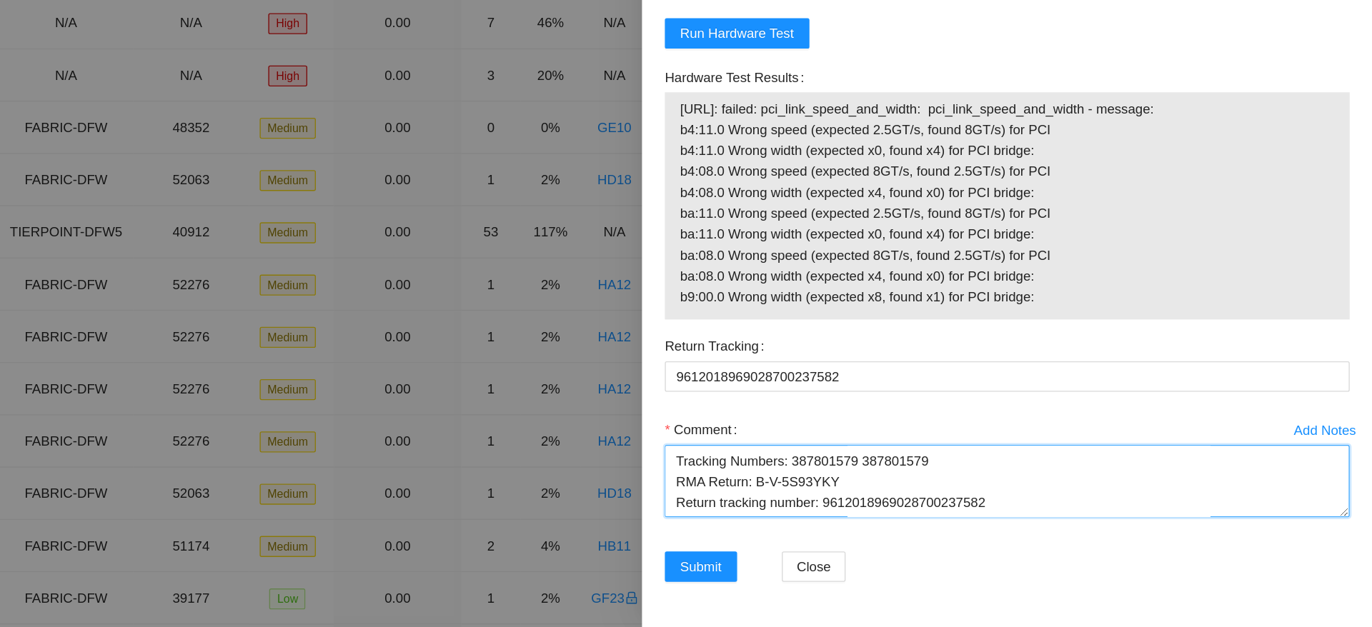
drag, startPoint x: 847, startPoint y: 523, endPoint x: 1080, endPoint y: 595, distance: 243.7
click at [1080, 595] on form "Resolutions Rebooted Rescued Replaced disk Reseated components Replaced RAM Rep…" at bounding box center [1097, 315] width 515 height 590
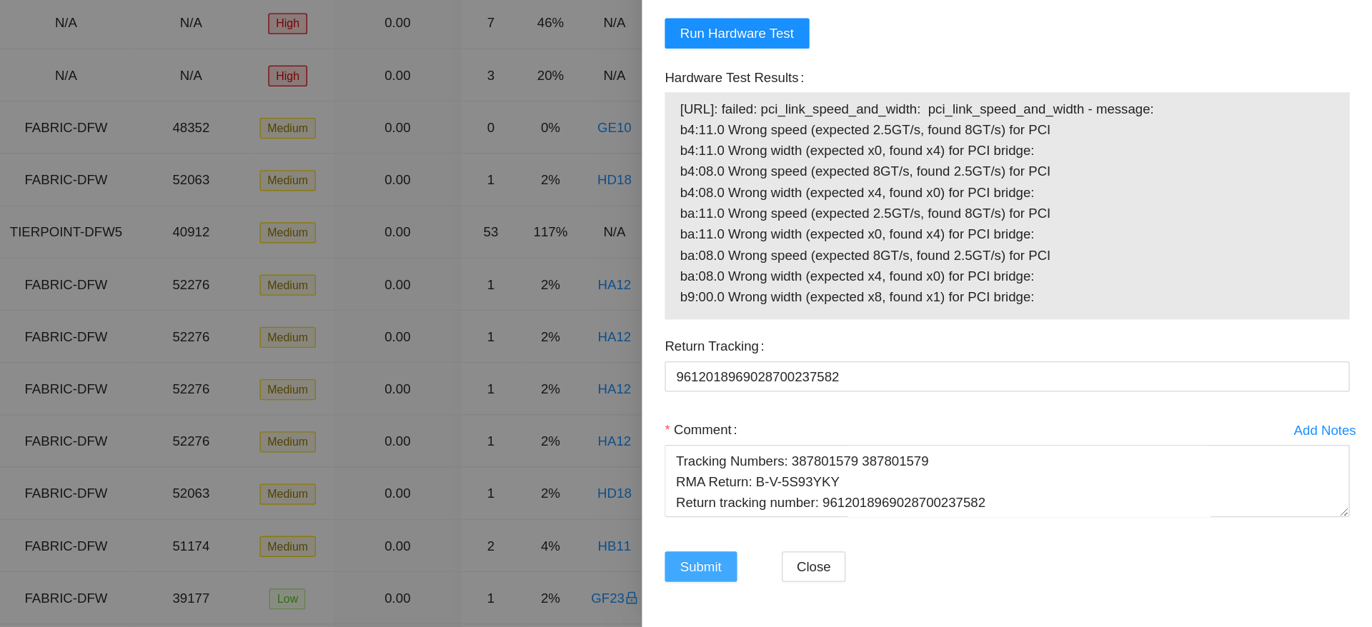
click at [871, 589] on span "Submit" at bounding box center [867, 582] width 31 height 16
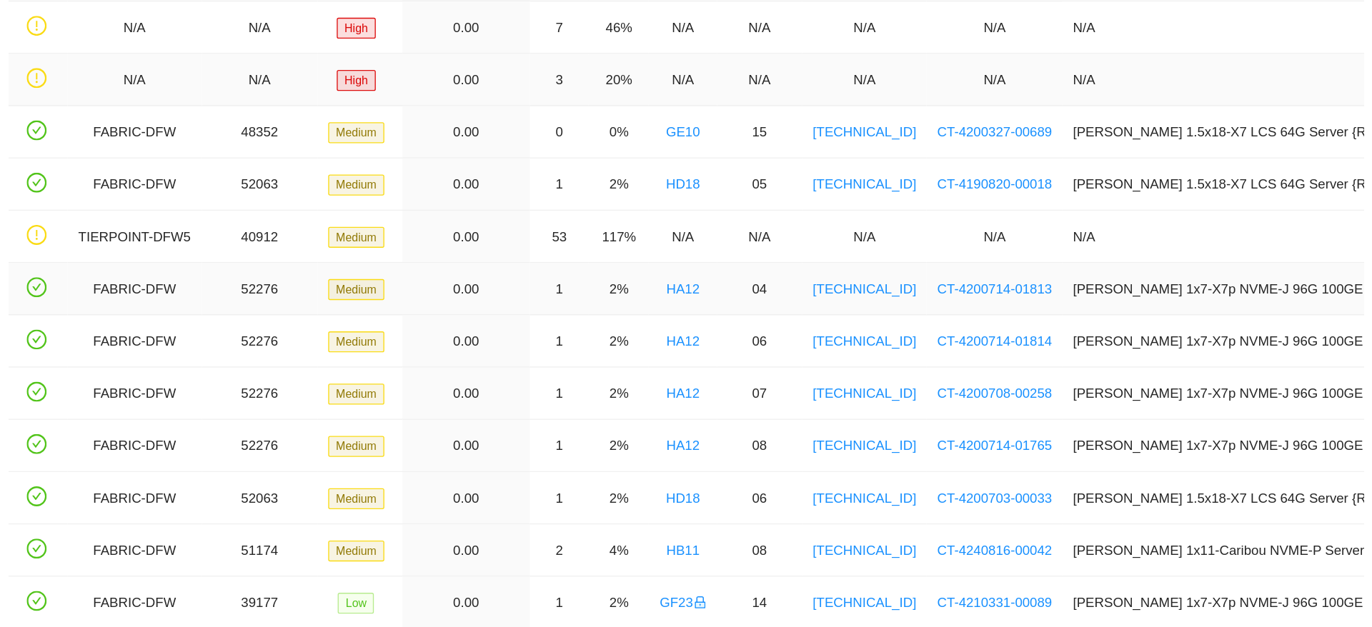
scroll to position [42, 0]
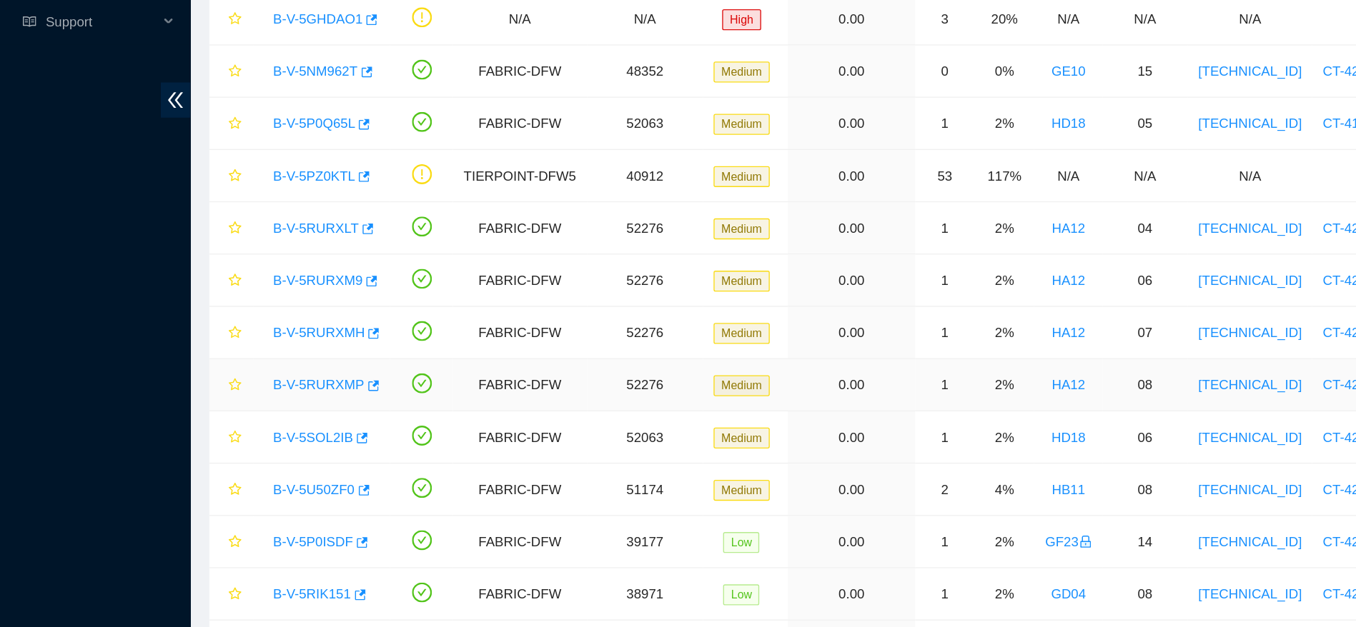
click at [233, 443] on link "B-V-5RURXMP" at bounding box center [239, 444] width 69 height 11
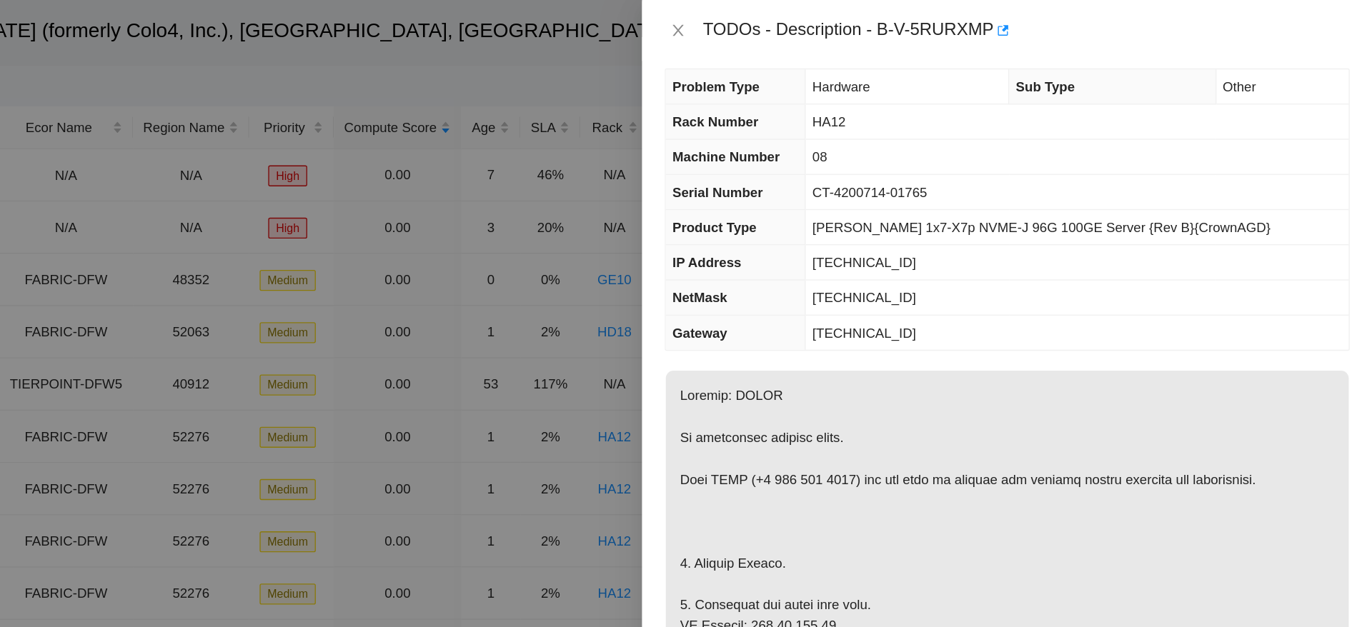
scroll to position [0, 0]
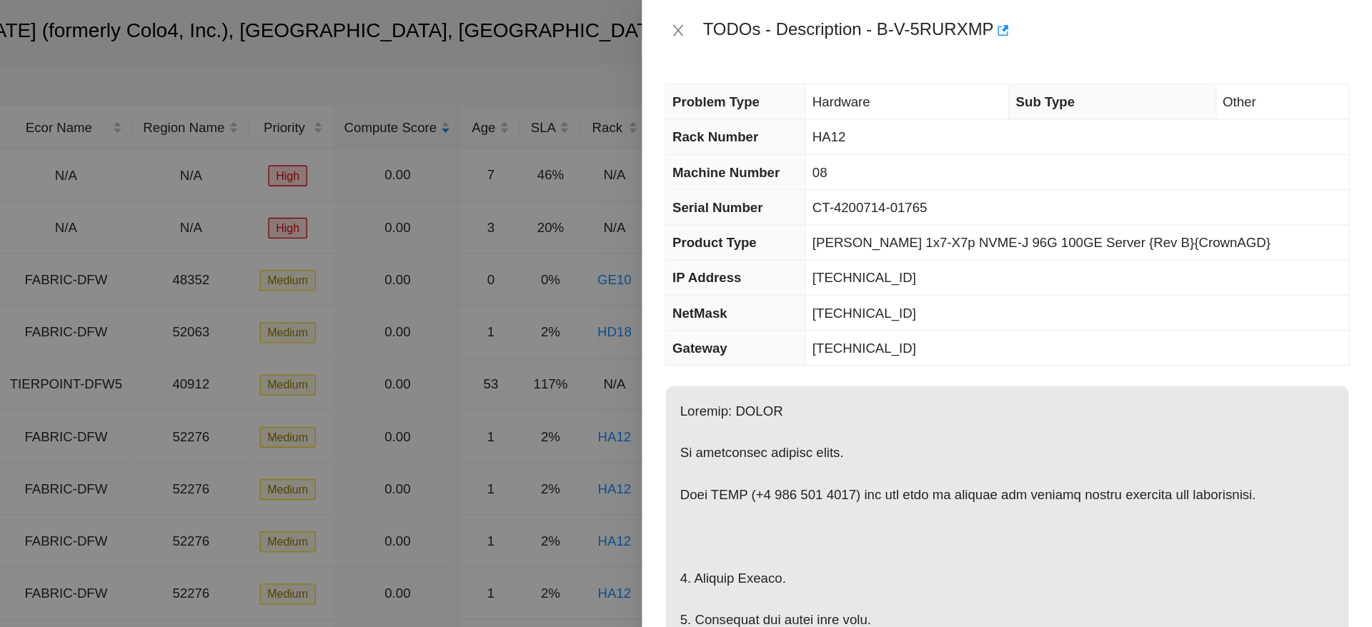
click at [1025, 169] on td "[PERSON_NAME] 1x7-X7p NVME-J 96G 100GE Server {Rev B}{CrownAGD}" at bounding box center [1150, 182] width 408 height 26
click at [1008, 207] on span "[TECHNICAL_ID]" at bounding box center [990, 208] width 78 height 11
copy span "[TECHNICAL_ID]"
click at [1029, 236] on span "[TECHNICAL_ID]" at bounding box center [990, 234] width 78 height 11
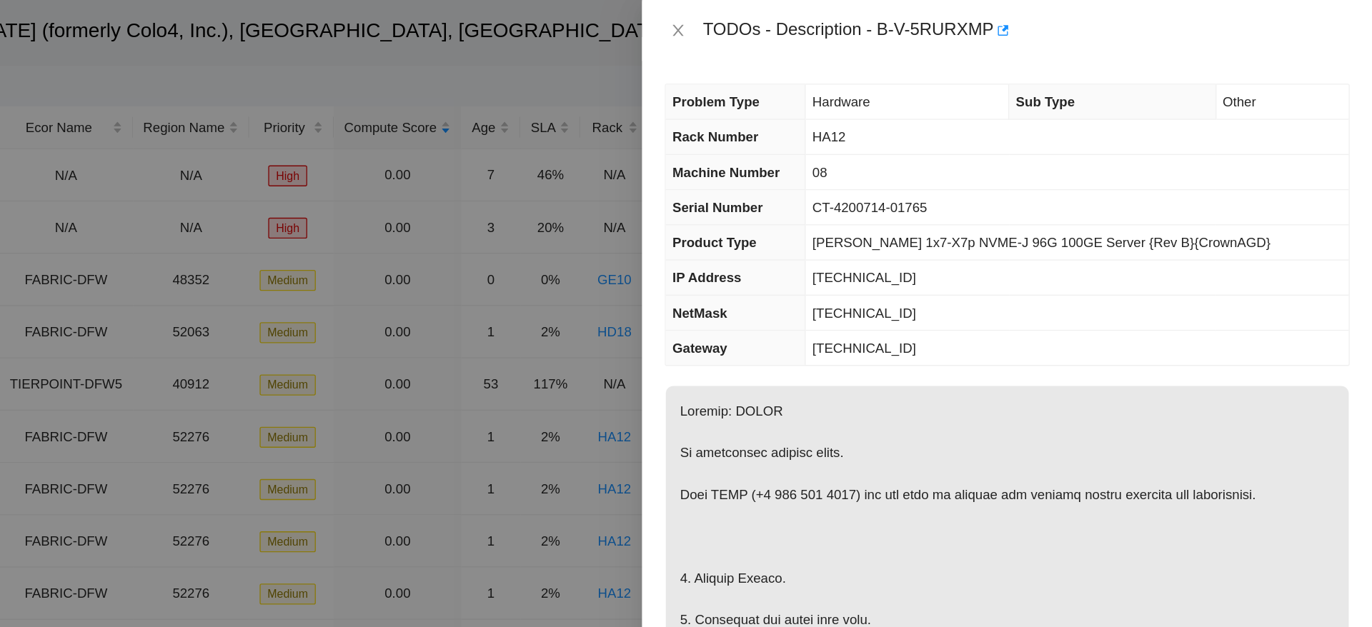
click at [1029, 236] on span "[TECHNICAL_ID]" at bounding box center [990, 234] width 78 height 11
click at [1029, 232] on span "[TECHNICAL_ID]" at bounding box center [990, 234] width 78 height 11
copy span "[TECHNICAL_ID]"
click at [1016, 229] on span "[TECHNICAL_ID]" at bounding box center [990, 234] width 78 height 11
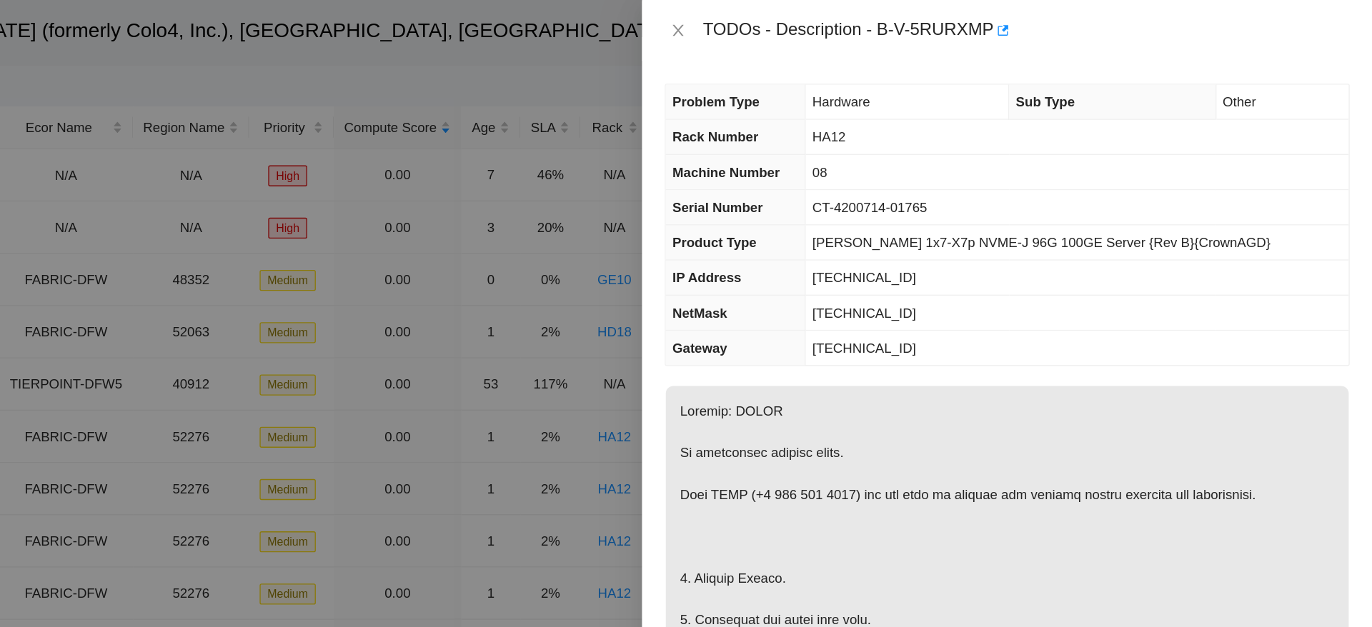
click at [1191, 207] on td "[TECHNICAL_ID]" at bounding box center [1150, 209] width 408 height 26
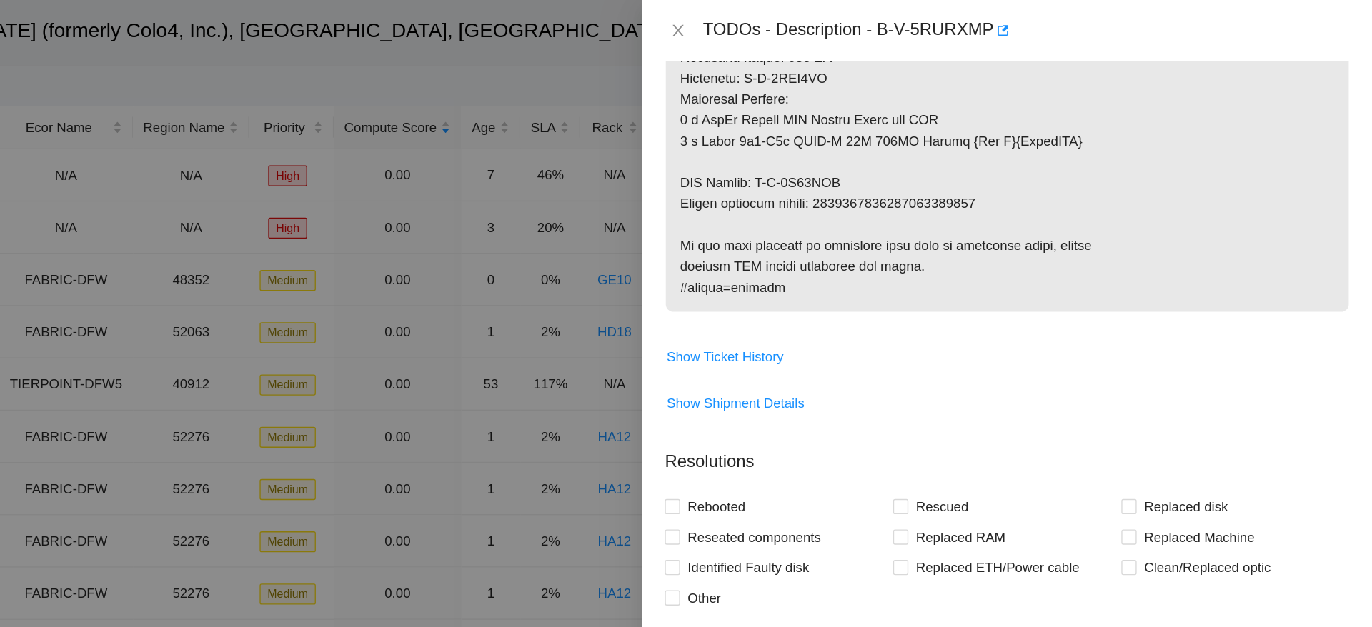
scroll to position [1048, 0]
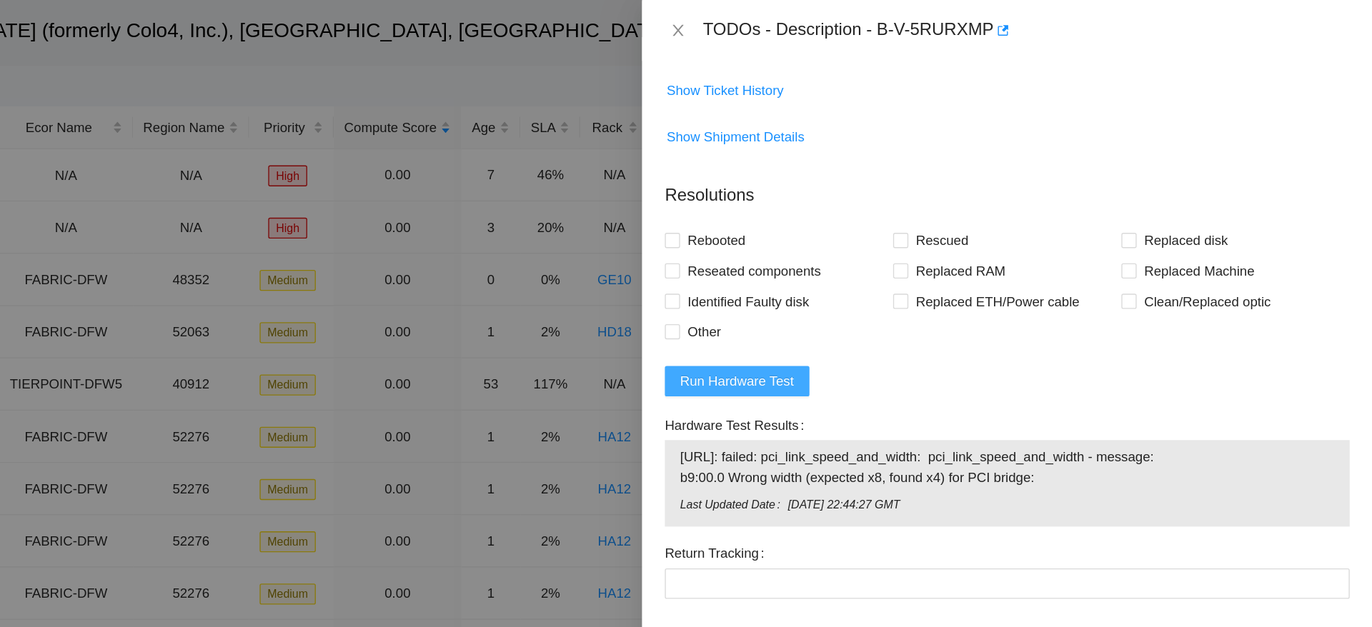
click at [891, 289] on span "Run Hardware Test" at bounding box center [895, 287] width 86 height 16
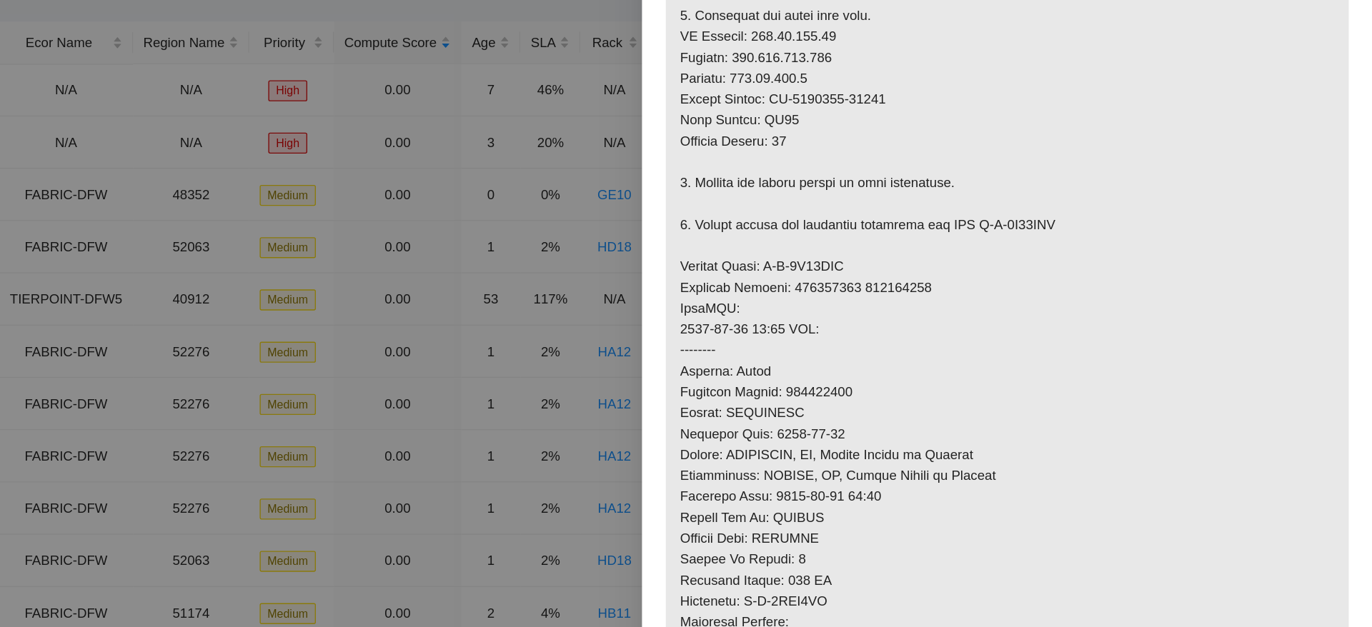
scroll to position [394, 0]
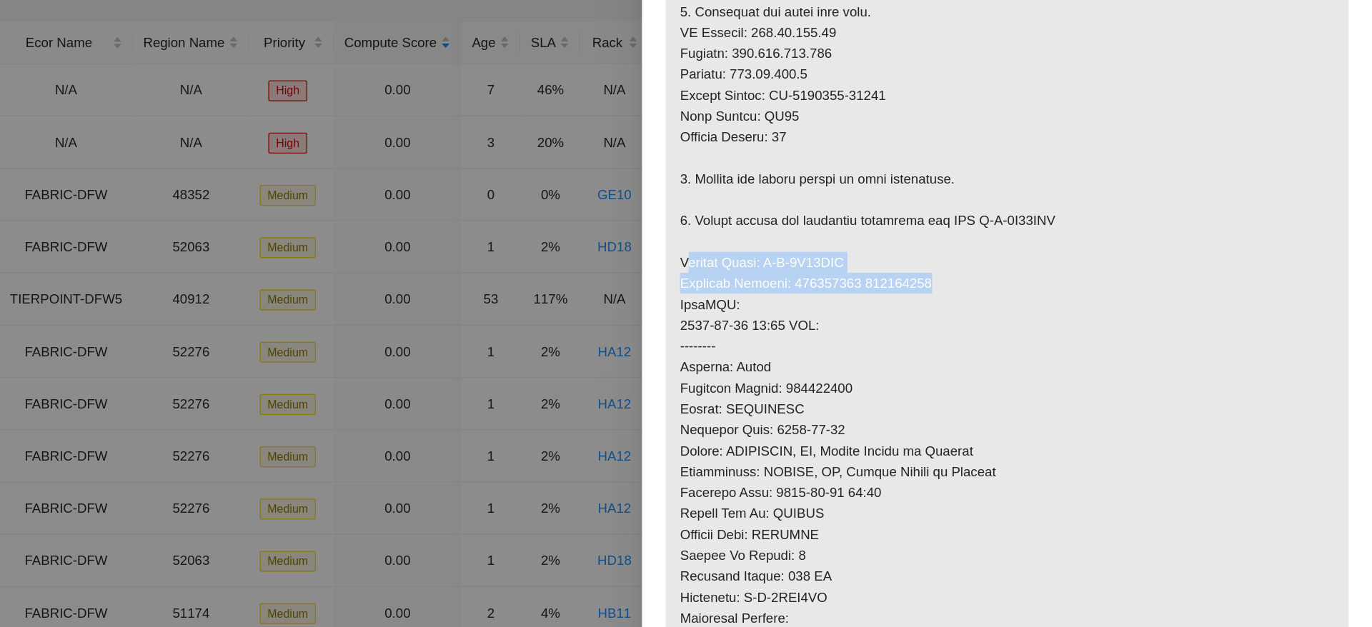
drag, startPoint x: 854, startPoint y: 261, endPoint x: 1040, endPoint y: 278, distance: 186.6
click at [1040, 278] on p at bounding box center [1097, 292] width 513 height 792
drag, startPoint x: 1040, startPoint y: 278, endPoint x: 848, endPoint y: 263, distance: 192.8
click at [848, 263] on p at bounding box center [1097, 292] width 513 height 792
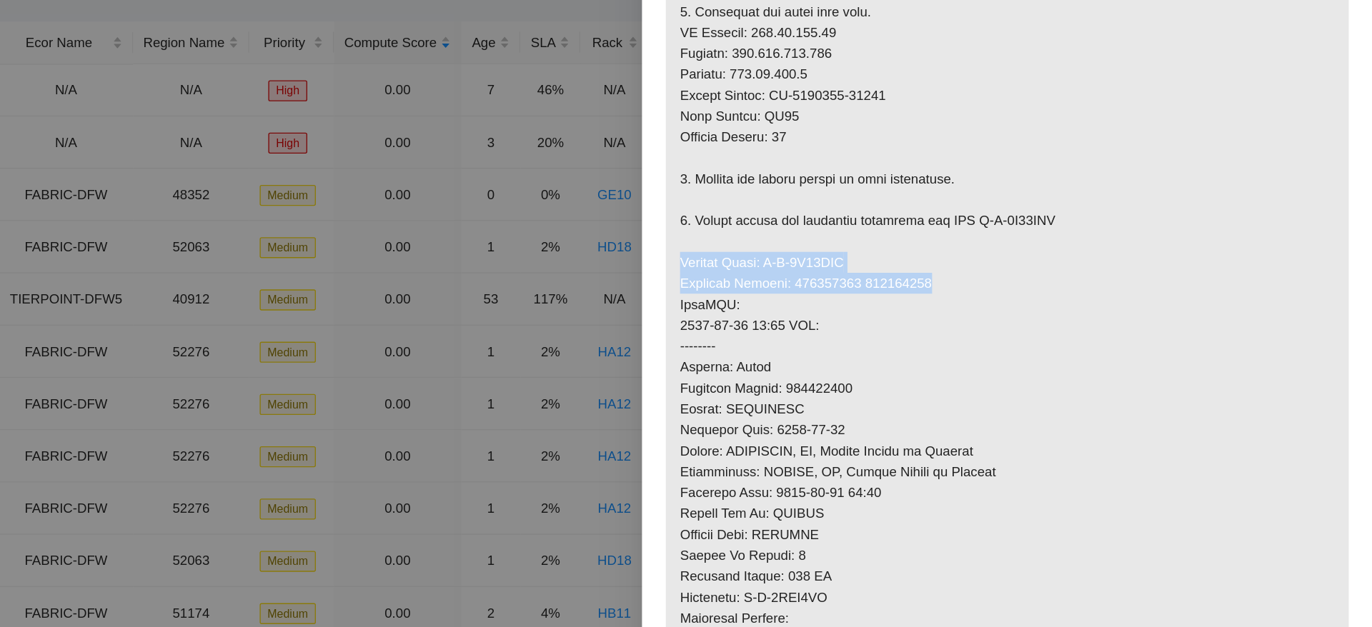
copy p "Service Order: B-V-5S47JFQ Tracking Numbers: 387801579 387801579"
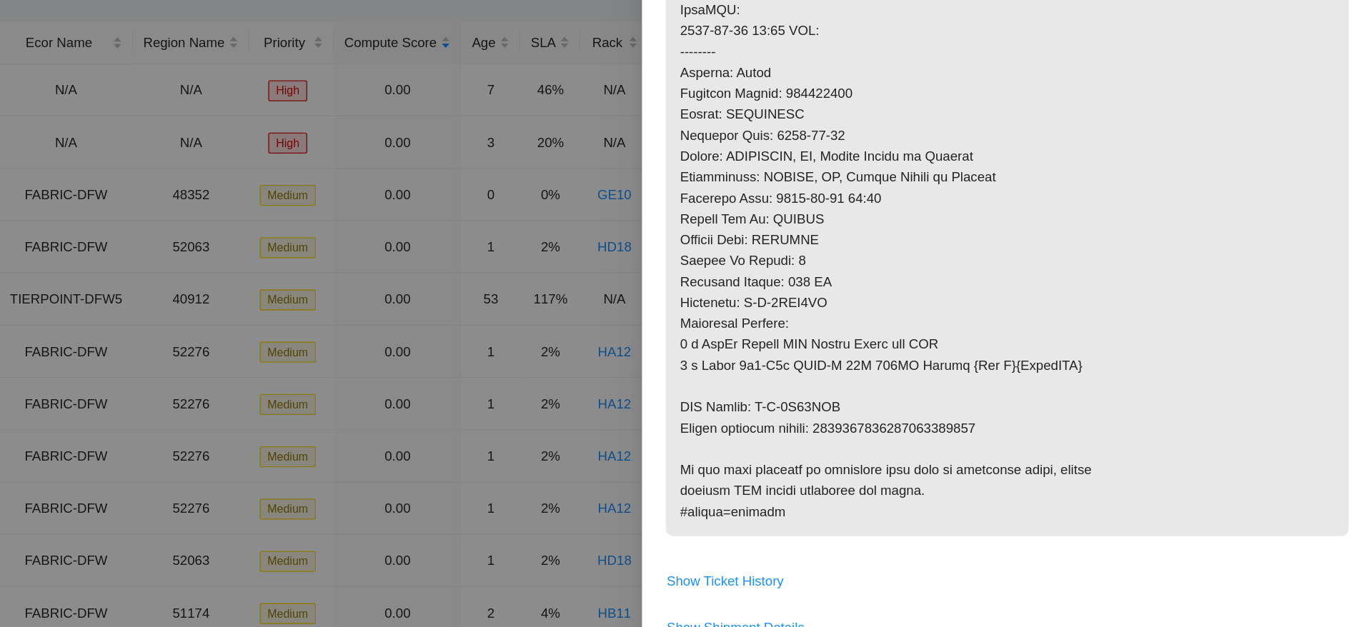
scroll to position [617, 0]
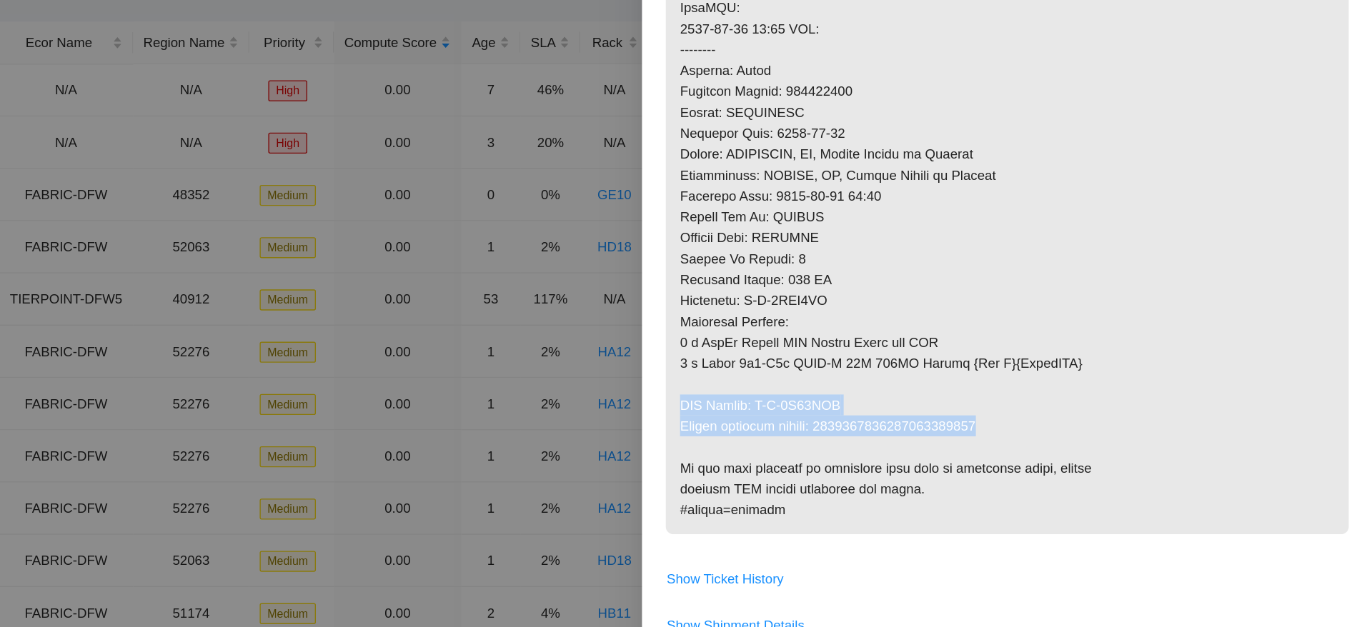
drag, startPoint x: 848, startPoint y: 360, endPoint x: 1133, endPoint y: 389, distance: 286.6
click at [1133, 389] on p at bounding box center [1097, 69] width 513 height 792
copy p "RMA Return: B-V-5S47JFZ Return tracking number: 9612018969028700237261"
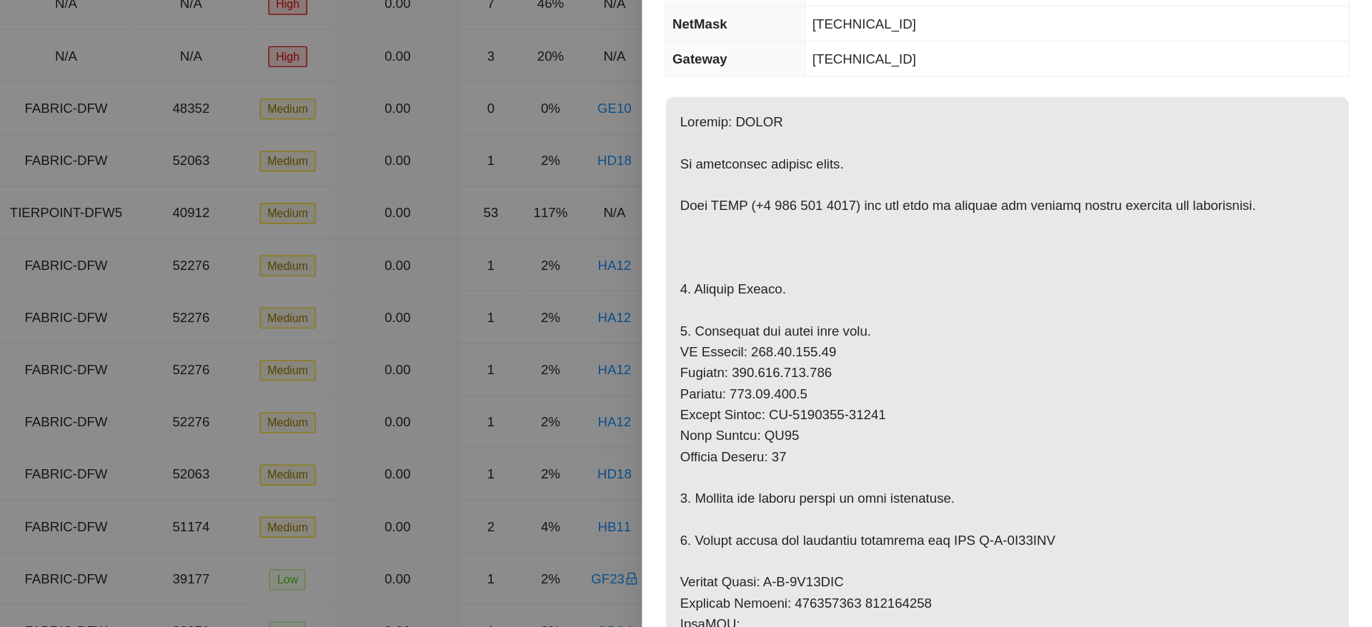
scroll to position [0, 0]
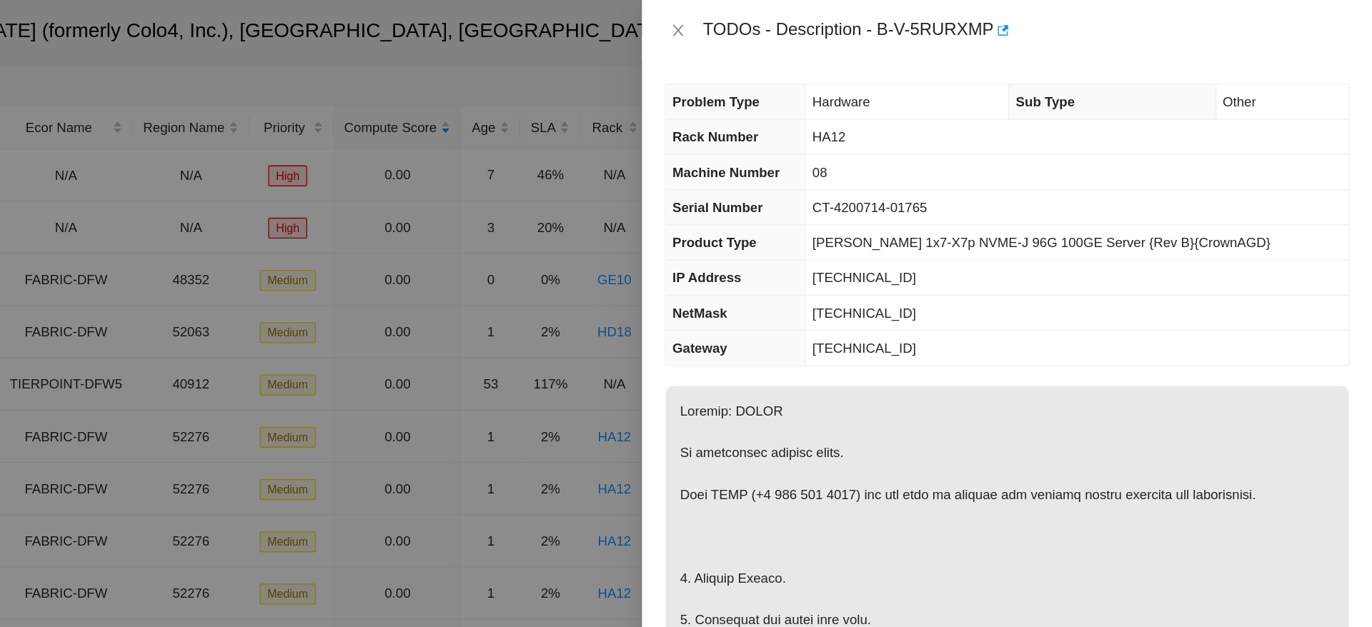
click at [1268, 249] on td "[TECHNICAL_ID]" at bounding box center [1150, 262] width 408 height 26
click at [997, 151] on span "CT-4200714-01765" at bounding box center [994, 155] width 86 height 11
copy span "CT-4200714-01765"
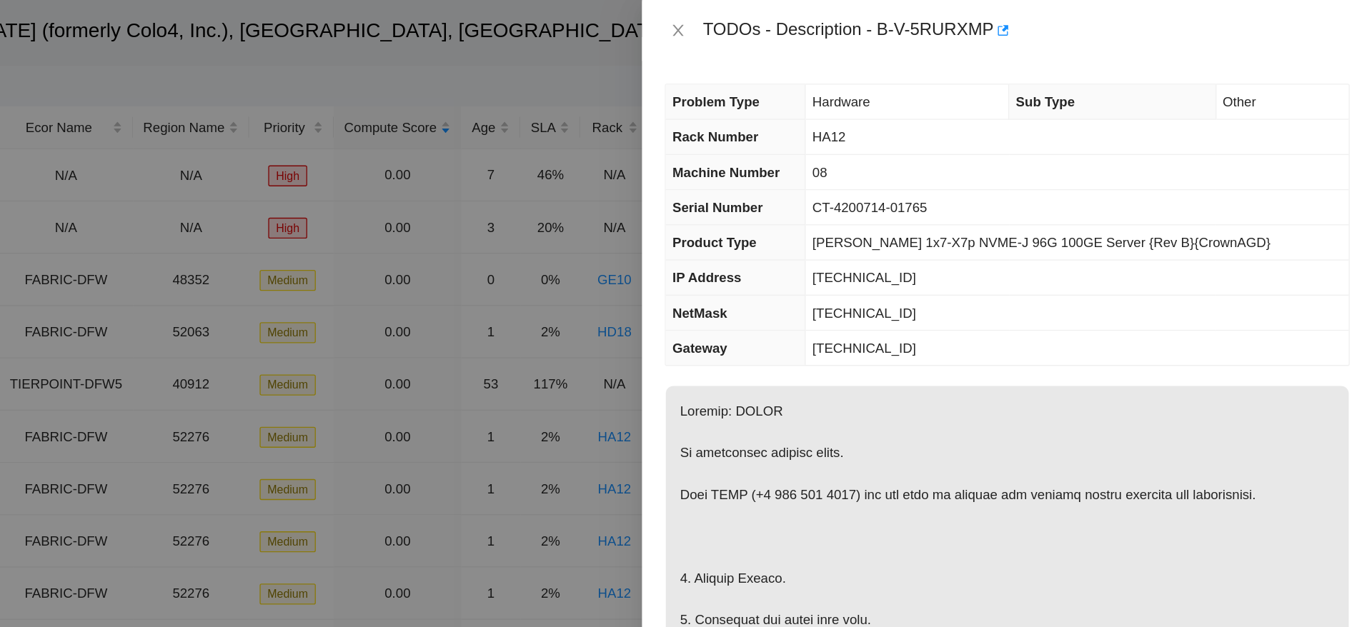
drag, startPoint x: 1005, startPoint y: 29, endPoint x: 1031, endPoint y: 31, distance: 26.5
click at [1031, 31] on div "TODOs - Description - B-V-5RURXMP" at bounding box center [1112, 22] width 486 height 23
drag, startPoint x: 1002, startPoint y: 22, endPoint x: 1083, endPoint y: 22, distance: 81.5
click at [1083, 22] on div "TODOs - Description - B-V-5RURXMP" at bounding box center [1112, 22] width 486 height 23
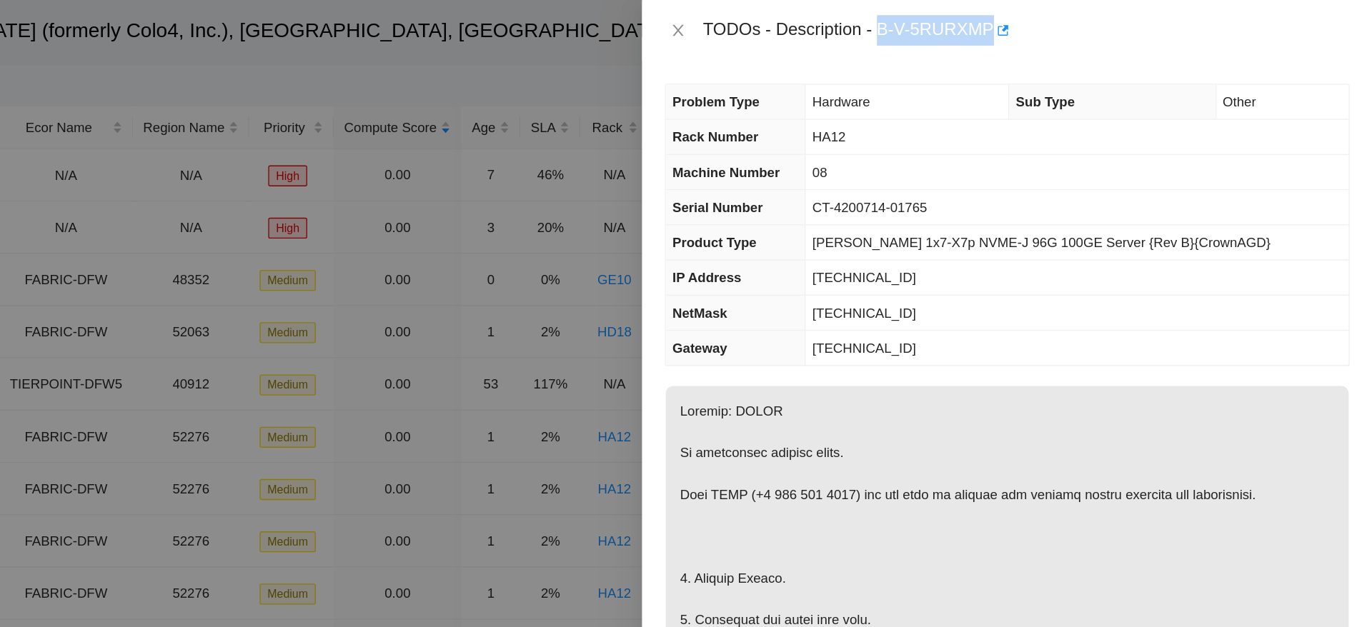
copy div "B-V-5RURXMP"
click at [1286, 264] on td "[TECHNICAL_ID]" at bounding box center [1150, 262] width 408 height 26
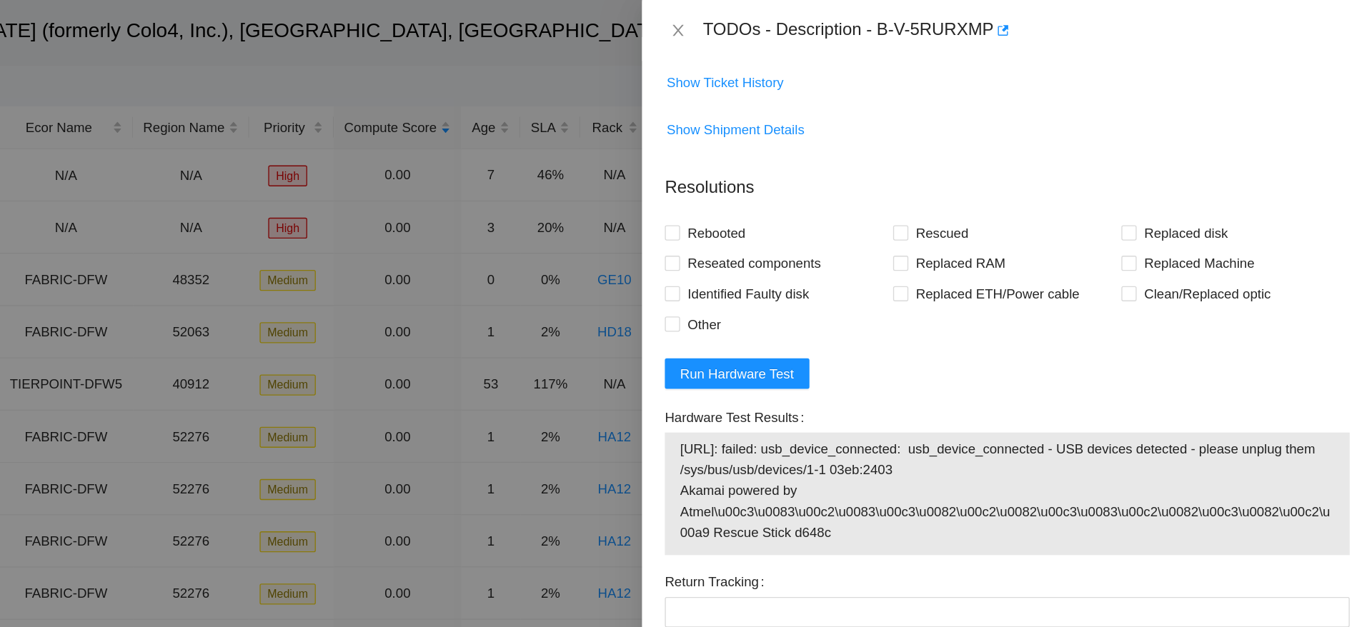
scroll to position [1091, 0]
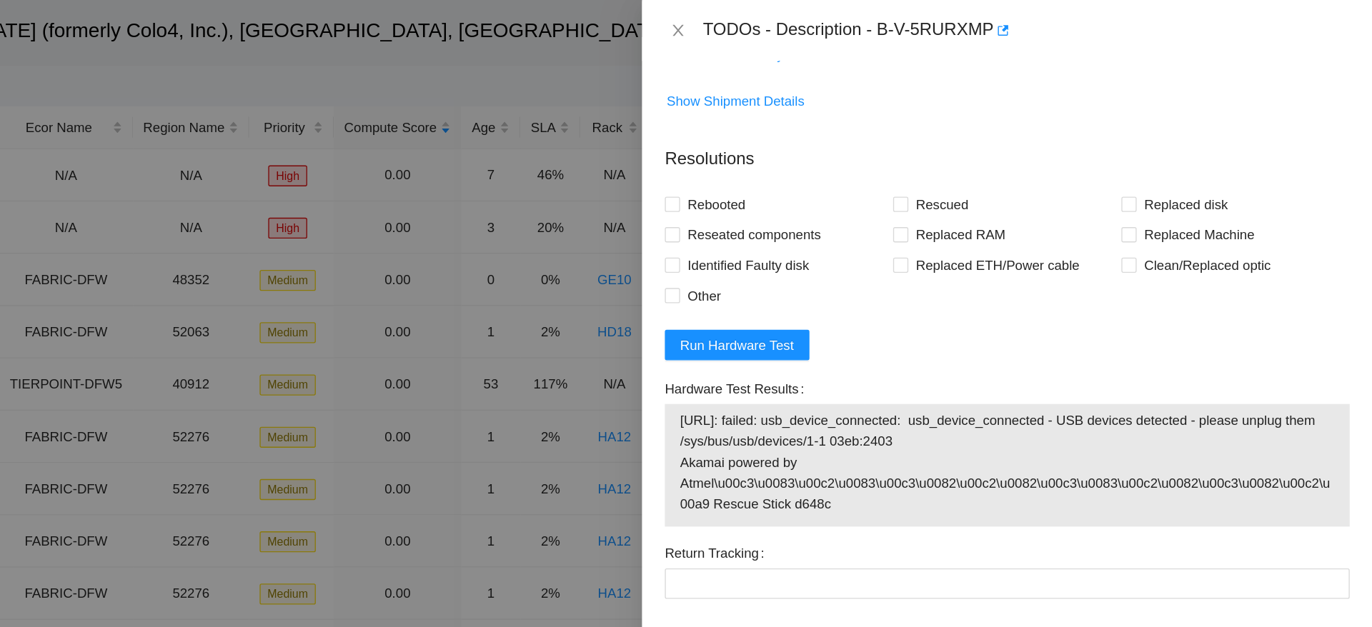
click at [1306, 219] on form "Resolutions Rebooted Rescued Replaced disk Reseated components Replaced RAM Rep…" at bounding box center [1097, 355] width 515 height 512
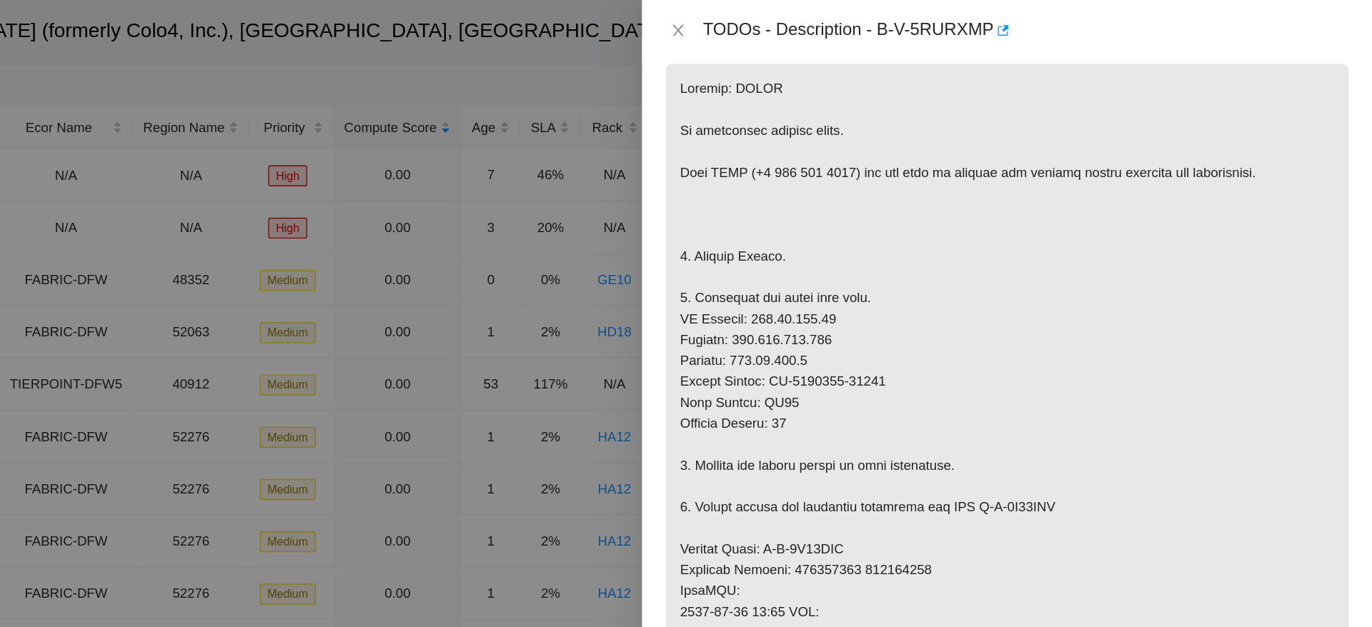
scroll to position [0, 0]
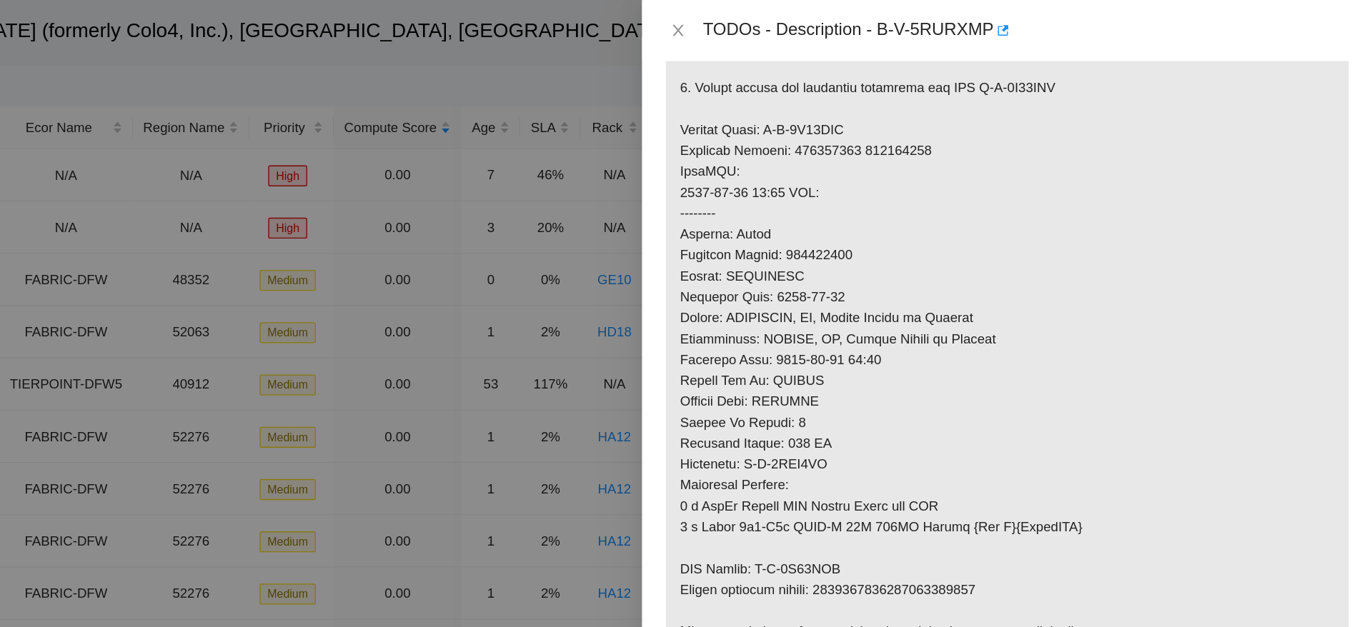
click at [1288, 381] on p at bounding box center [1097, 129] width 513 height 792
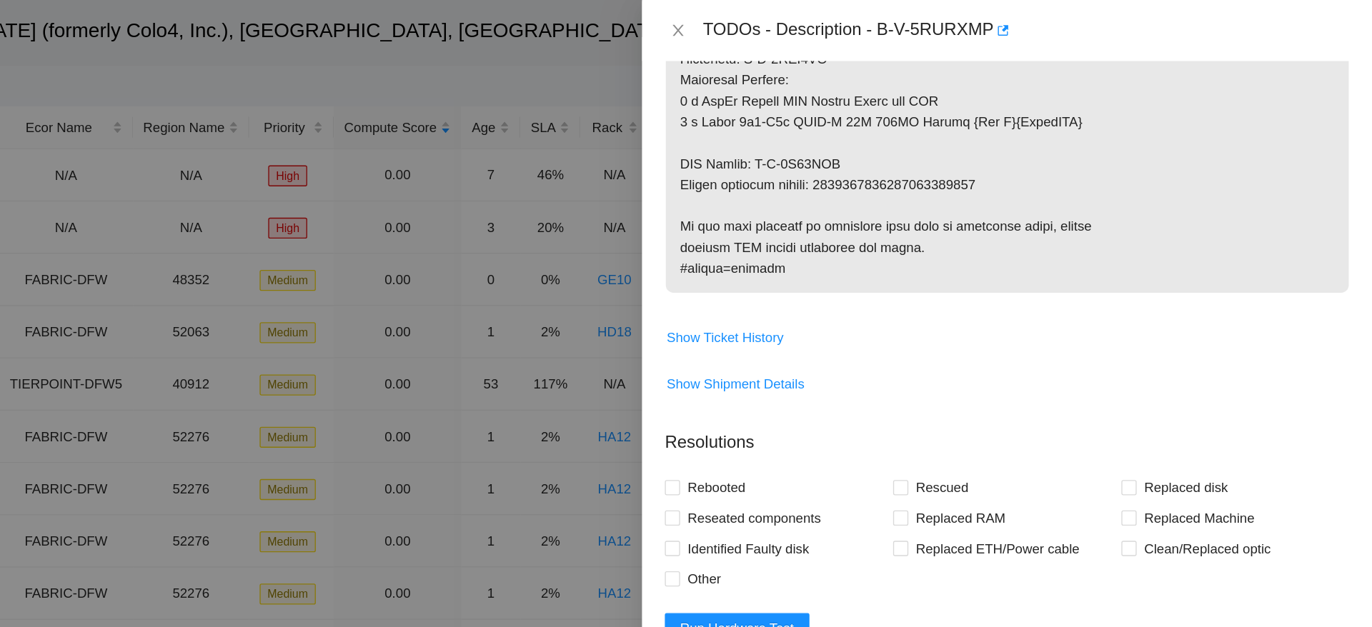
scroll to position [933, 0]
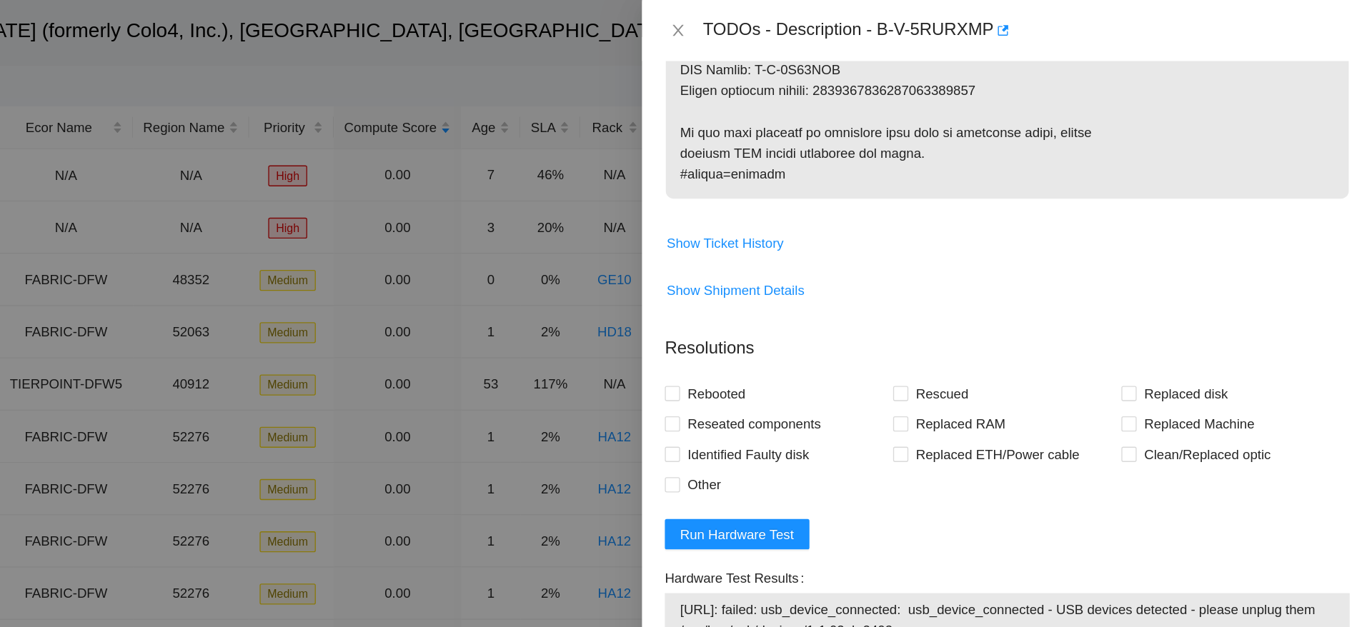
click at [1325, 324] on div "Replaced Machine" at bounding box center [1269, 318] width 172 height 23
click at [883, 404] on span "Run Hardware Test" at bounding box center [895, 402] width 86 height 16
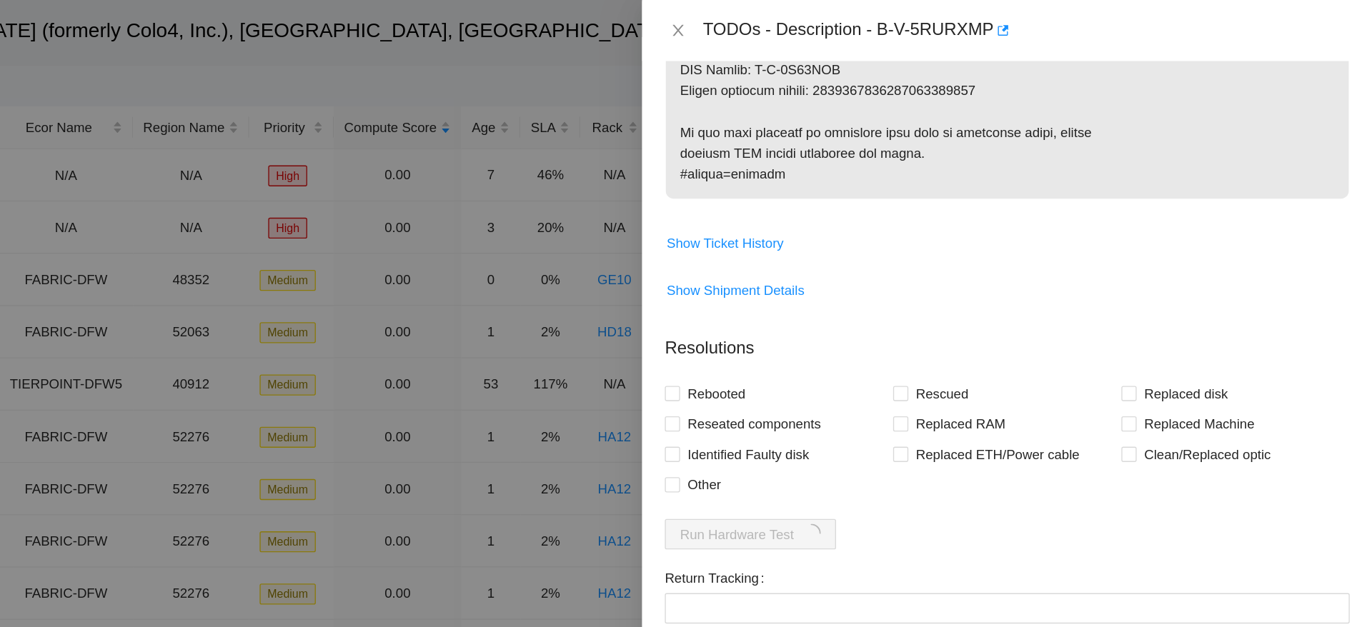
scroll to position [951, 0]
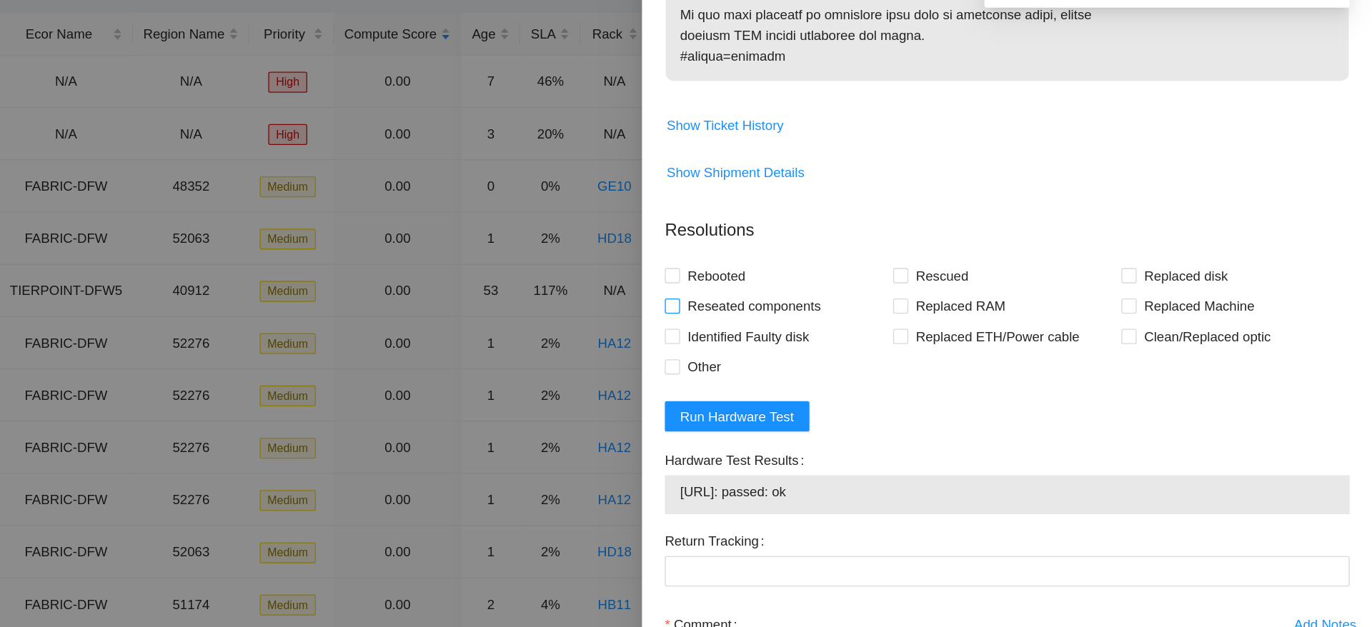
click at [875, 289] on span "Reseated components" at bounding box center [907, 300] width 111 height 23
click at [850, 294] on input "Reseated components" at bounding box center [845, 299] width 10 height 10
checkbox input "true"
click at [876, 277] on span "Rebooted" at bounding box center [879, 277] width 55 height 23
click at [850, 277] on input "Rebooted" at bounding box center [845, 277] width 10 height 10
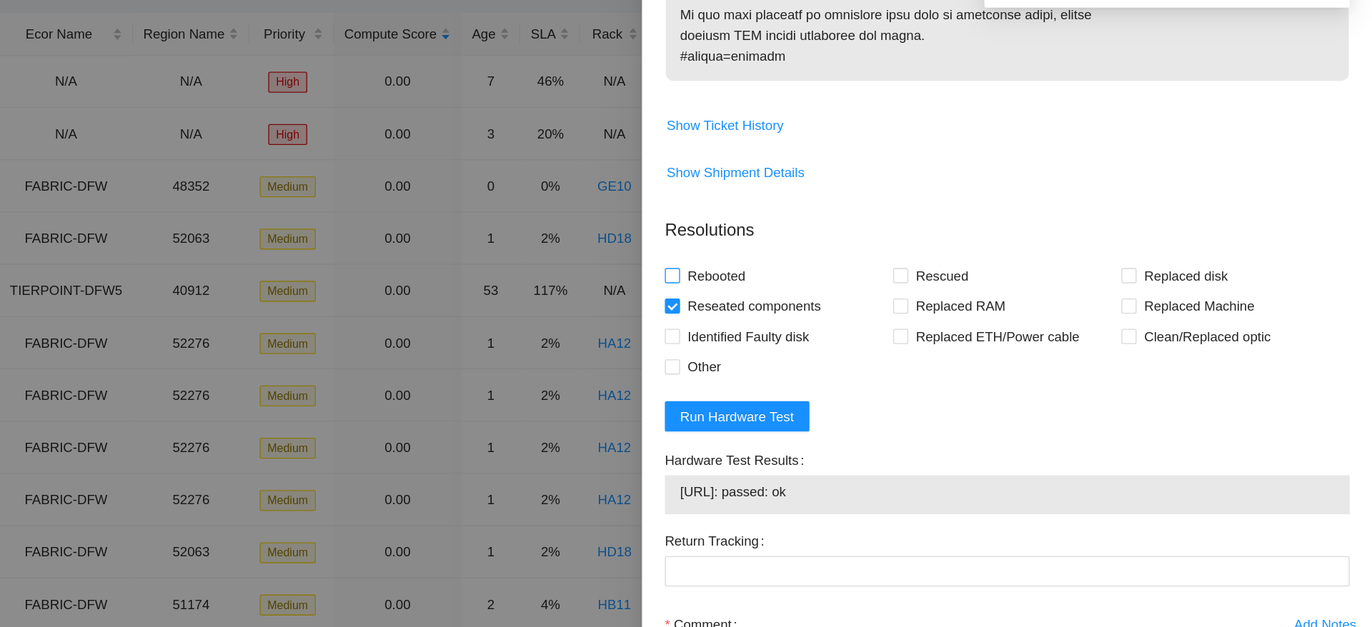
checkbox input "true"
click at [879, 299] on span "Reseated components" at bounding box center [907, 300] width 111 height 23
click at [850, 299] on input "Reseated components" at bounding box center [845, 299] width 10 height 10
checkbox input "false"
click at [1046, 269] on span "Rescued" at bounding box center [1048, 277] width 51 height 23
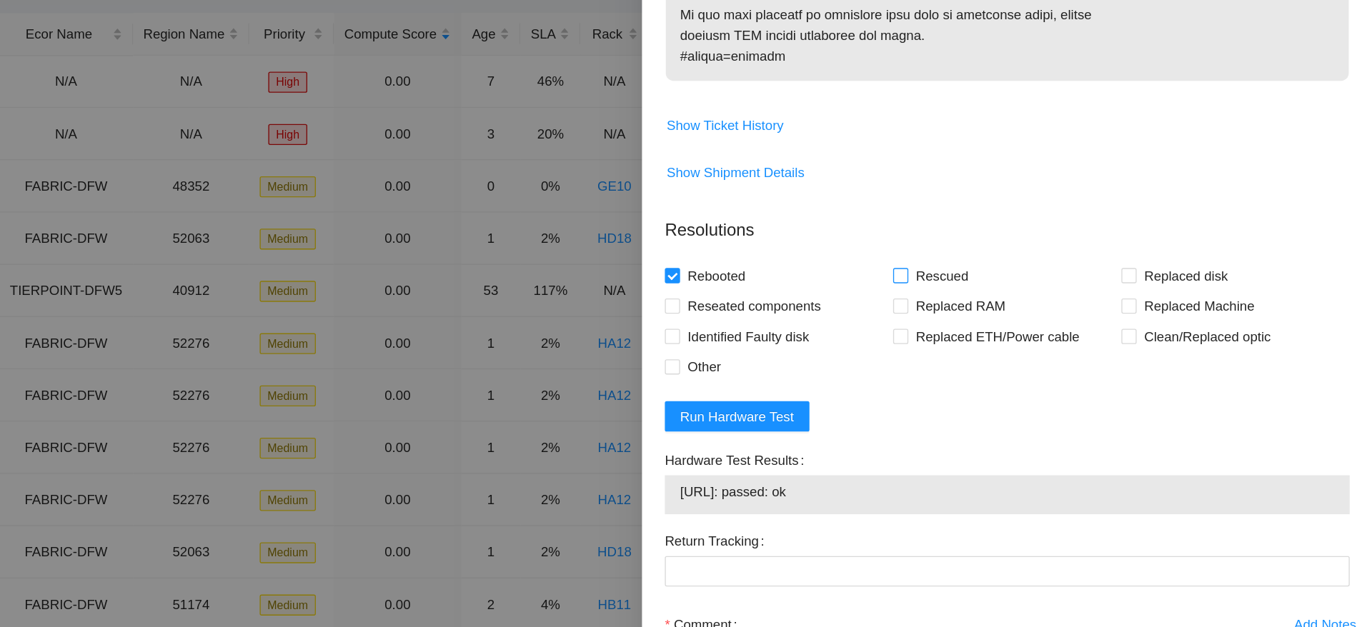
click at [1022, 272] on input "Rescued" at bounding box center [1017, 277] width 10 height 10
checkbox input "true"
click at [1221, 293] on span "Replaced Machine" at bounding box center [1242, 300] width 94 height 23
click at [1193, 294] on input "Replaced Machine" at bounding box center [1188, 299] width 10 height 10
checkbox input "true"
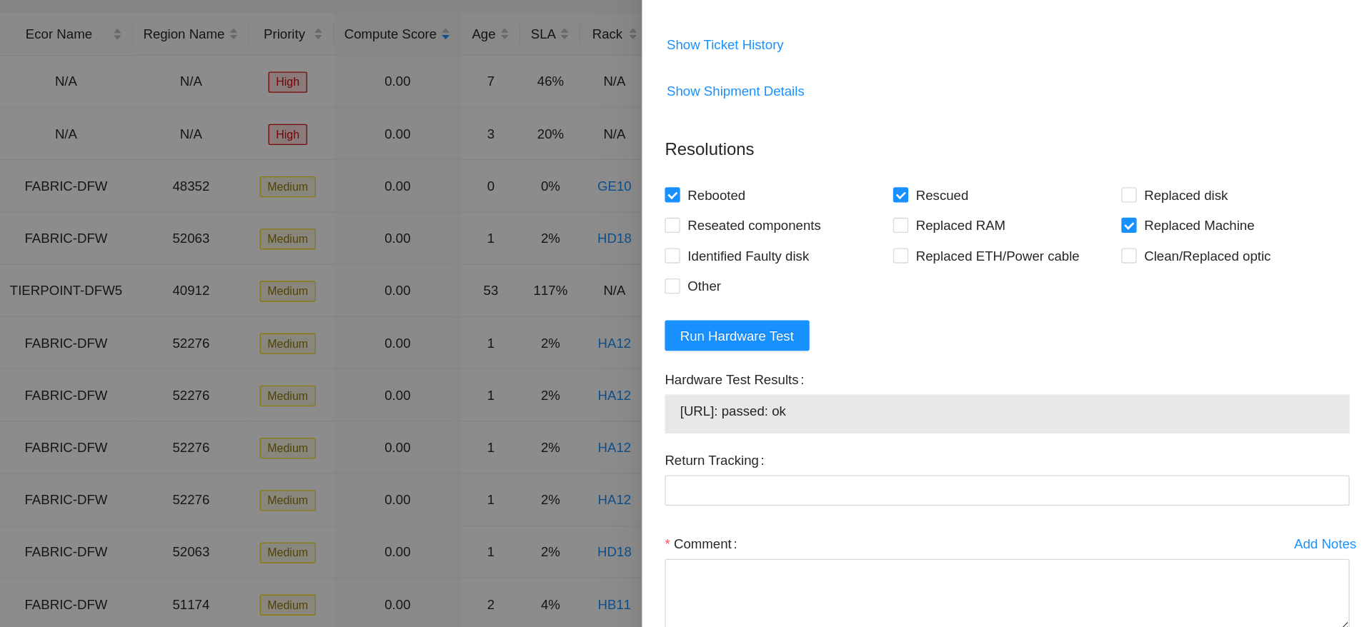
scroll to position [41, 0]
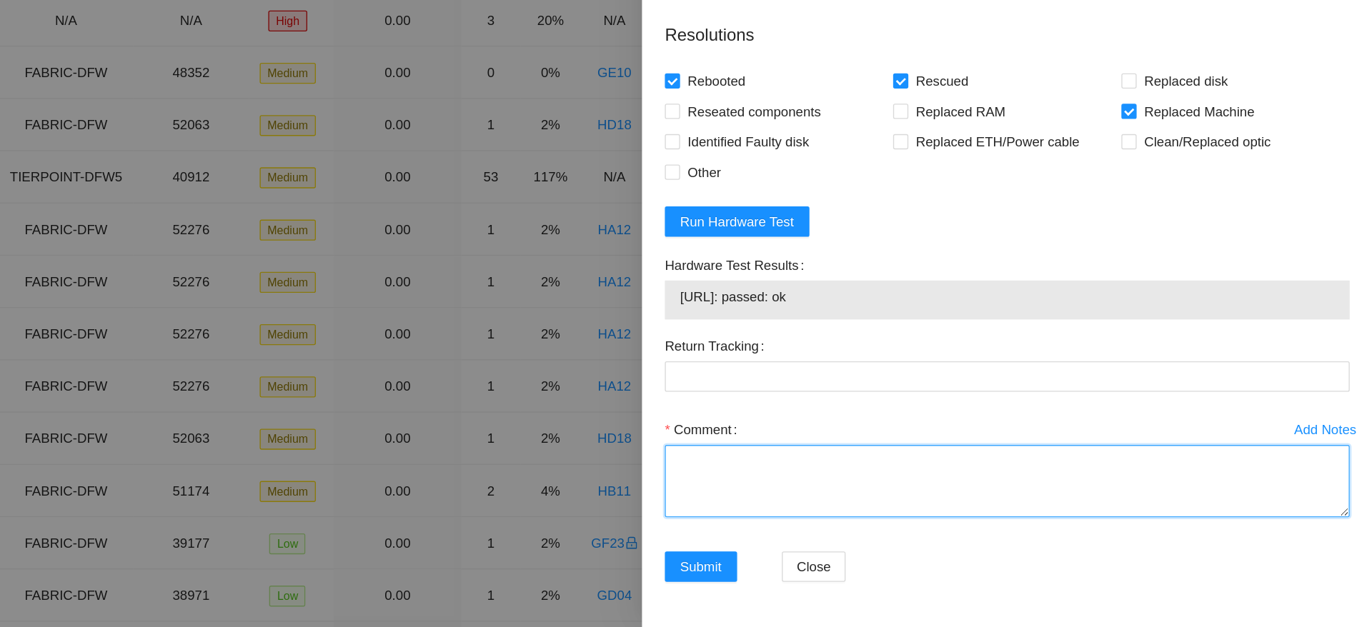
click at [1036, 514] on textarea "Comment" at bounding box center [1097, 517] width 515 height 54
paste textarea "Ticket: B-V-5RURXMP Good Machine: CT-4201015-00133 Bad Machine: CT-4200714-0176…"
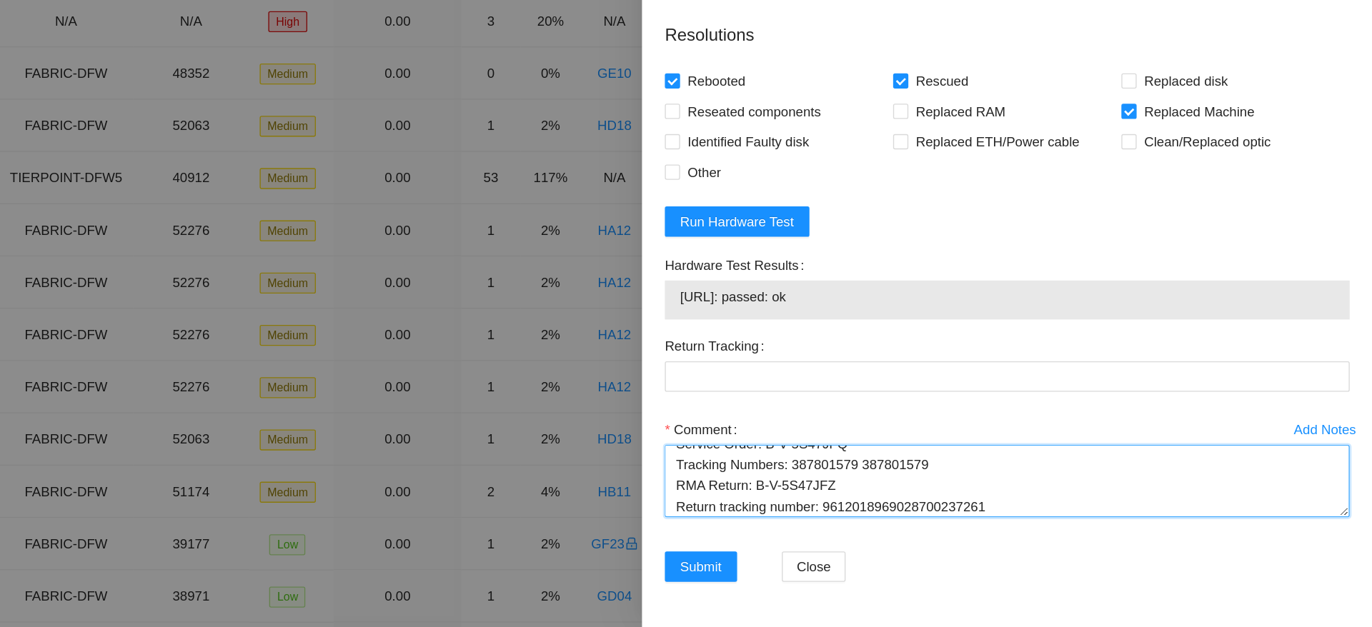
scroll to position [0, 0]
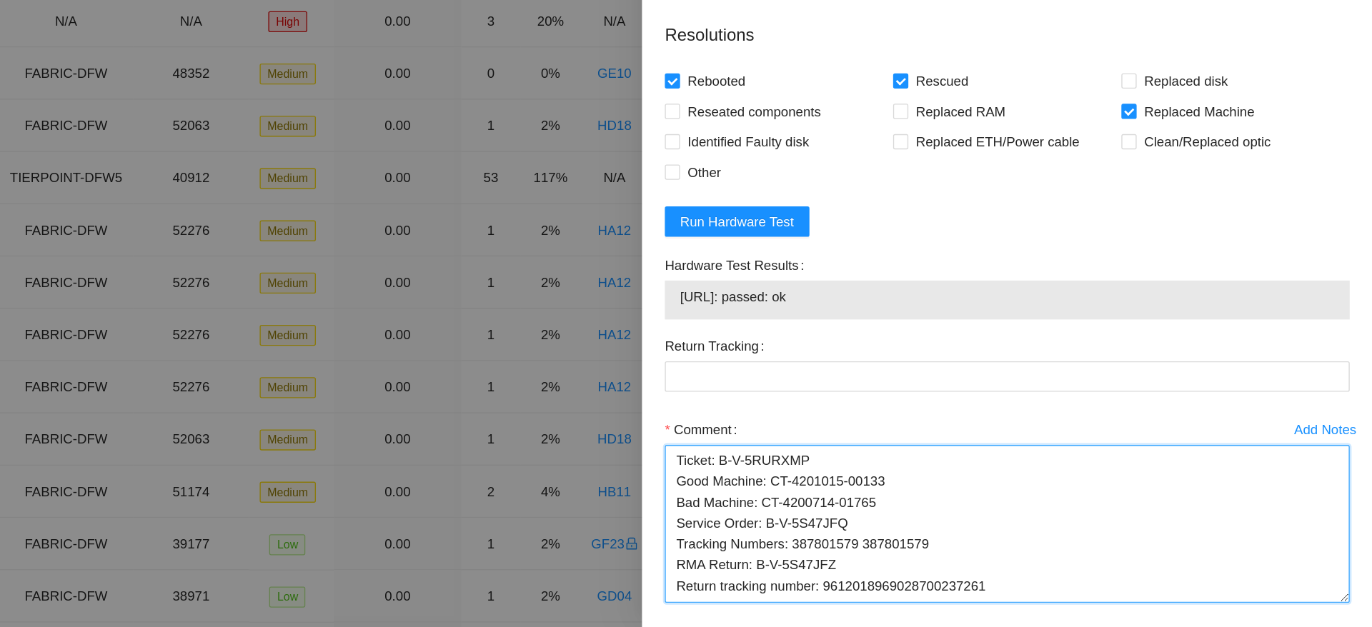
drag, startPoint x: 1330, startPoint y: 543, endPoint x: 1312, endPoint y: 607, distance: 66.8
click at [1312, 607] on textarea "Ticket: B-V-5RURXMP Good Machine: CT-4201015-00133 Bad Machine: CT-4200714-0176…" at bounding box center [1097, 549] width 515 height 119
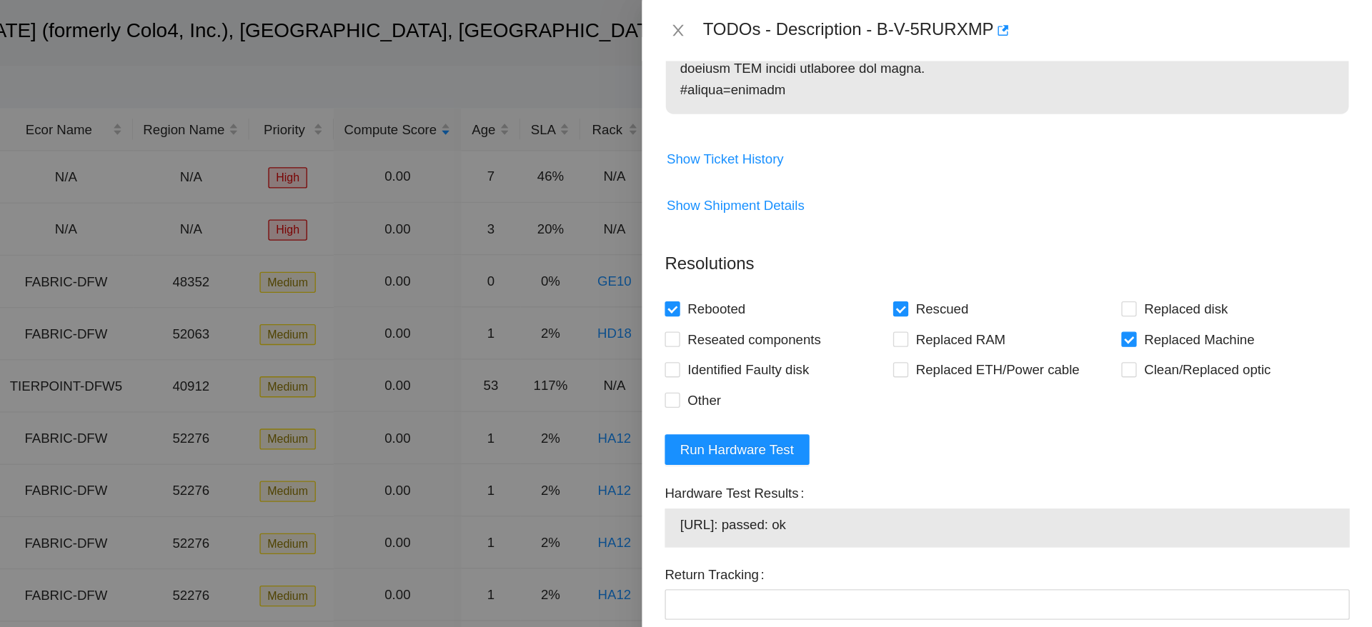
scroll to position [40, 0]
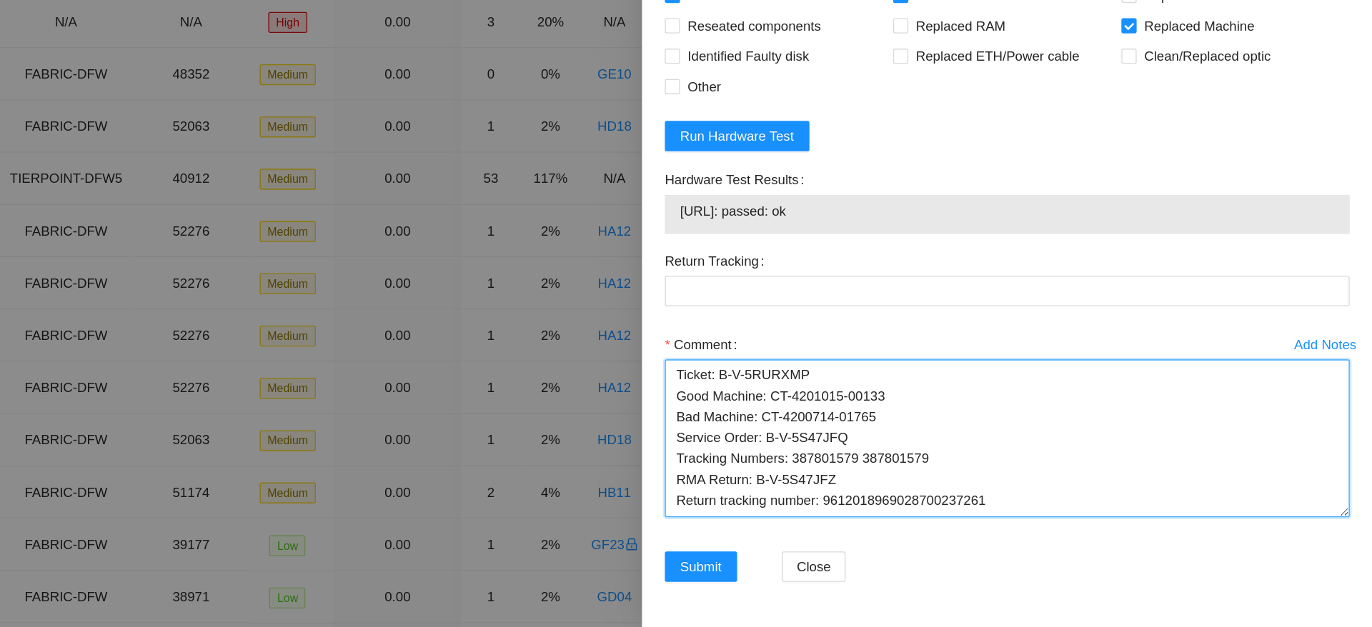
click at [848, 430] on textarea "Ticket: B-V-5RURXMP Good Machine: CT-4201015-00133 Bad Machine: CT-4200714-0176…" at bounding box center [1097, 485] width 515 height 119
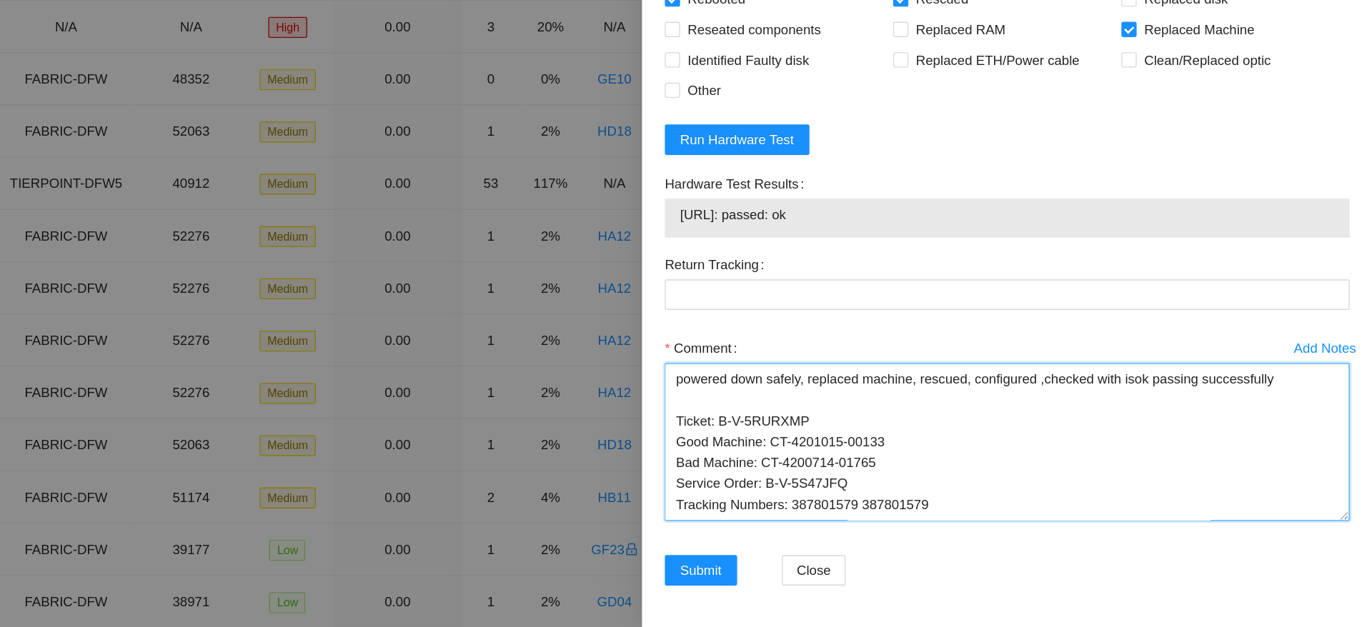
scroll to position [30, 0]
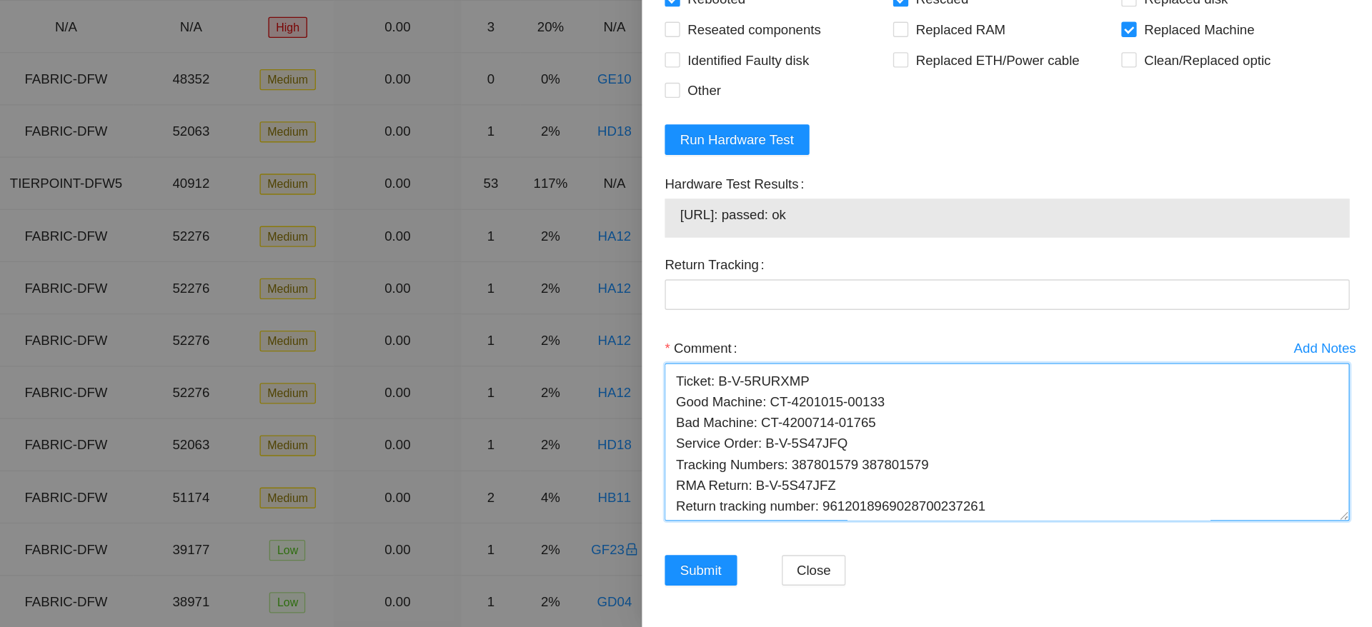
drag, startPoint x: 1121, startPoint y: 534, endPoint x: 960, endPoint y: 543, distance: 161.1
click at [960, 543] on textarea "powered down safely, replaced machine, rescued, configured ,checked with isok p…" at bounding box center [1097, 485] width 515 height 119
type textarea "powered down safely, replaced machine, rescued, configured ,checked with isok p…"
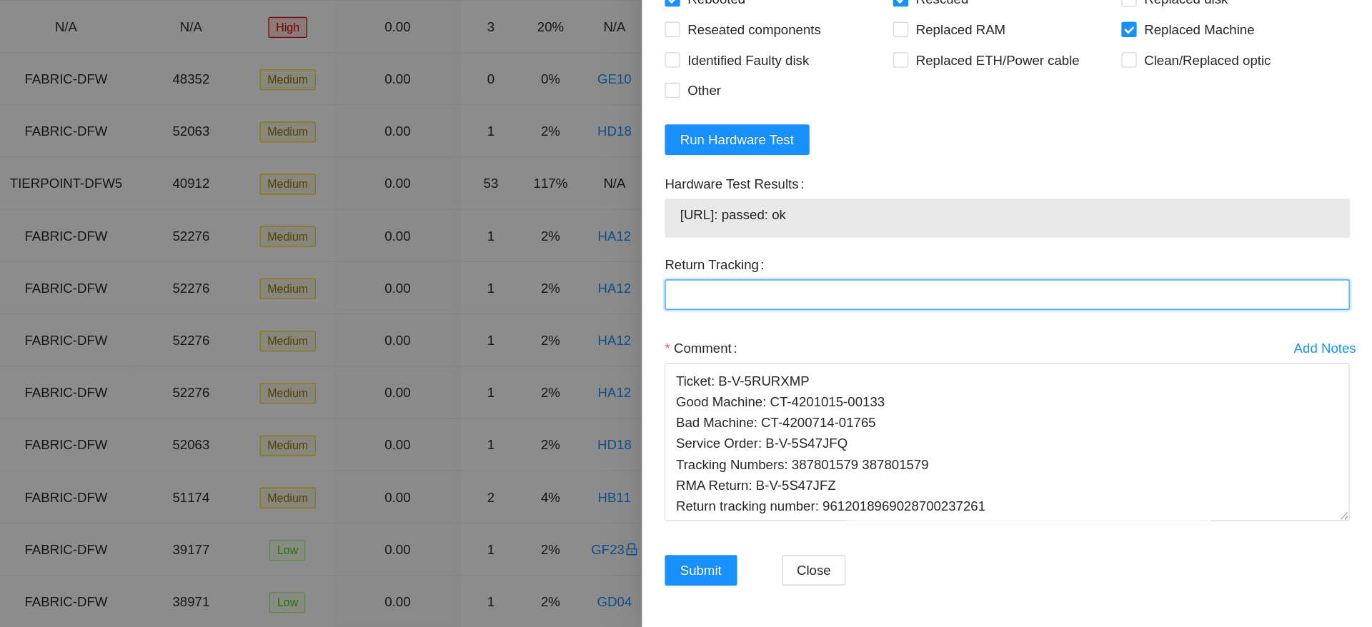
paste Tracking "9612018969028700237261"
click at [1041, 373] on Tracking "9612018969028700237261" at bounding box center [1097, 374] width 515 height 23
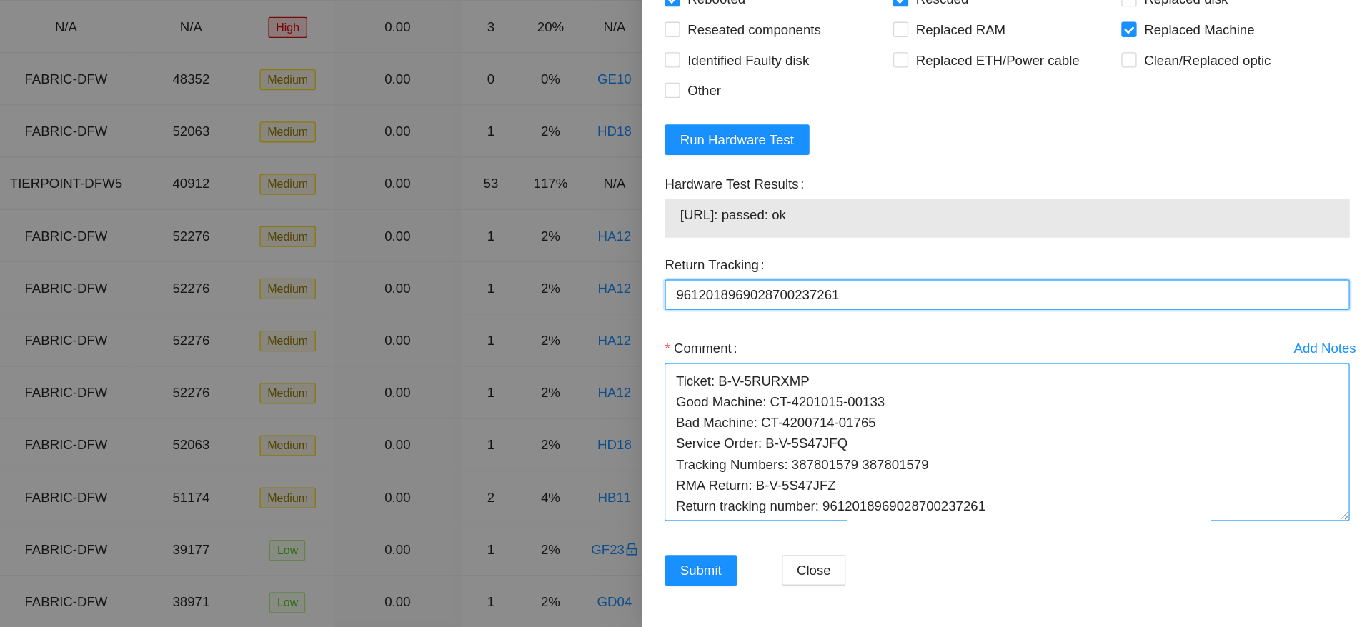
type Tracking "9612018969028700237261"
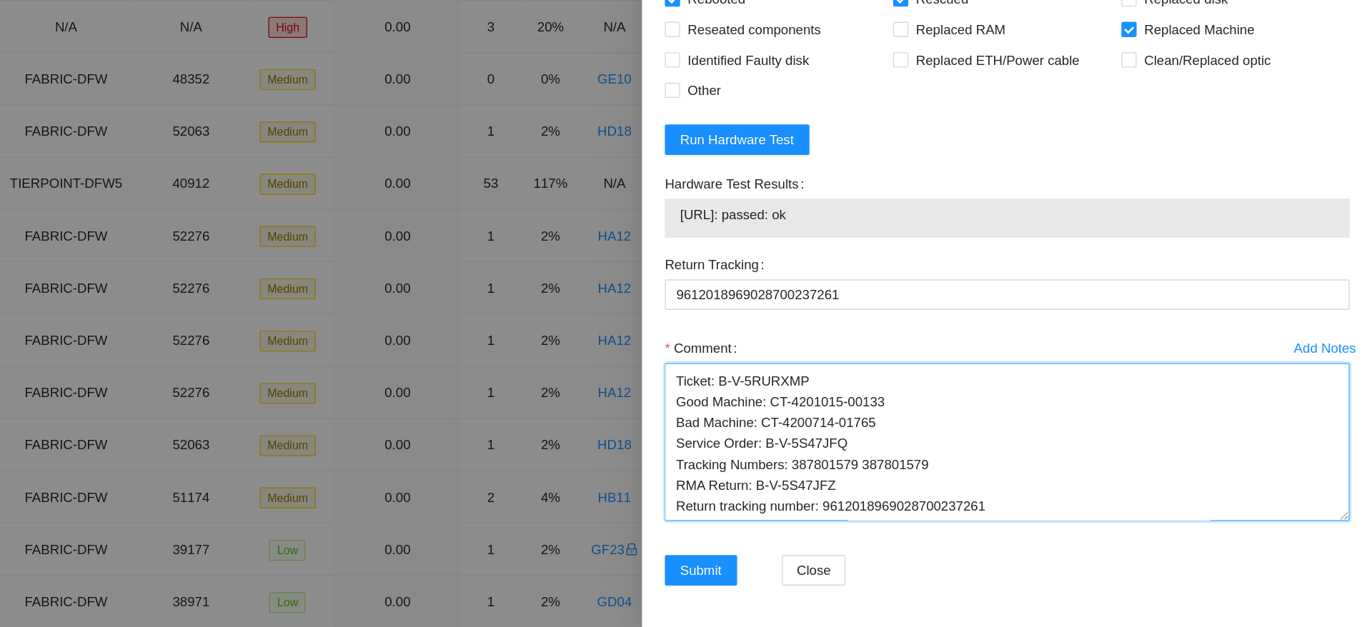
click at [993, 527] on textarea "powered down safely, replaced machine, rescued, configured ,checked with isok p…" at bounding box center [1097, 485] width 515 height 119
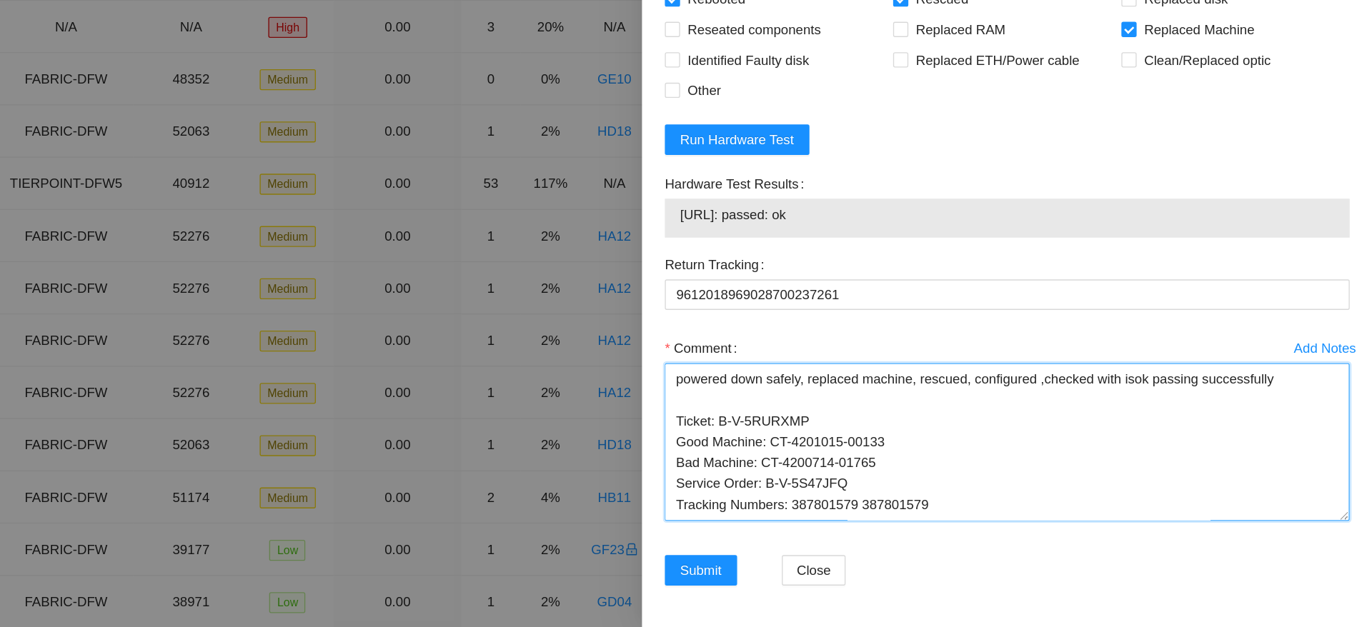
drag, startPoint x: 1095, startPoint y: 538, endPoint x: 789, endPoint y: 471, distance: 313.1
click at [789, 471] on div "TODOs - Description - B-V-5RURXMP Problem Type Hardware Sub Type Other Rack Num…" at bounding box center [686, 313] width 1372 height 627
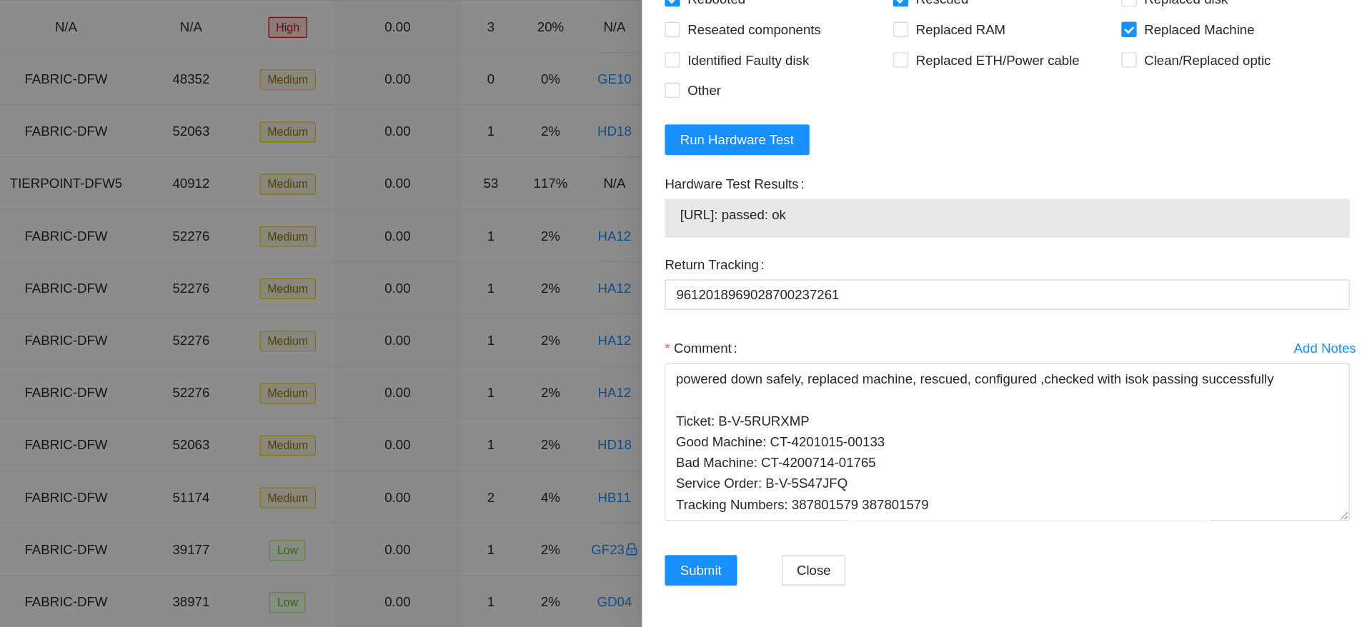
click at [1163, 317] on span "[URL]: passed: ok" at bounding box center [1098, 315] width 492 height 16
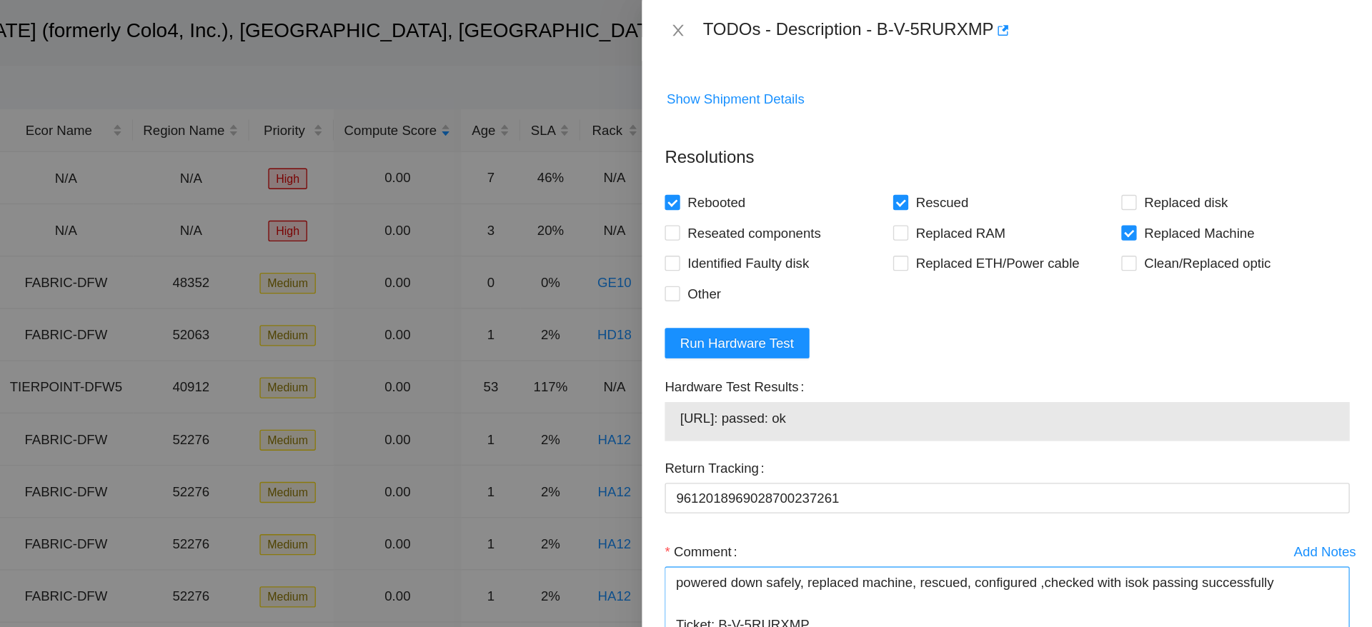
scroll to position [39, 0]
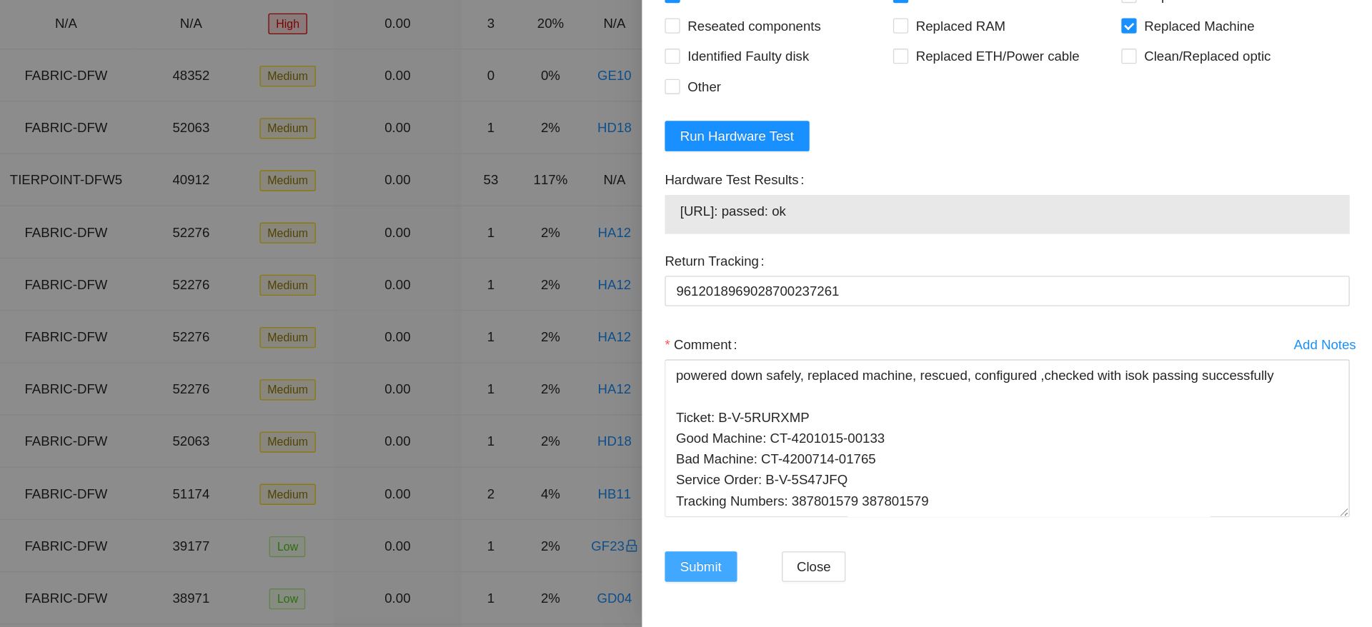
click at [883, 577] on span "Submit" at bounding box center [867, 582] width 31 height 16
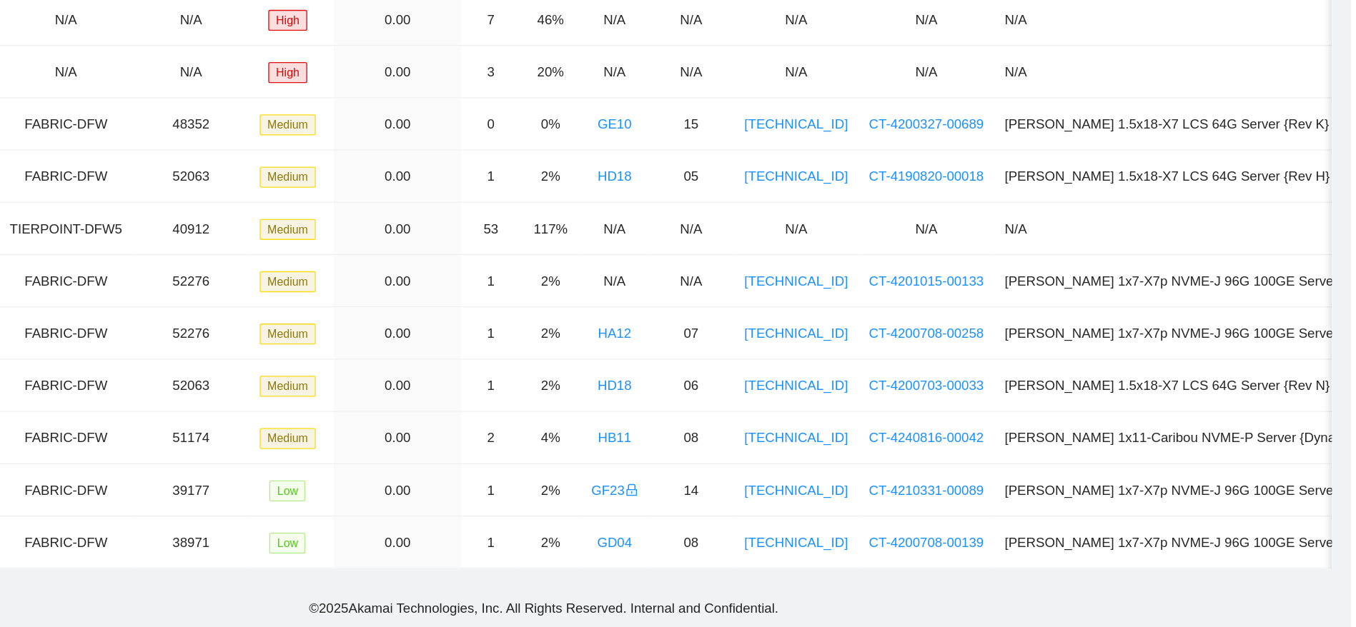
scroll to position [342, 0]
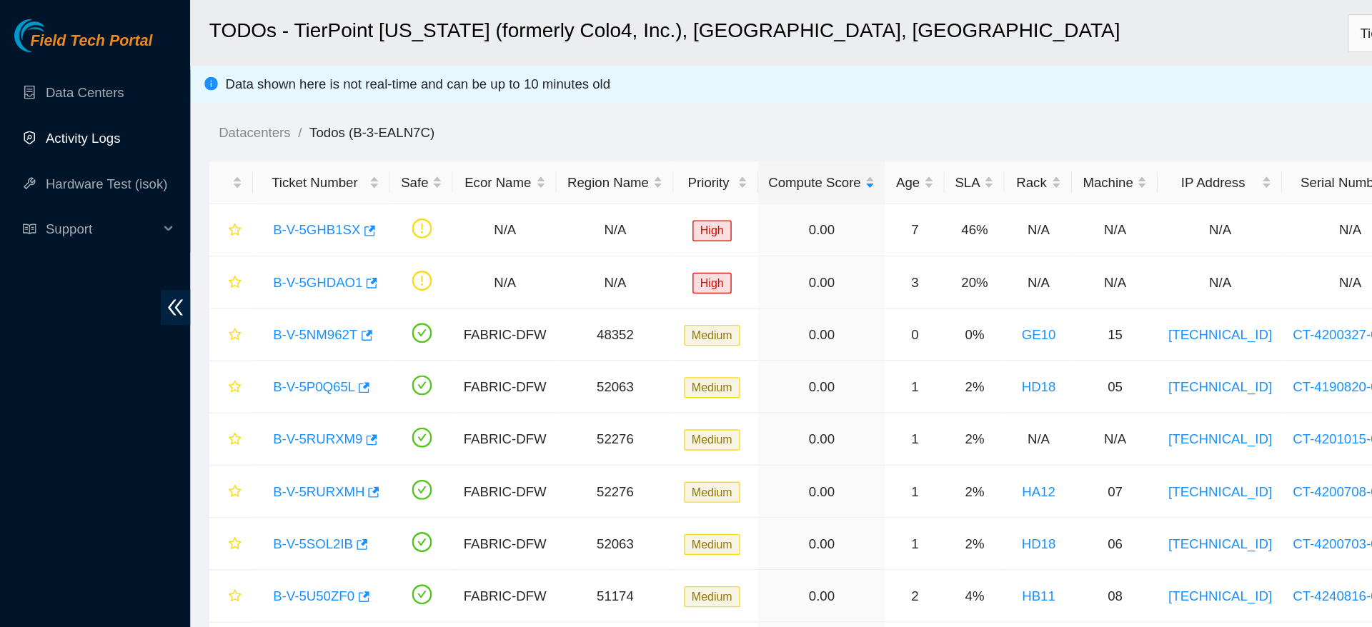
click at [55, 102] on link "Activity Logs" at bounding box center [62, 103] width 56 height 11
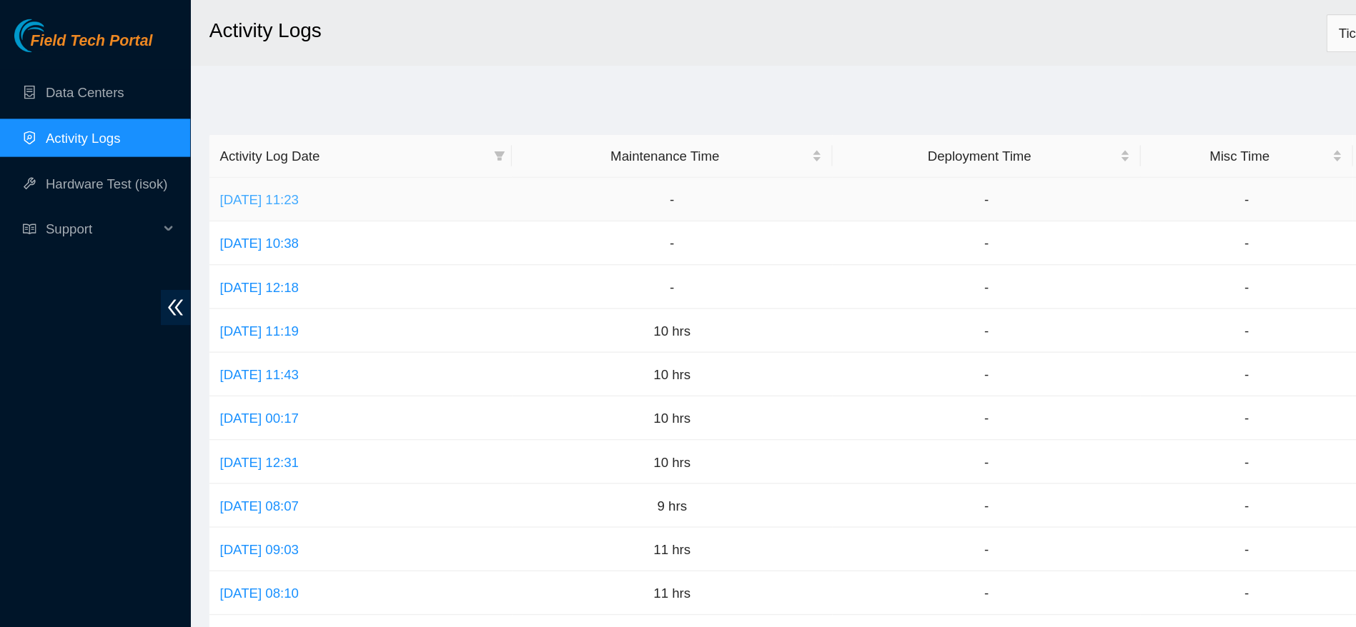
click at [224, 146] on link "Fri, 22 Aug 2025 11:23" at bounding box center [194, 149] width 59 height 11
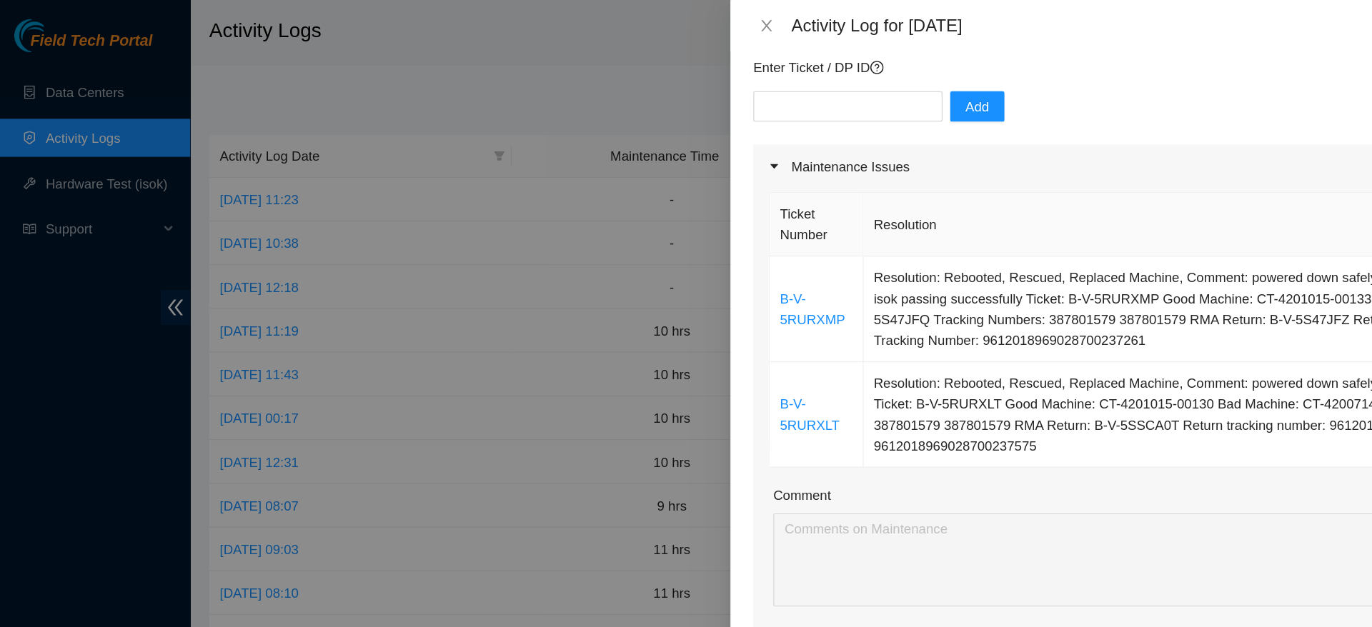
scroll to position [131, 0]
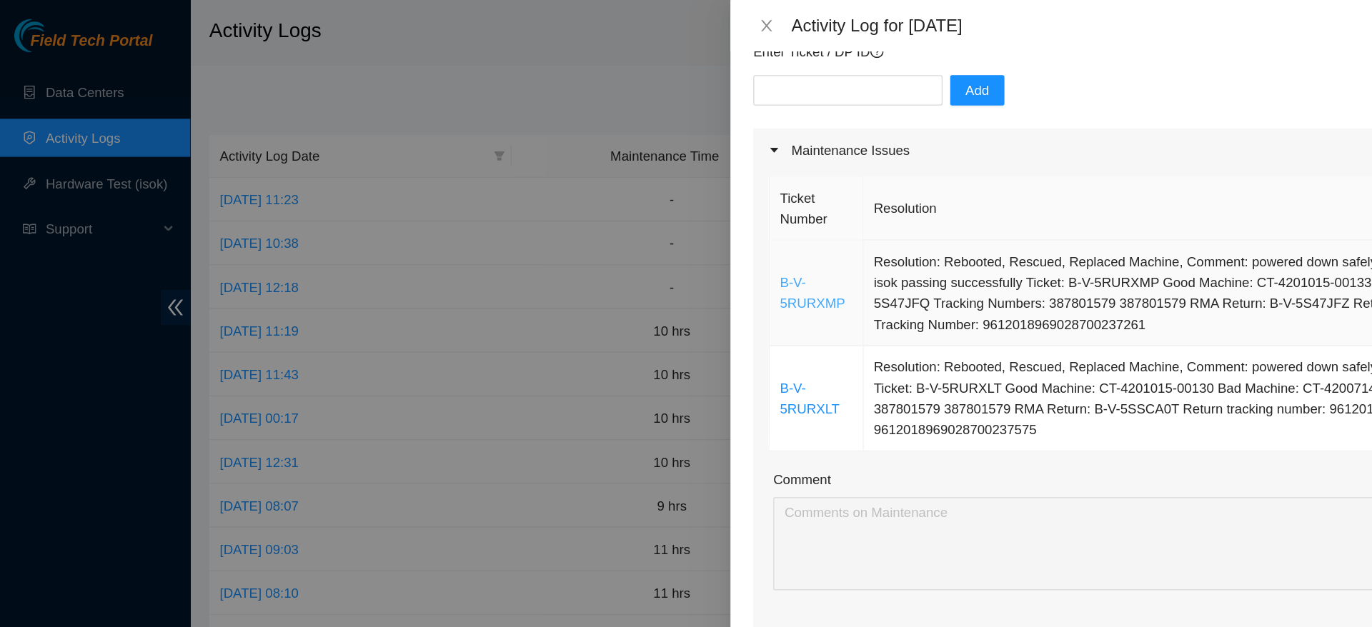
click at [604, 227] on link "B-V-5RURXMP" at bounding box center [610, 220] width 49 height 27
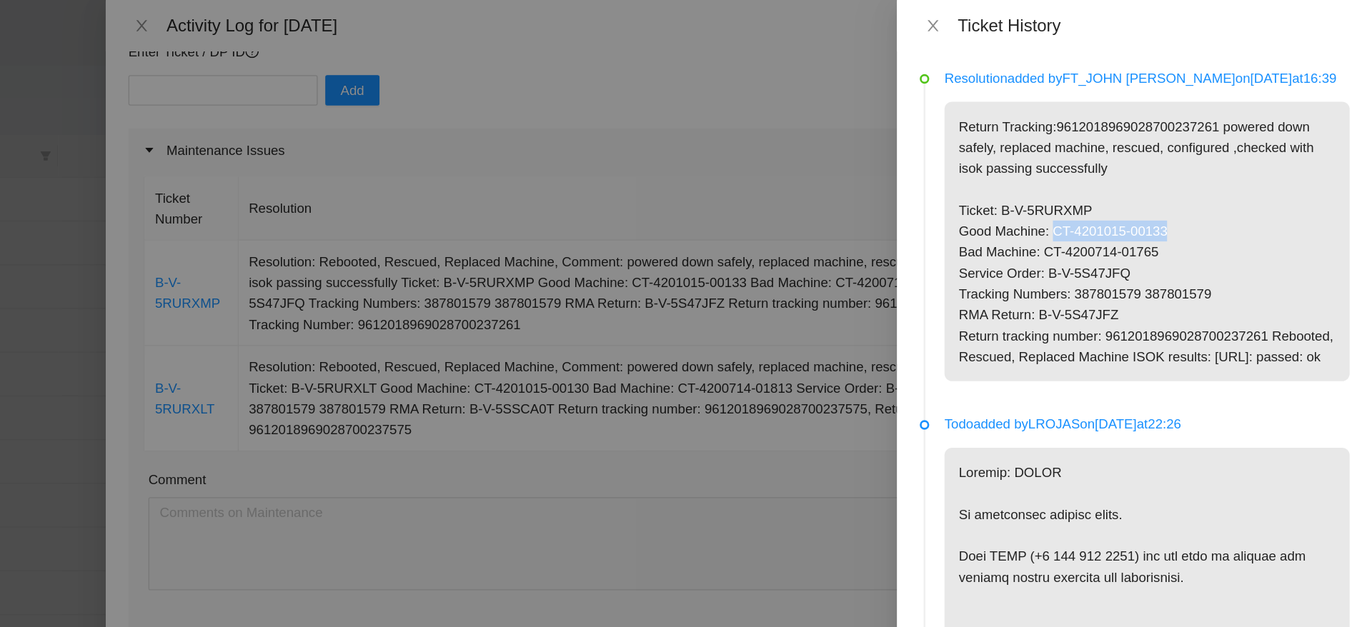
drag, startPoint x: 1233, startPoint y: 172, endPoint x: 1131, endPoint y: 169, distance: 102.2
click at [1131, 169] on p "Return Tracking:9612018969028700237261 powered down safely, replaced machine, r…" at bounding box center [1202, 181] width 304 height 210
copy p "CT-4201015-00133"
